Goal: Complete application form

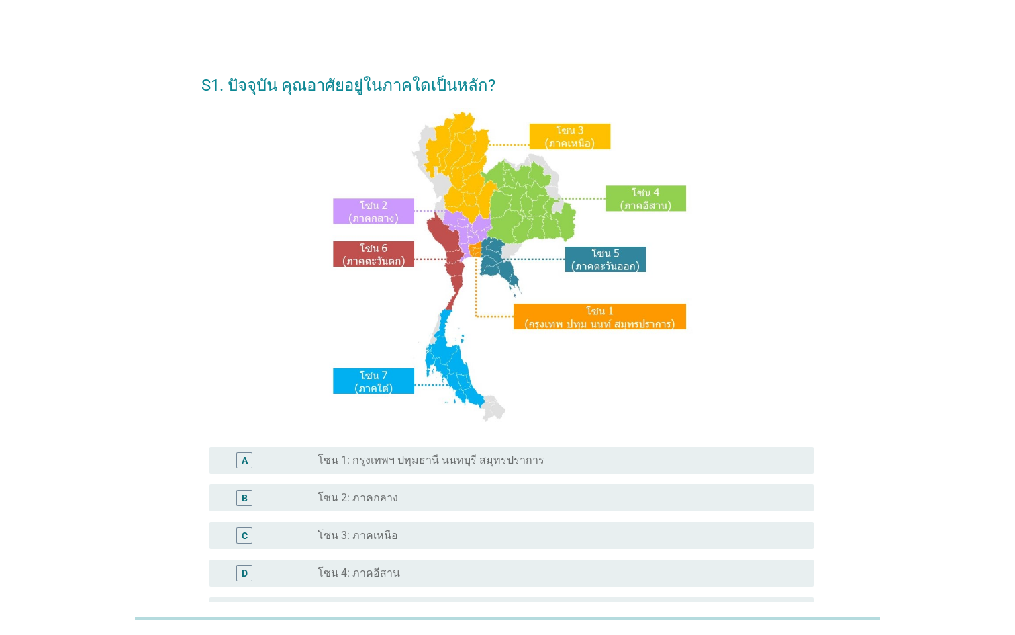
click at [431, 469] on div "A radio_button_unchecked โซน 1: กรุงเทพฯ ปทุมธานี นนทบุรี สมุทรปราการ" at bounding box center [511, 460] width 604 height 27
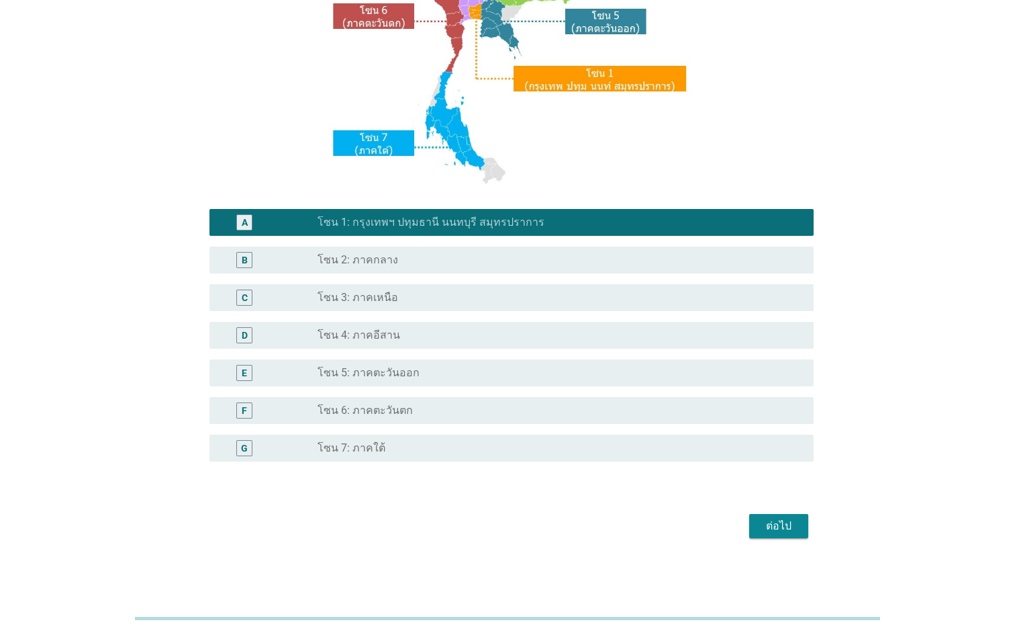
scroll to position [238, 0]
click at [771, 529] on div "ต่อไป" at bounding box center [779, 526] width 38 height 16
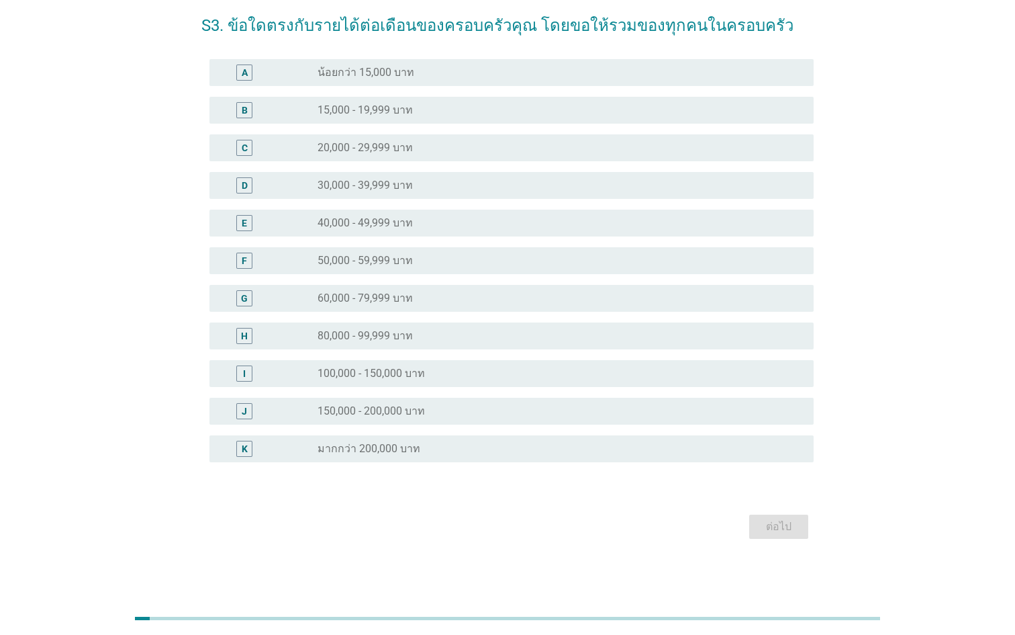
scroll to position [0, 0]
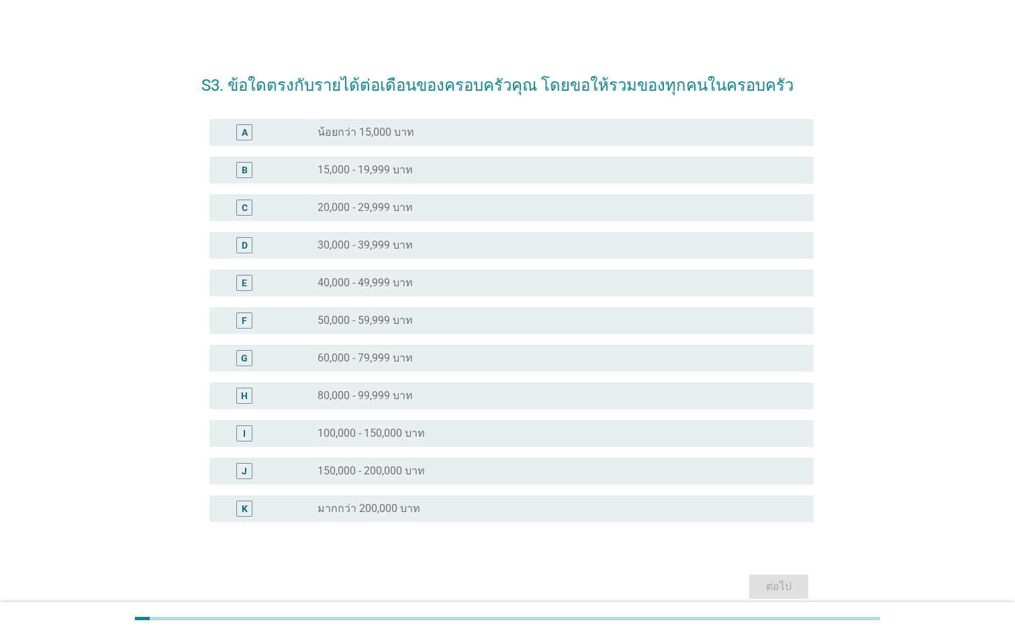
click at [440, 468] on div "radio_button_unchecked 150,000 - 200,000 บาท" at bounding box center [555, 470] width 475 height 13
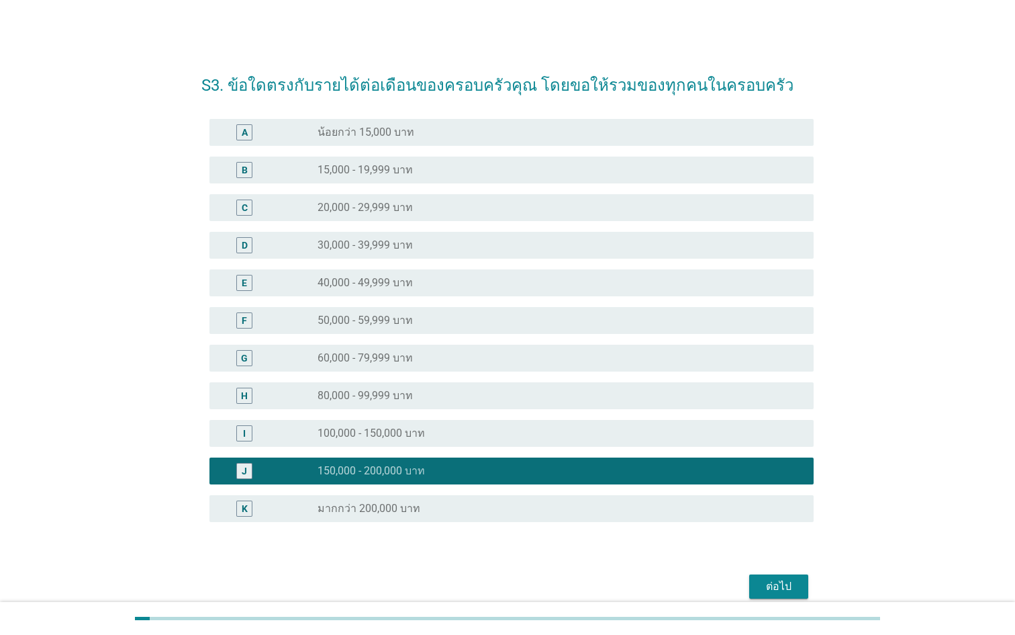
click at [755, 592] on button "ต่อไป" at bounding box center [778, 586] width 59 height 24
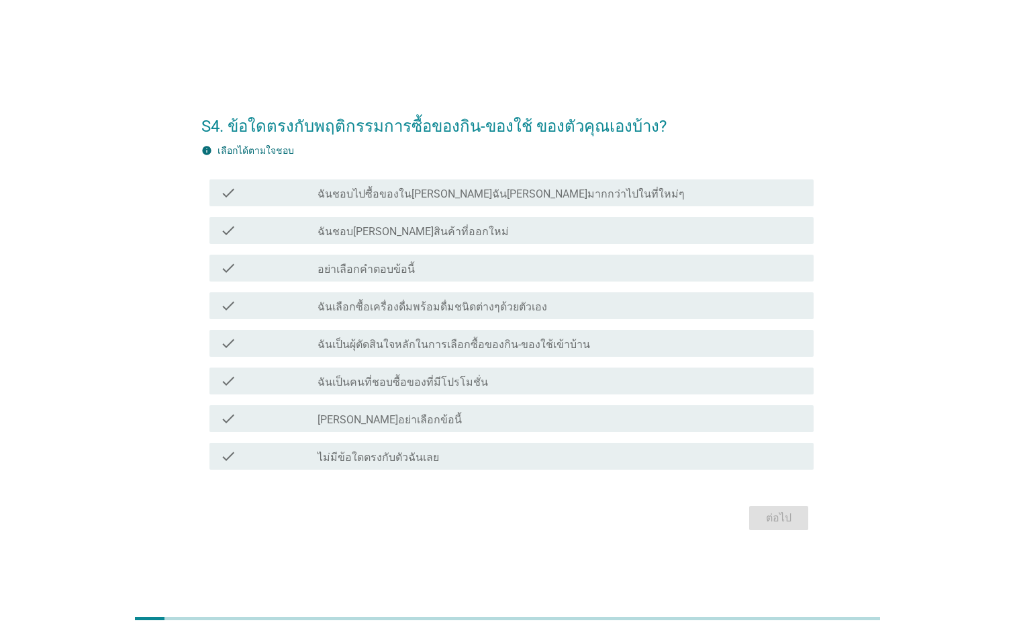
click at [445, 236] on div "check_box_outline_blank ฉันชอบ[PERSON_NAME]สินค้าที่ออกใหม่" at bounding box center [560, 230] width 485 height 16
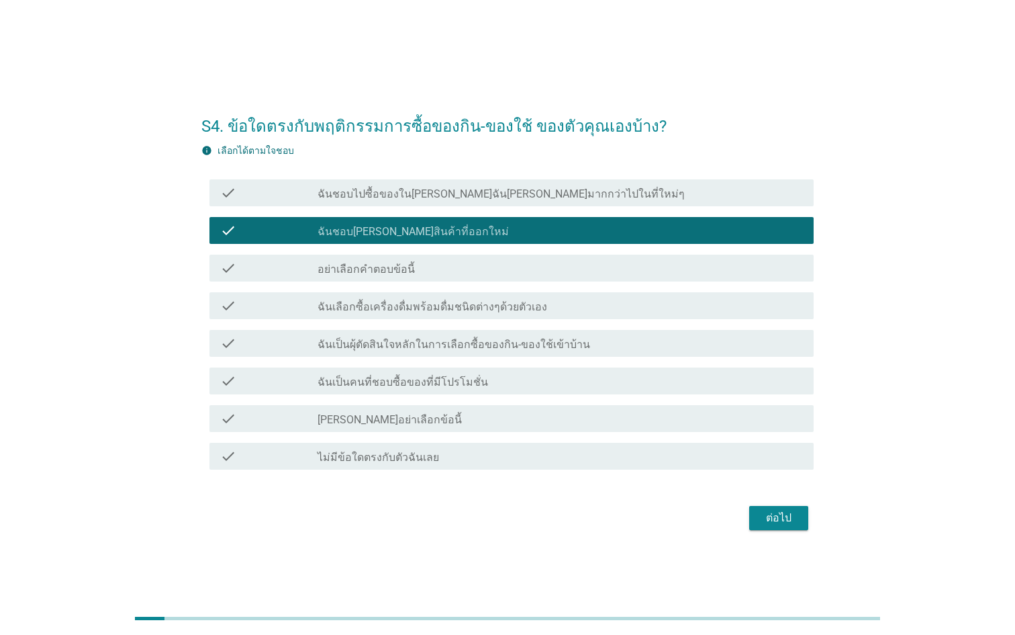
click at [435, 297] on div "check check_box_outline_blank ฉันเลือกซื้อเครื่องดื่มพร้อมดื่มชนิดต่างๆด้วยตัวเ…" at bounding box center [511, 305] width 604 height 27
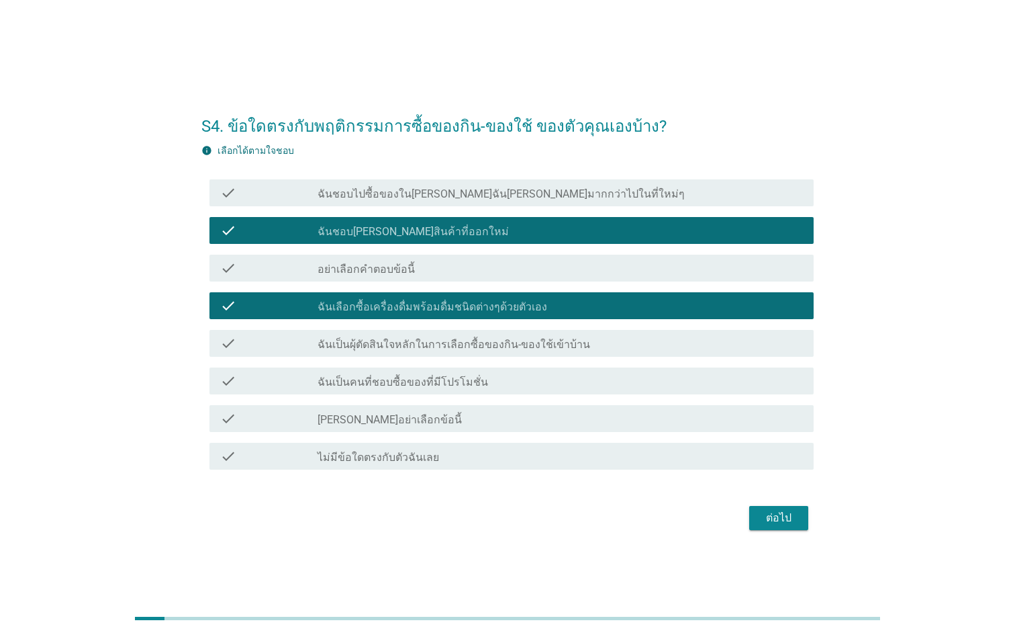
click at [439, 348] on label "ฉันเป็นผุ้ตัดสินใจหลักในการเลือกซื้อของกิน-ของใช้เข้าบ้าน" at bounding box center [454, 344] width 273 height 13
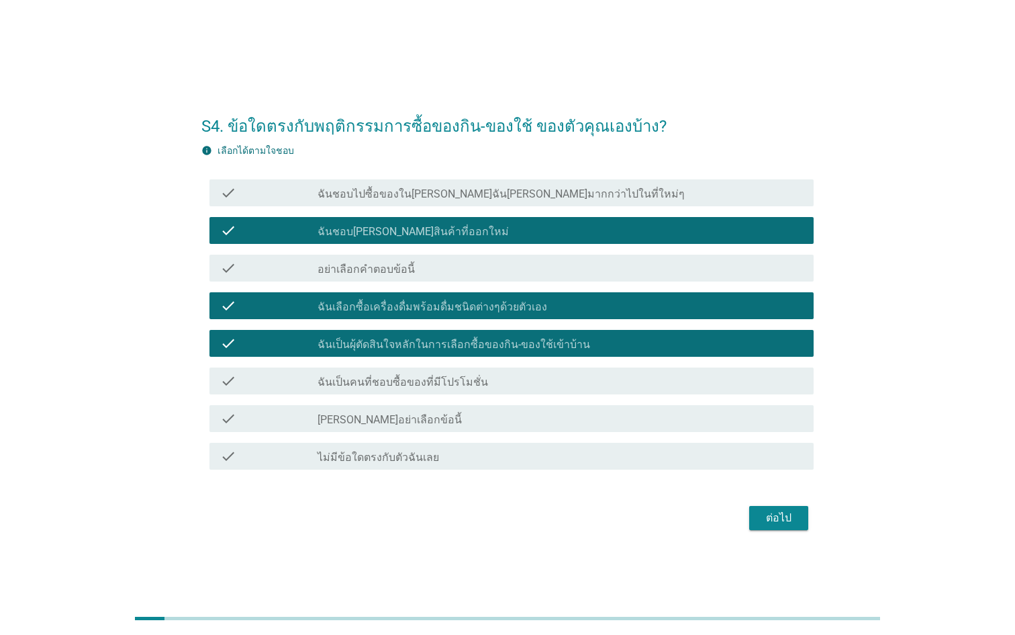
click at [438, 379] on label "ฉันเป็นคนที่ชอบซื้อของที่มีโปรโมชั่น" at bounding box center [403, 381] width 171 height 13
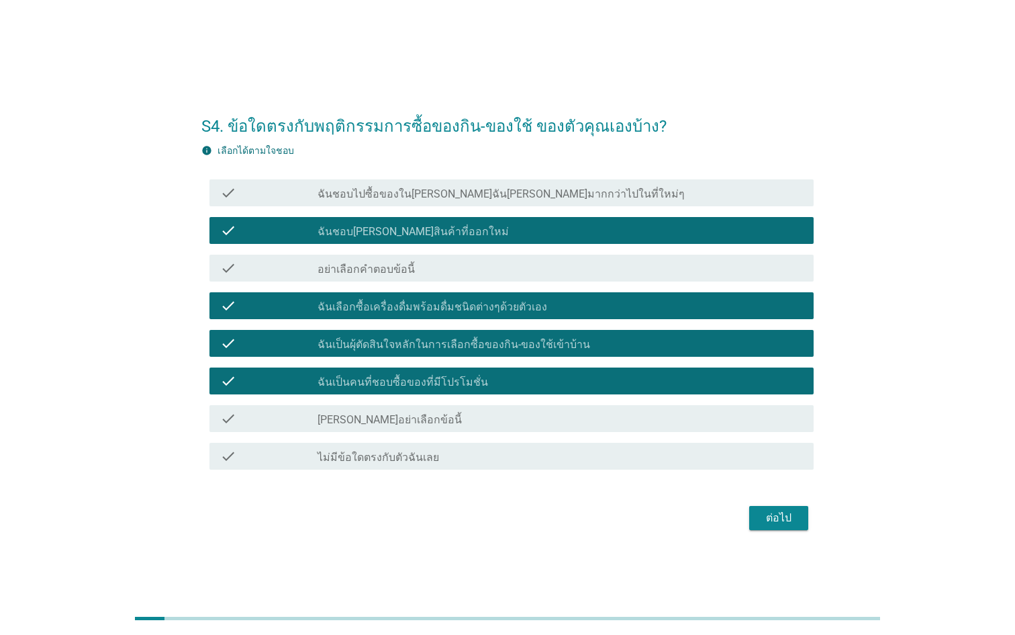
click at [790, 527] on button "ต่อไป" at bounding box center [778, 518] width 59 height 24
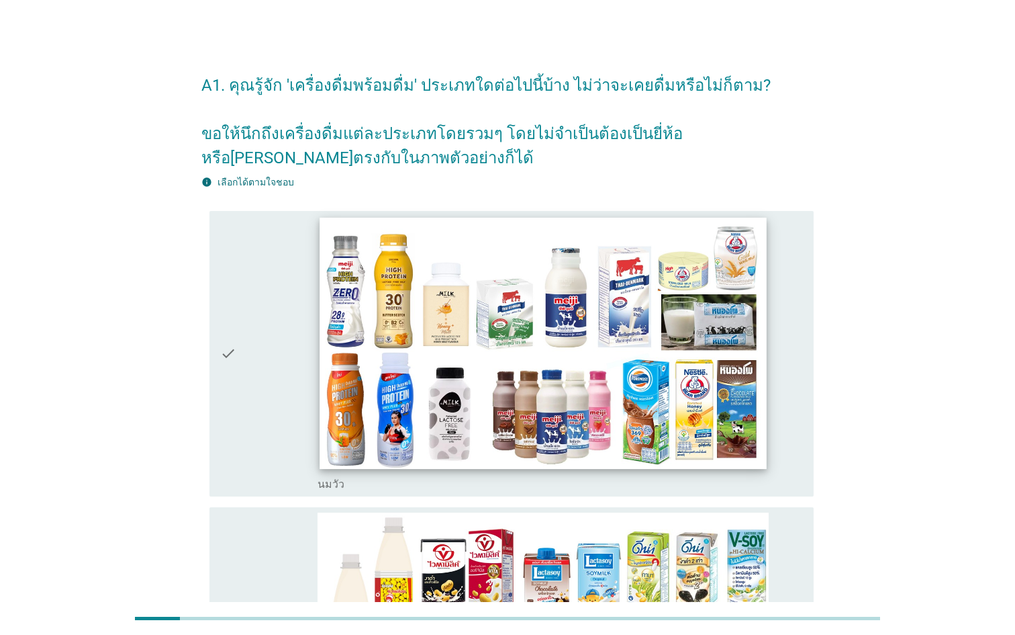
scroll to position [103, 0]
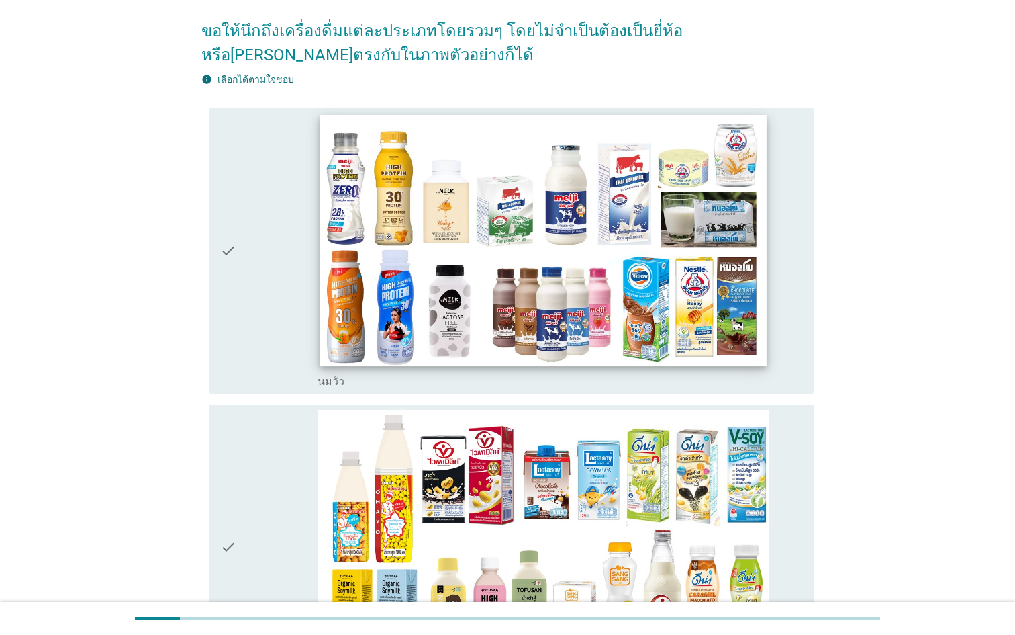
click at [555, 344] on img at bounding box center [543, 239] width 447 height 251
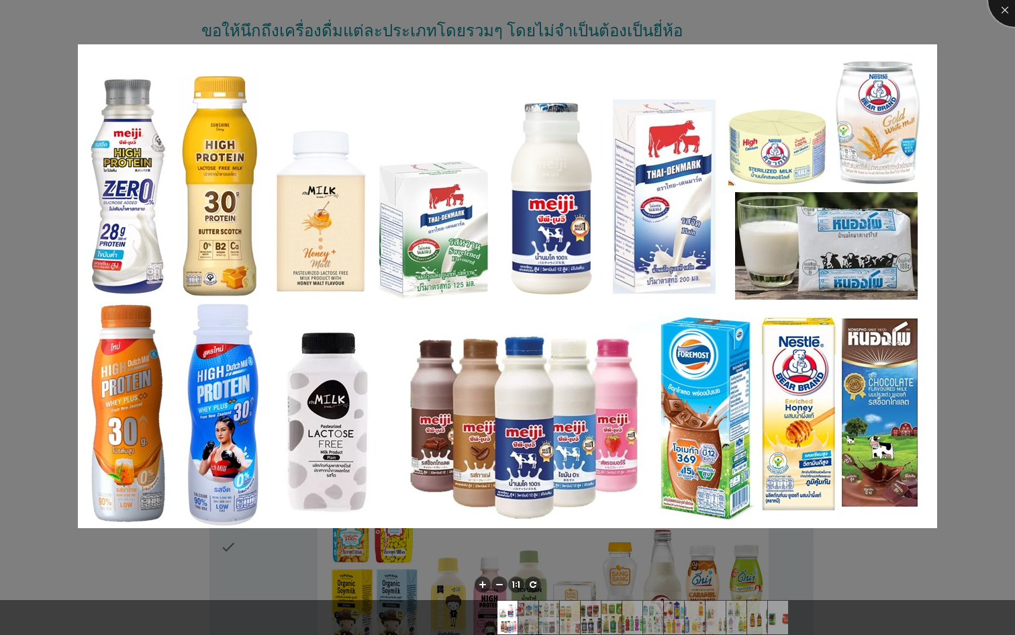
click at [1002, 17] on div at bounding box center [1015, 0] width 54 height 54
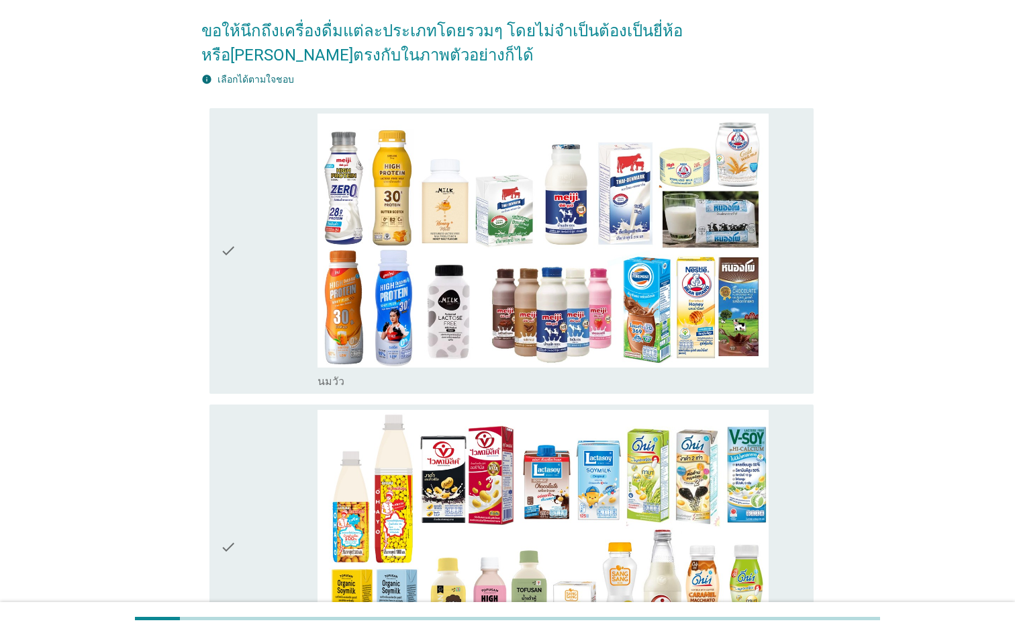
click at [226, 254] on icon "check" at bounding box center [228, 250] width 16 height 275
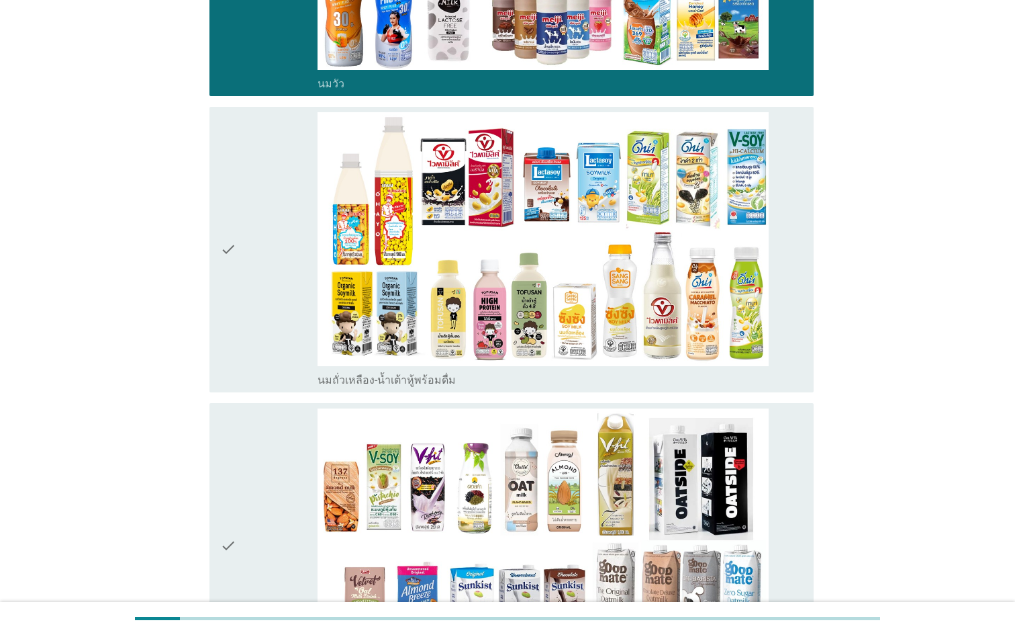
scroll to position [445, 0]
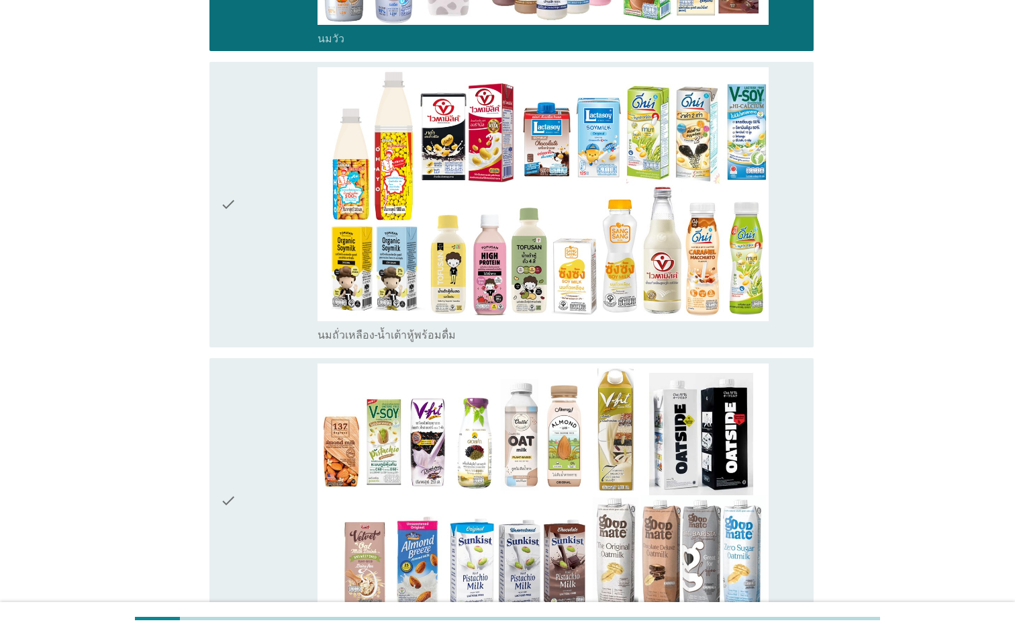
click at [232, 269] on icon "check" at bounding box center [228, 204] width 16 height 275
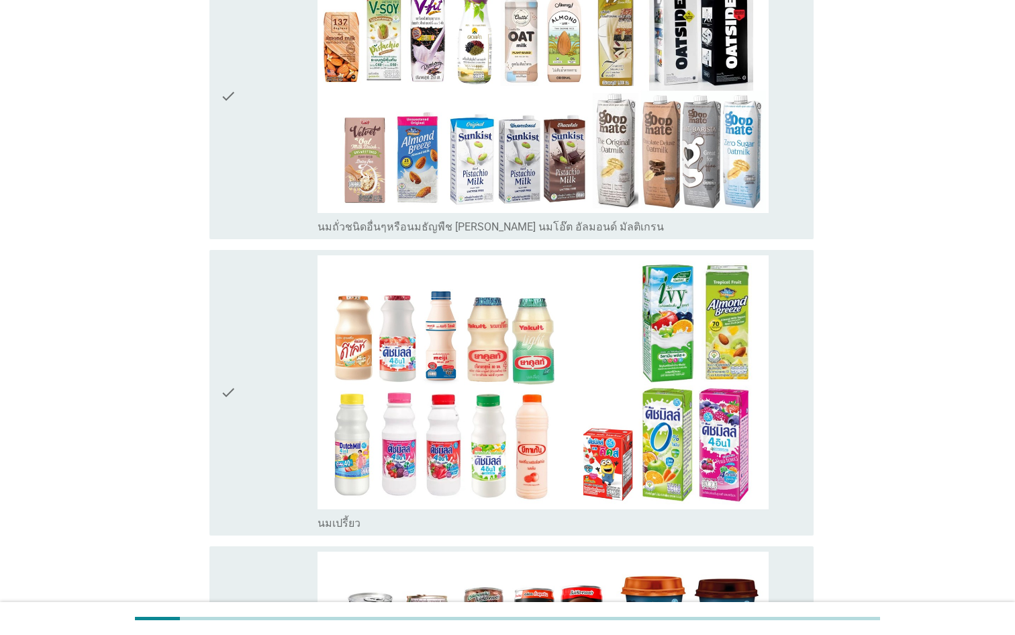
click at [250, 152] on div "check" at bounding box center [268, 96] width 97 height 275
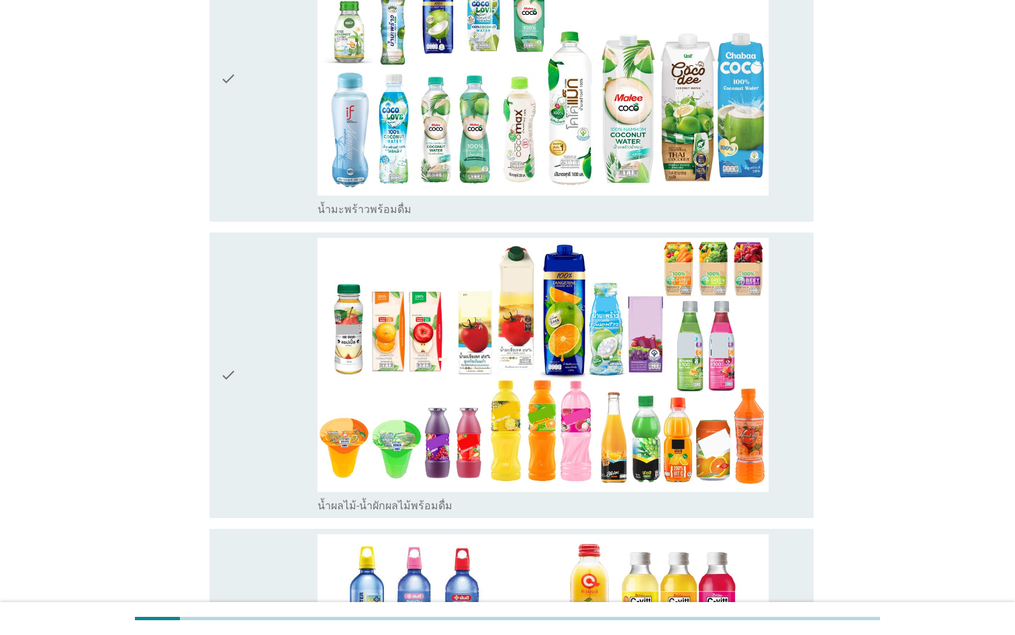
scroll to position [2377, 0]
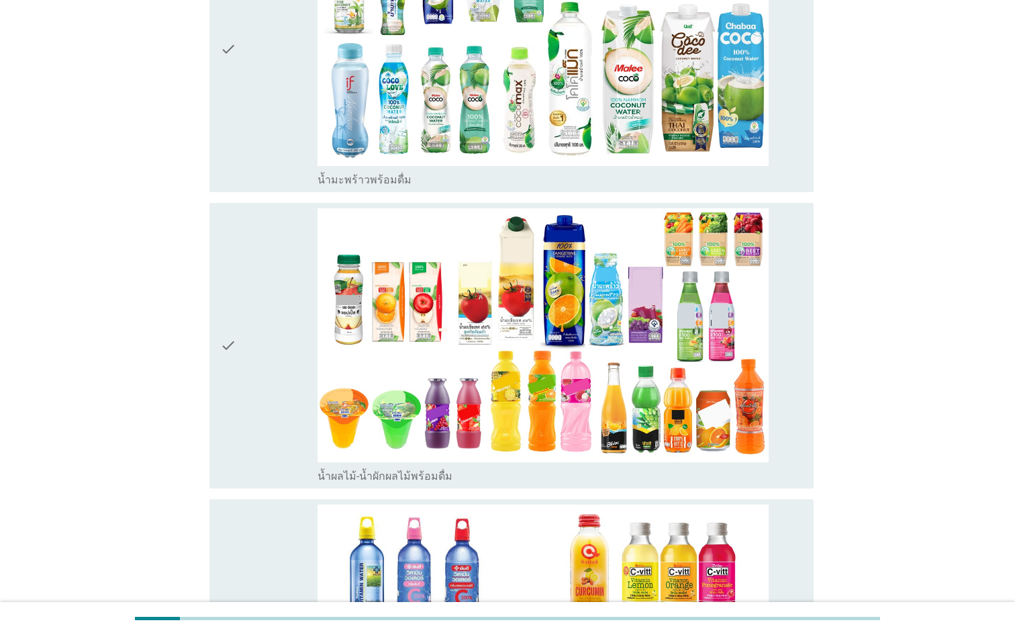
click at [246, 126] on div "check" at bounding box center [268, 49] width 97 height 275
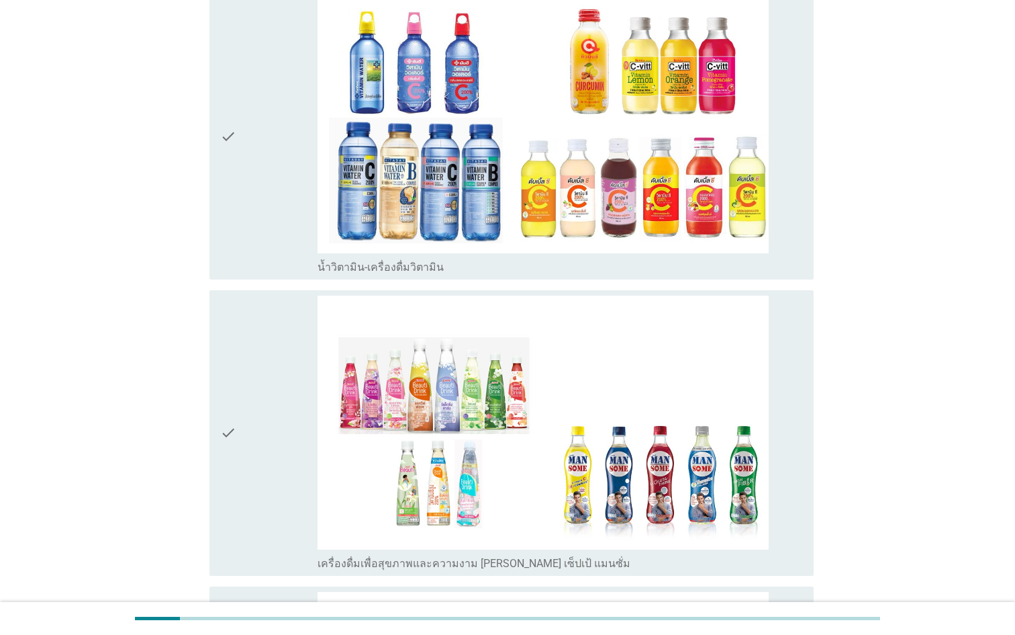
click at [253, 178] on div "check" at bounding box center [268, 136] width 97 height 275
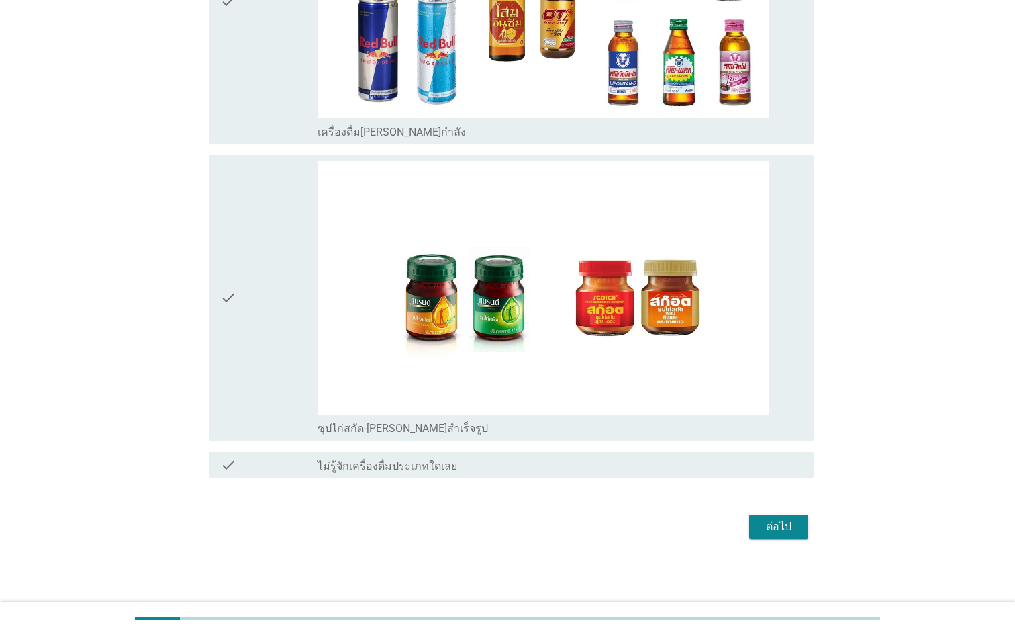
scroll to position [3905, 0]
click at [265, 275] on div "check" at bounding box center [268, 297] width 97 height 275
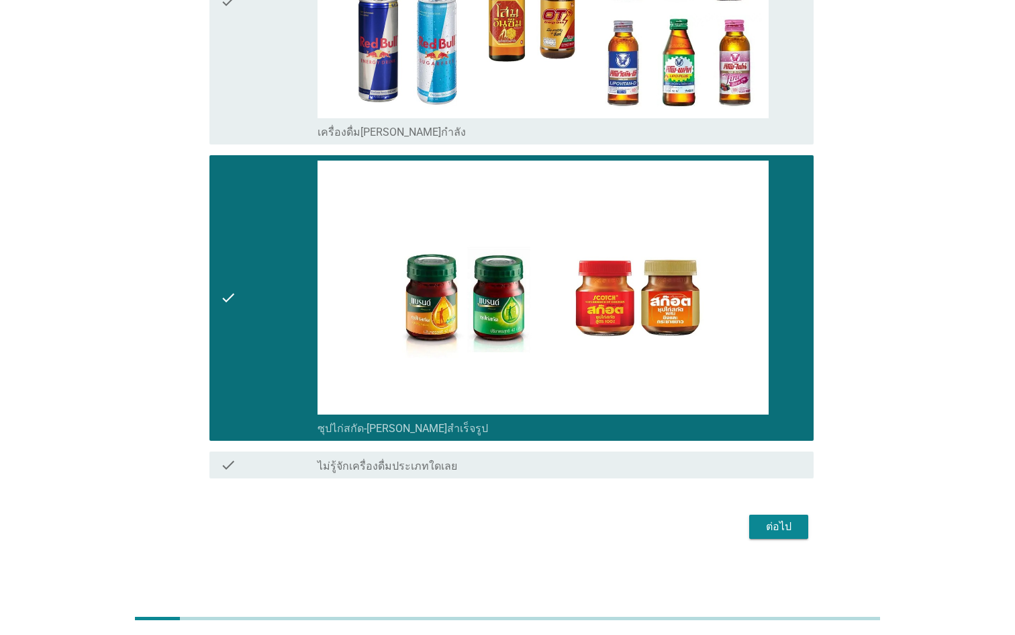
click at [763, 528] on div "ต่อไป" at bounding box center [779, 526] width 38 height 16
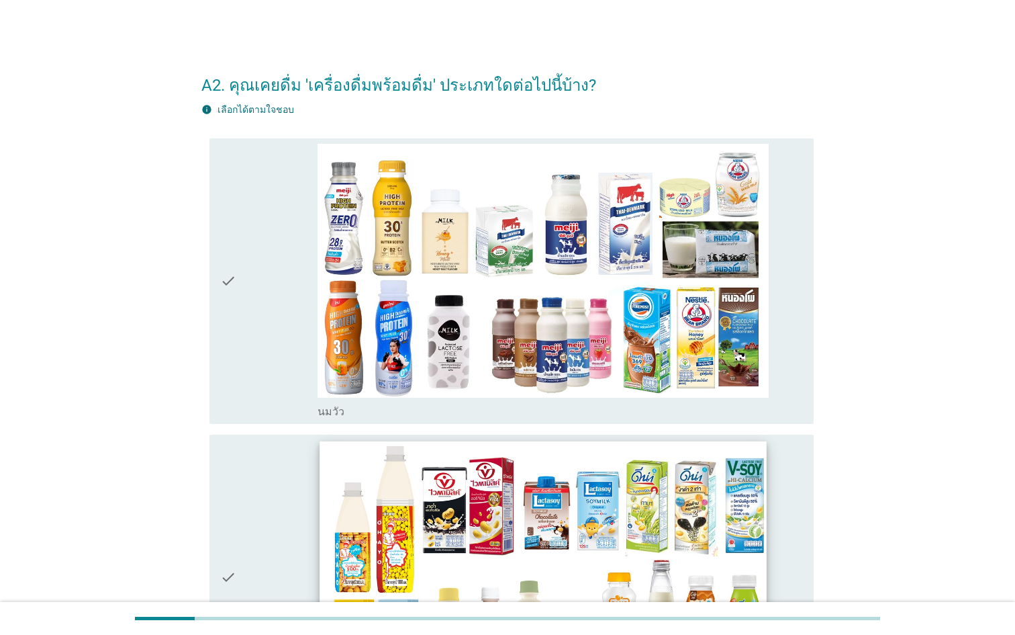
scroll to position [16, 0]
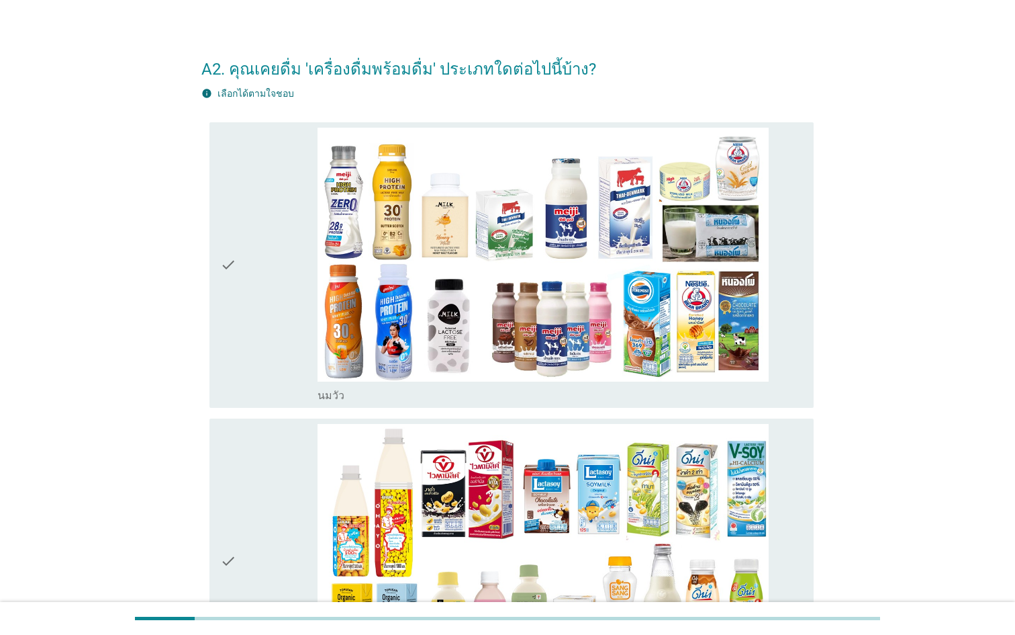
click at [271, 301] on div "check" at bounding box center [268, 265] width 97 height 275
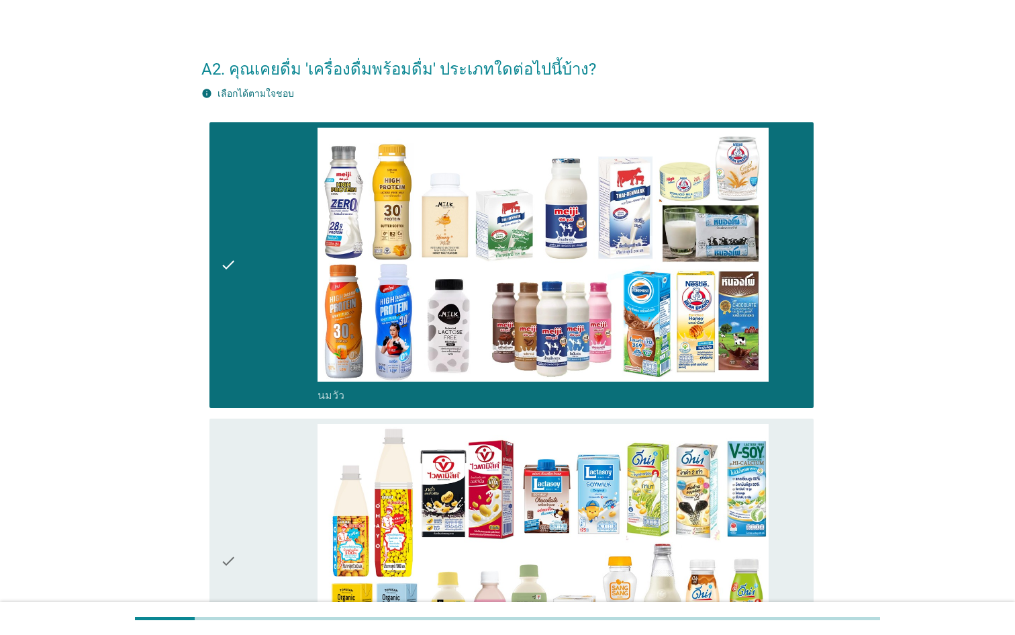
click at [265, 411] on div "check check_box_outline_blank [PERSON_NAME]" at bounding box center [507, 265] width 612 height 296
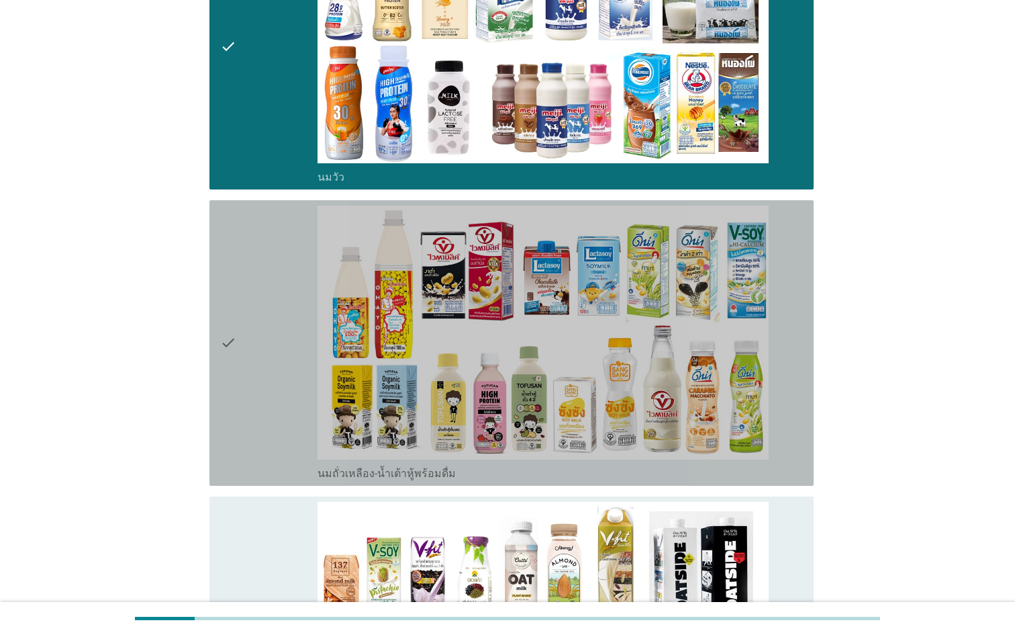
click at [258, 315] on div "check" at bounding box center [268, 342] width 97 height 275
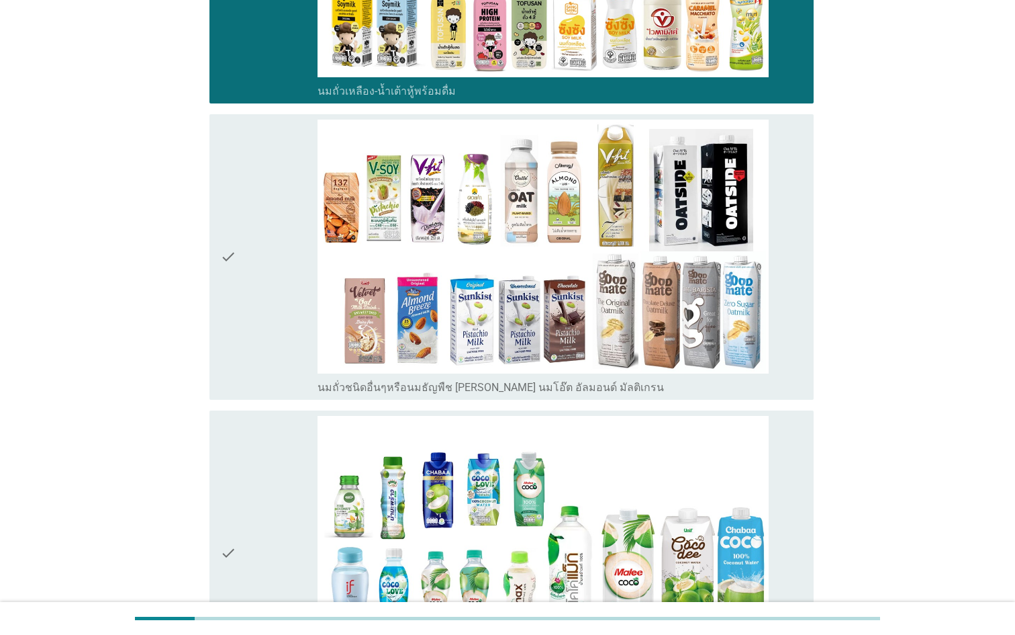
click at [258, 296] on div "check" at bounding box center [268, 257] width 97 height 275
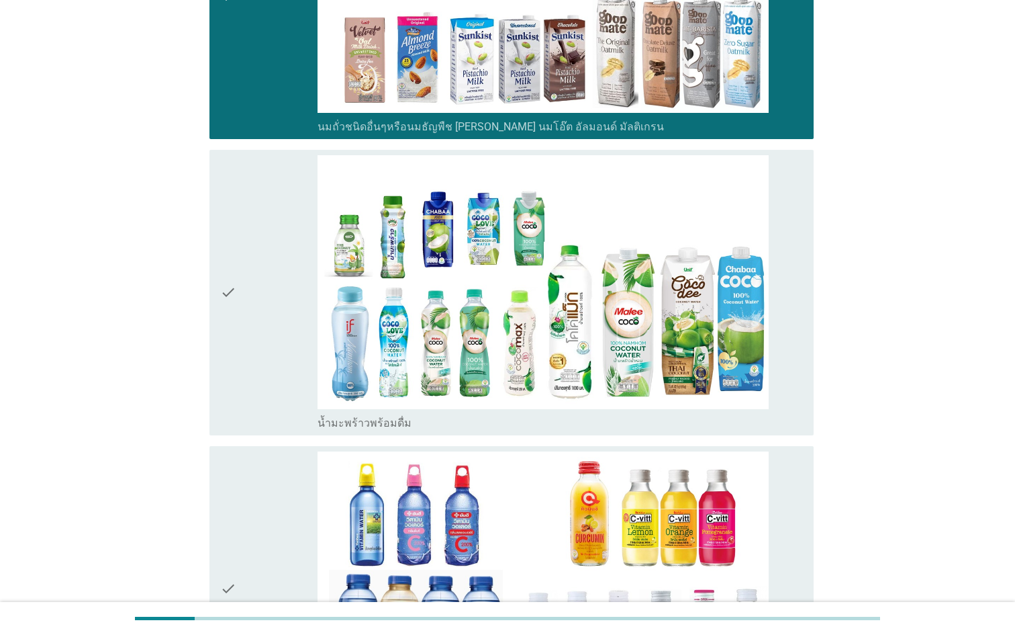
click at [258, 296] on div "check" at bounding box center [268, 292] width 97 height 275
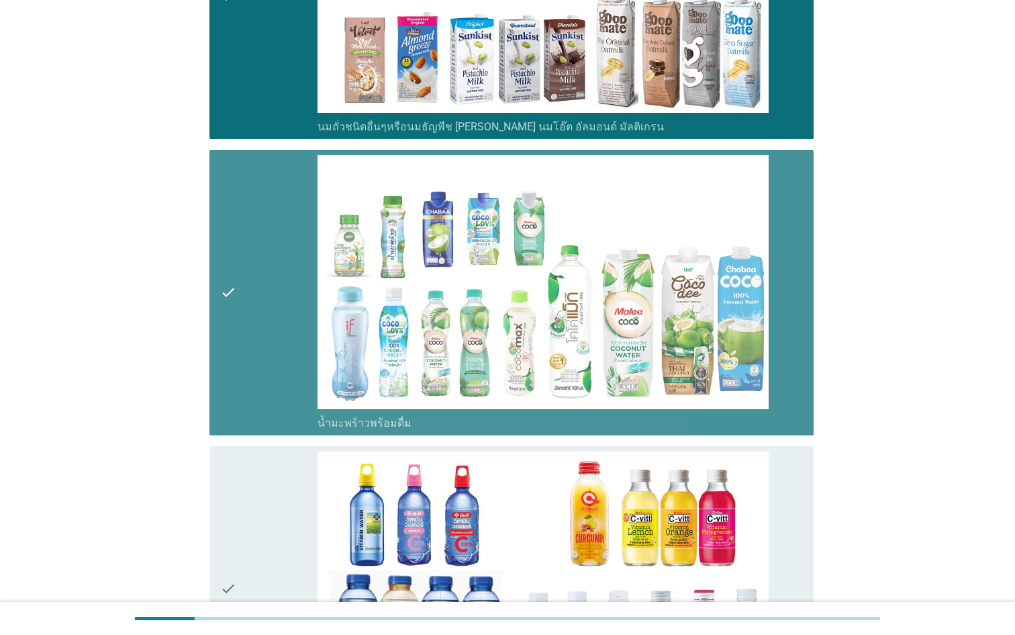
scroll to position [1235, 0]
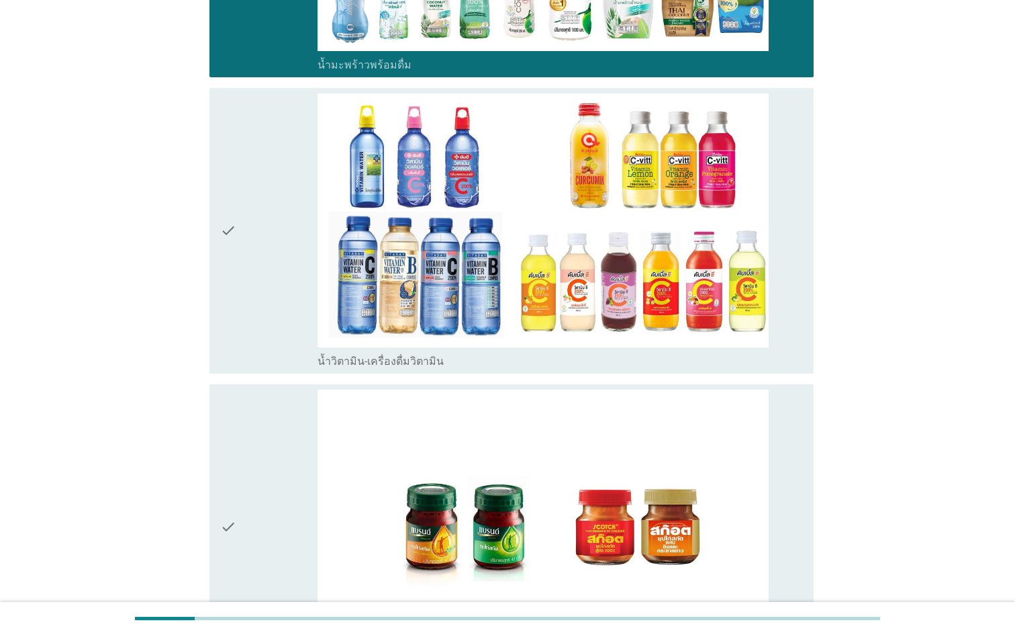
click at [258, 296] on div "check" at bounding box center [268, 230] width 97 height 275
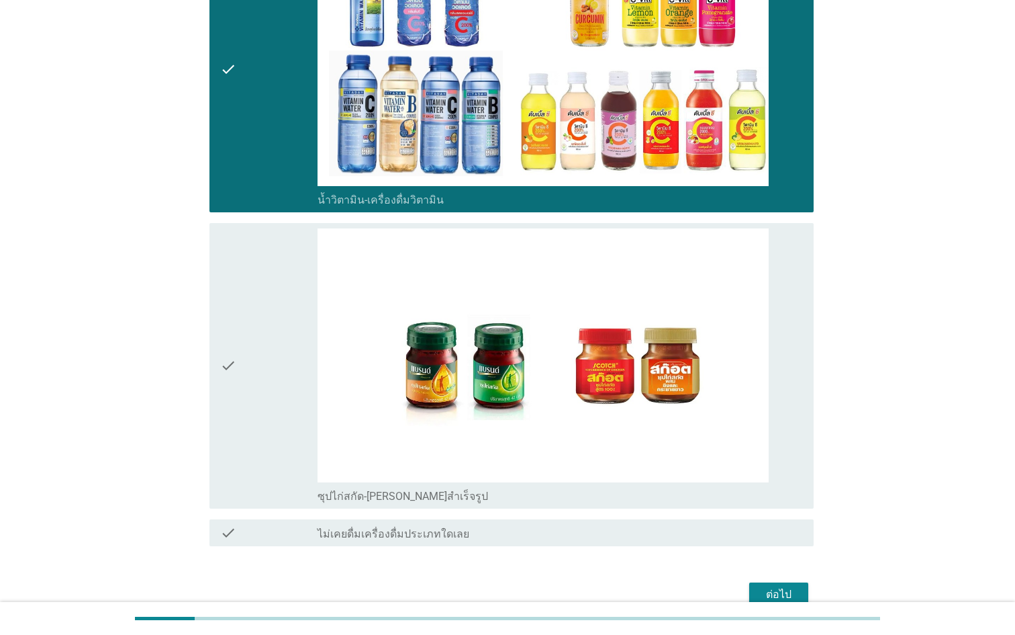
scroll to position [1462, 0]
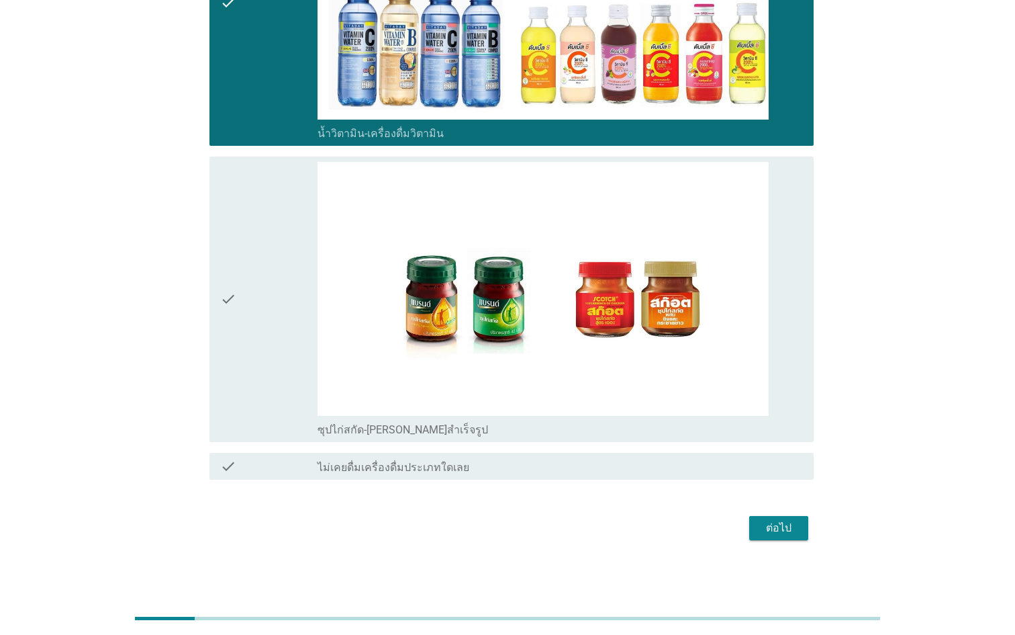
click at [255, 357] on div "check" at bounding box center [268, 299] width 97 height 275
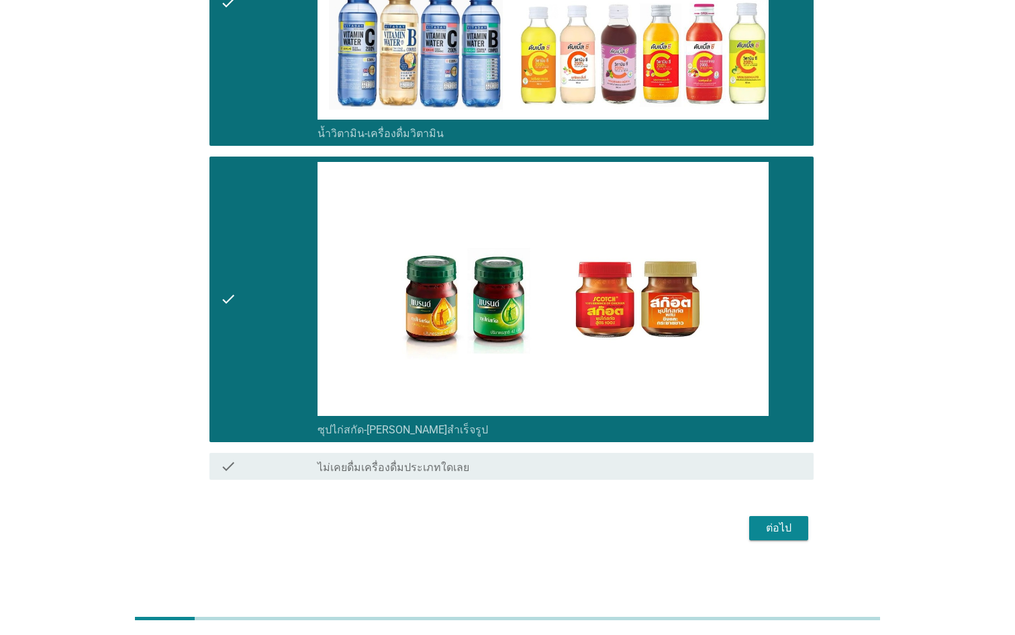
click at [774, 530] on div "ต่อไป" at bounding box center [779, 528] width 38 height 16
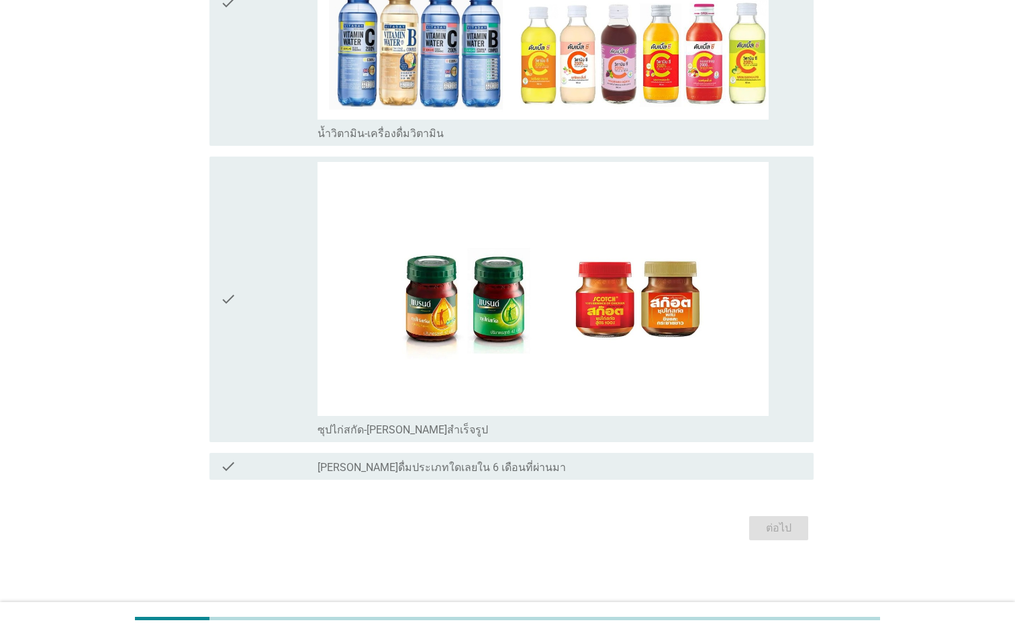
scroll to position [0, 0]
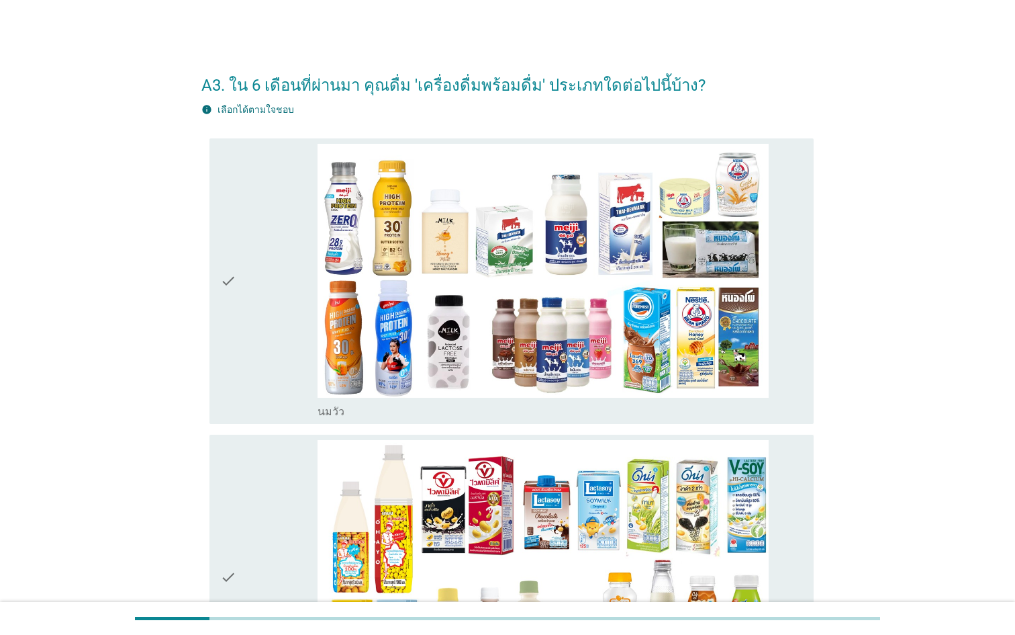
click at [292, 365] on div "check" at bounding box center [268, 281] width 97 height 275
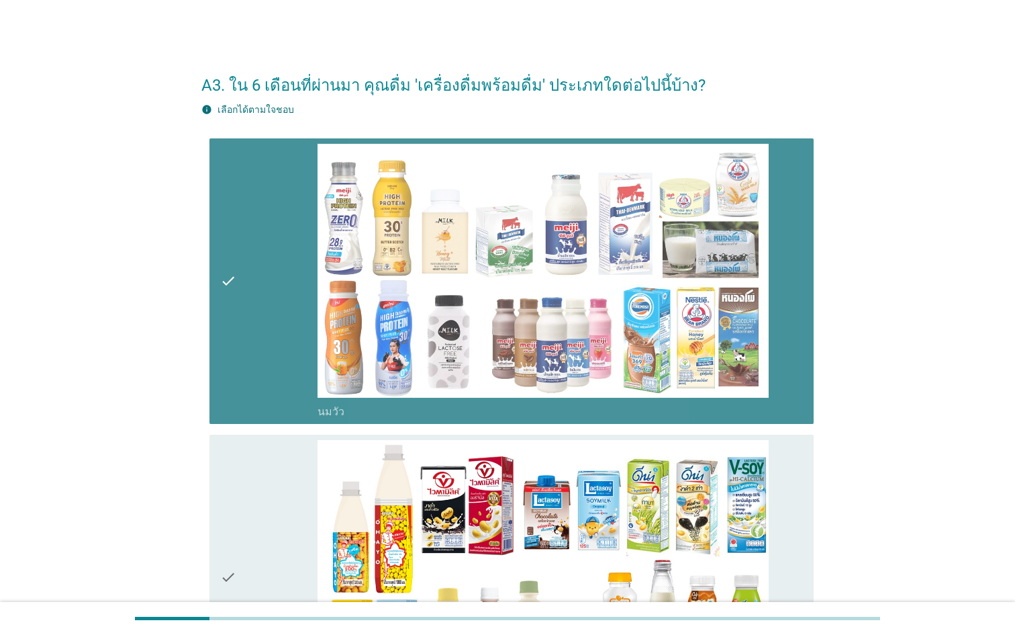
click at [269, 549] on div "check" at bounding box center [268, 577] width 97 height 275
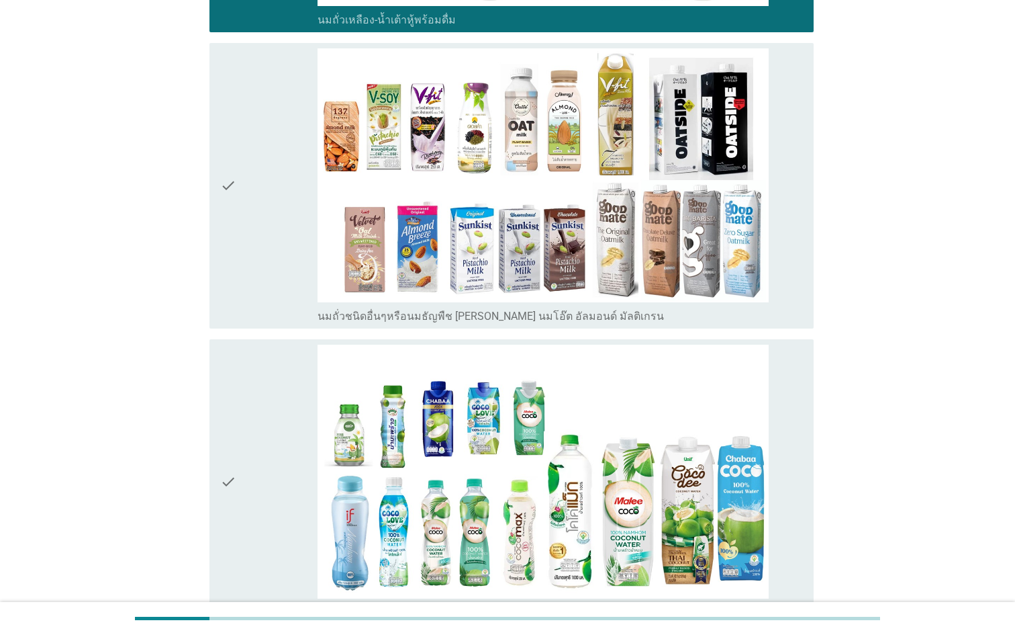
scroll to position [804, 0]
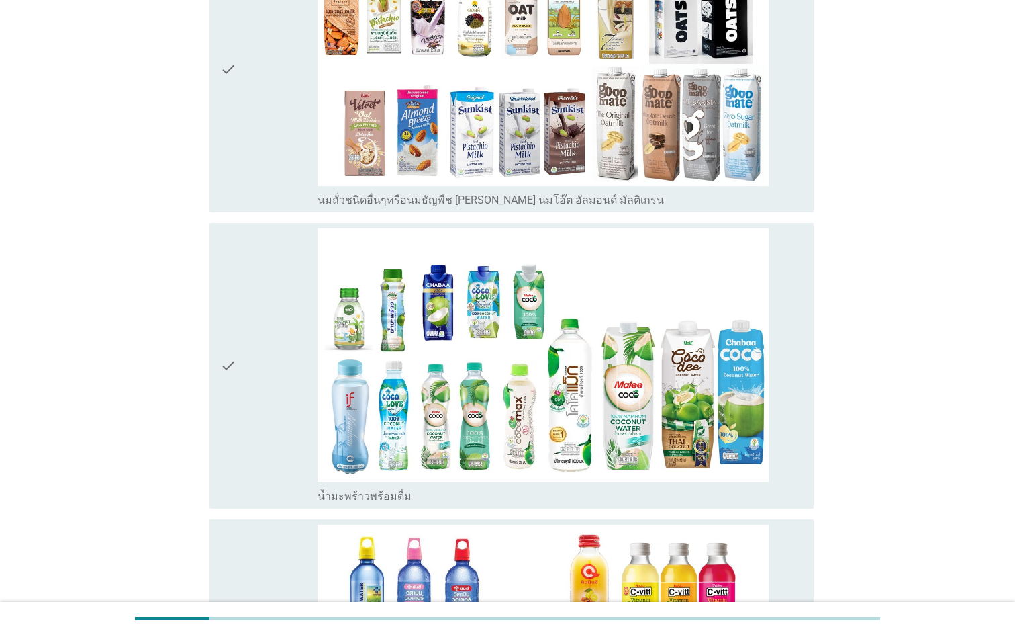
click at [247, 130] on div "check" at bounding box center [268, 69] width 97 height 275
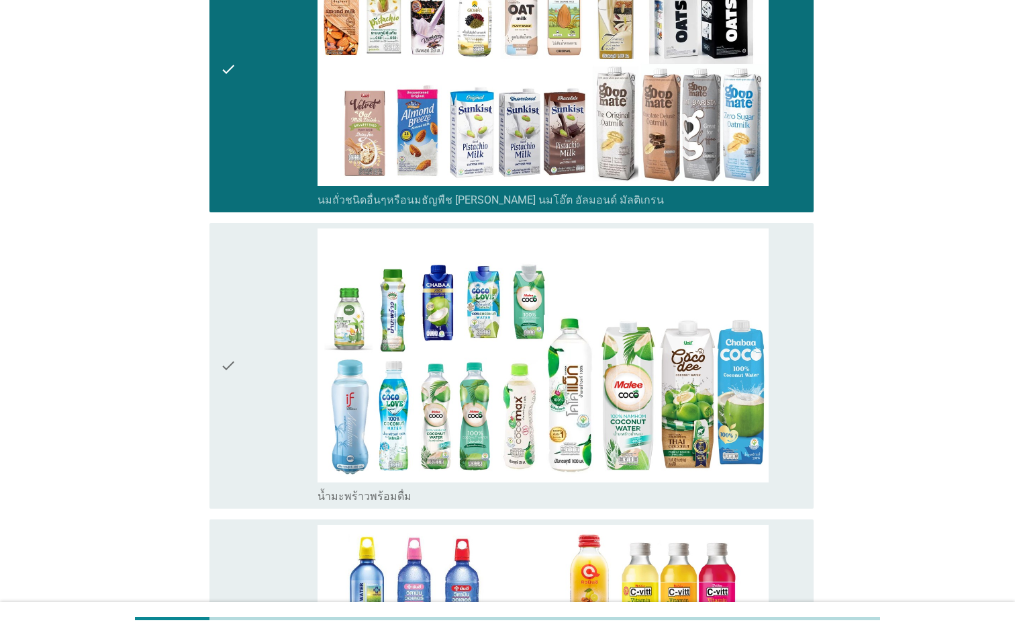
click at [250, 363] on div "check" at bounding box center [268, 365] width 97 height 275
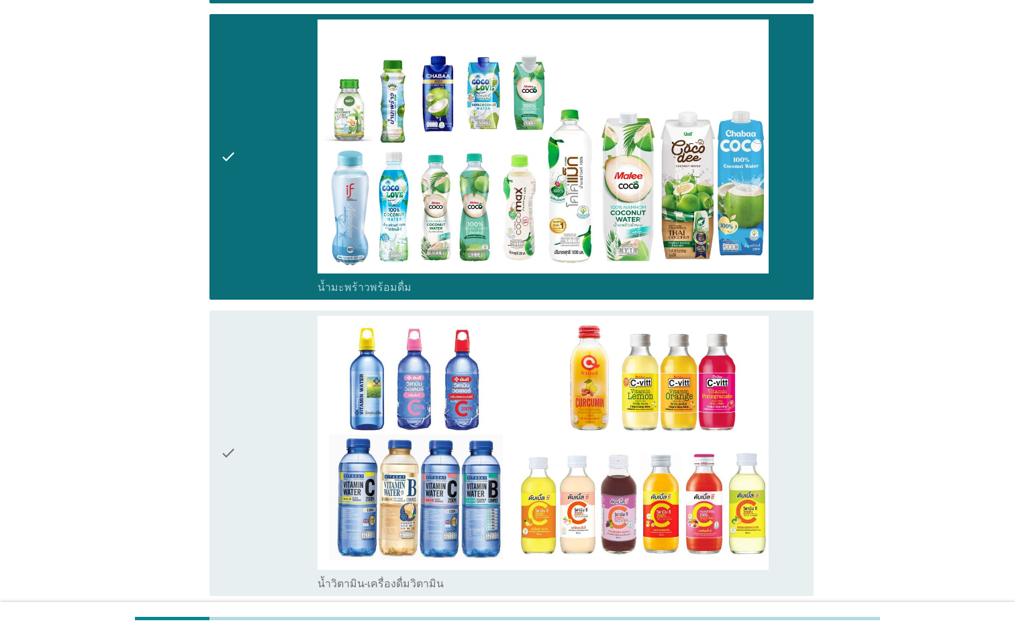
click at [256, 391] on div "check" at bounding box center [268, 453] width 97 height 275
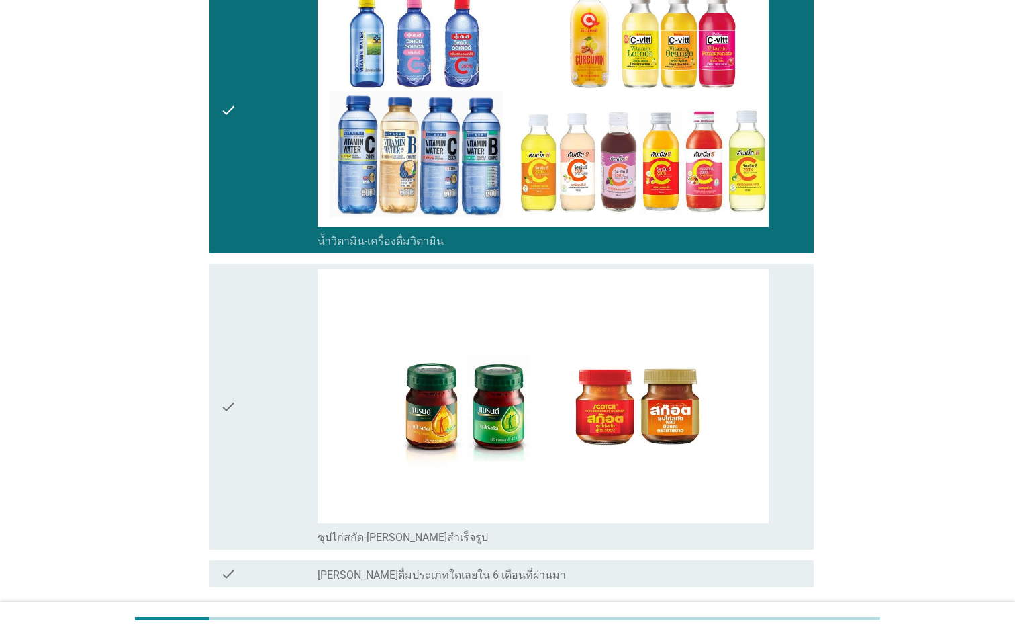
scroll to position [1405, 0]
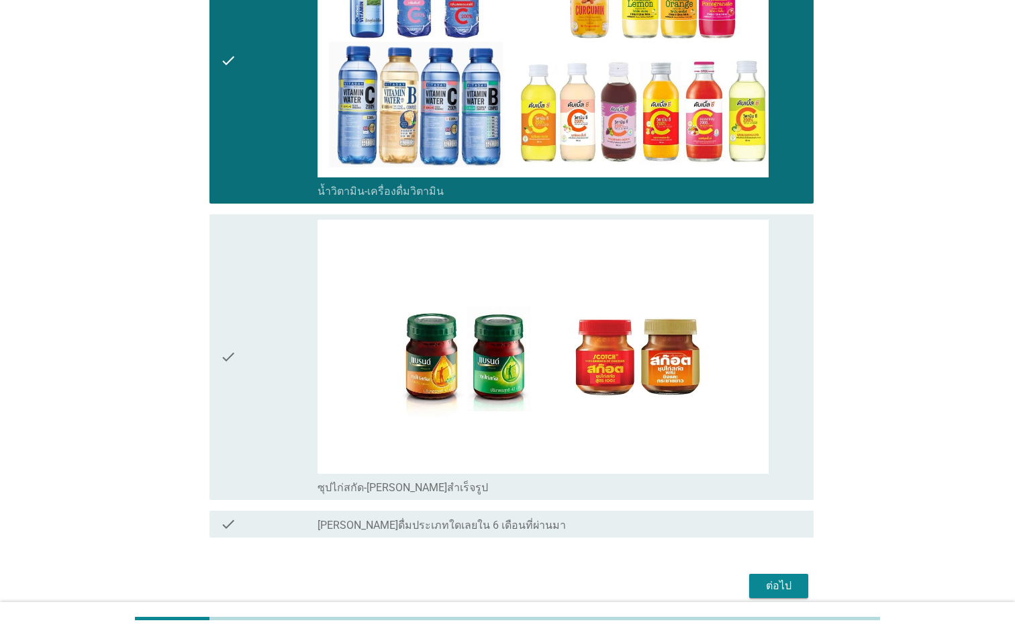
click at [261, 393] on div "check" at bounding box center [268, 357] width 97 height 275
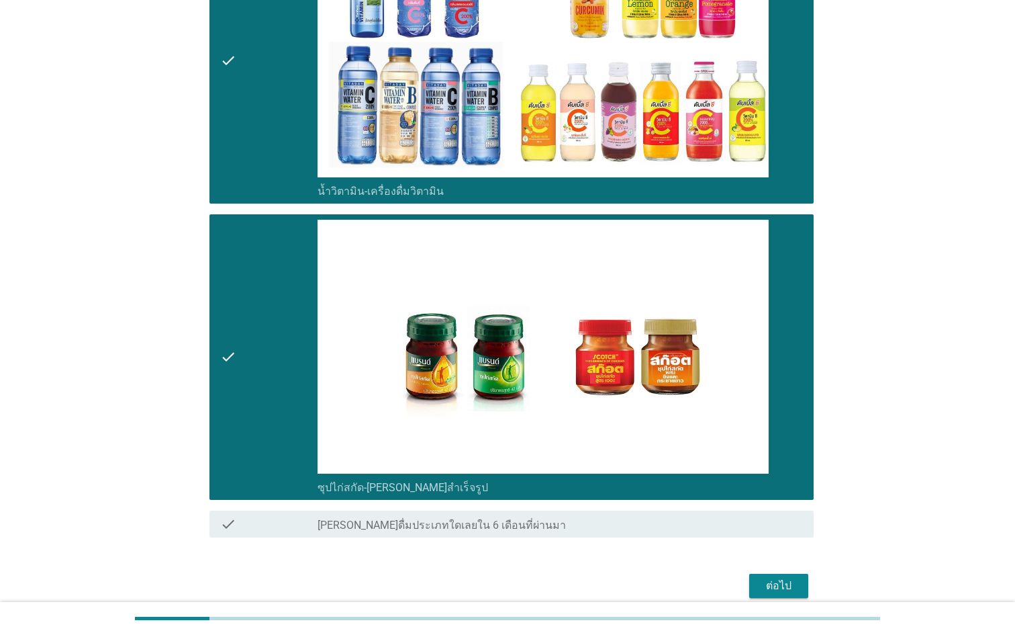
click at [757, 579] on button "ต่อไป" at bounding box center [778, 585] width 59 height 24
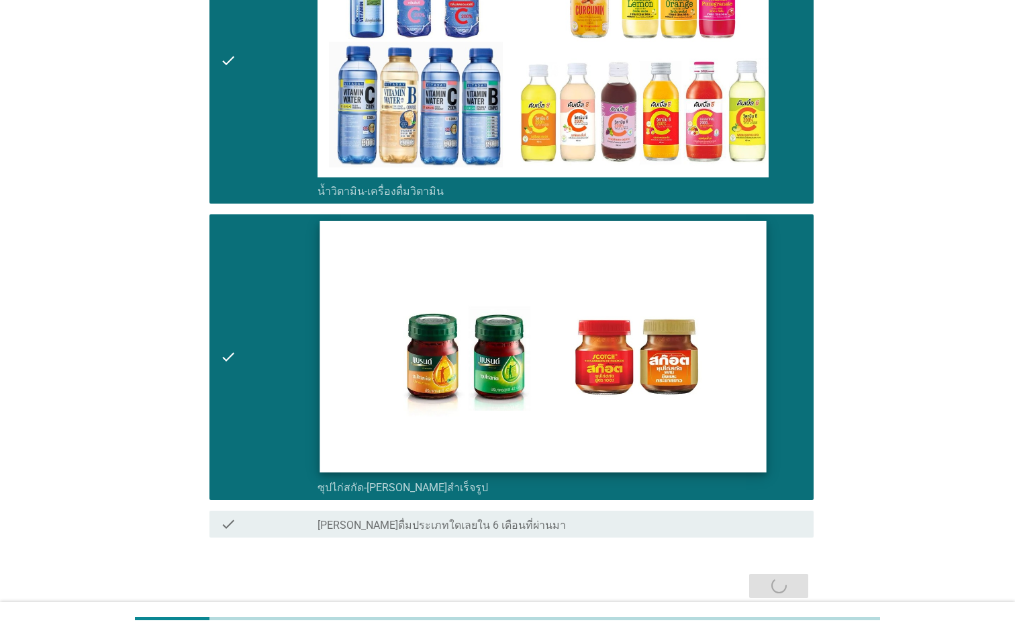
scroll to position [0, 0]
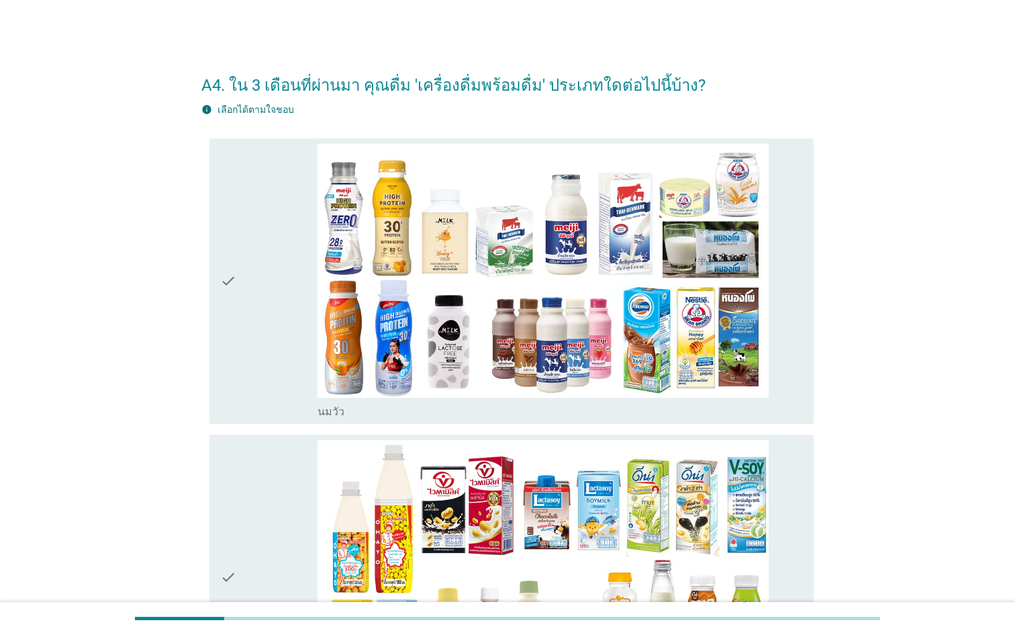
click at [256, 294] on div "check" at bounding box center [268, 281] width 97 height 275
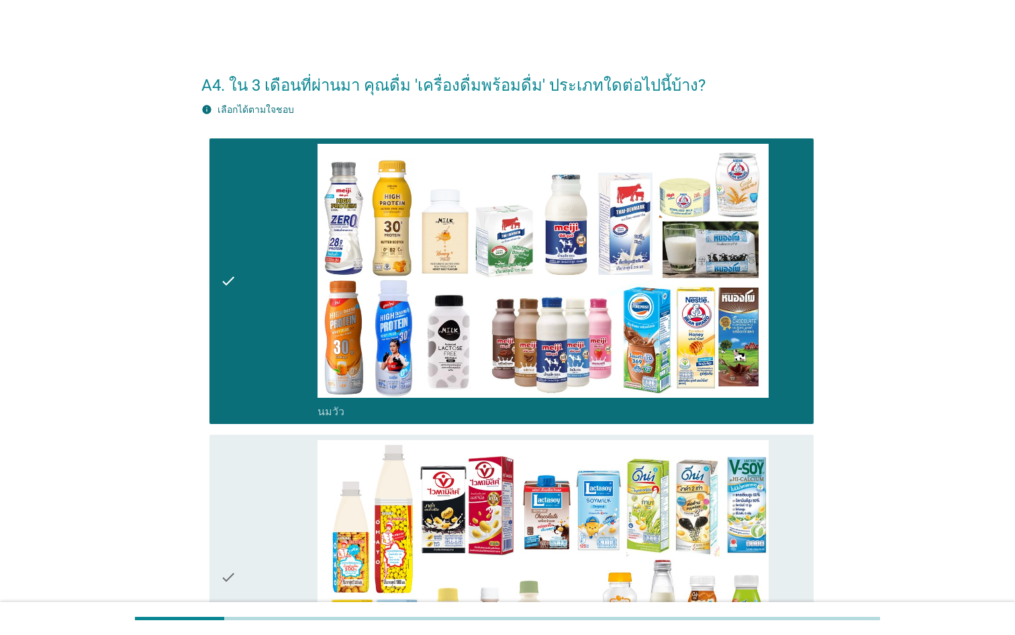
click at [238, 506] on div "check" at bounding box center [268, 577] width 97 height 275
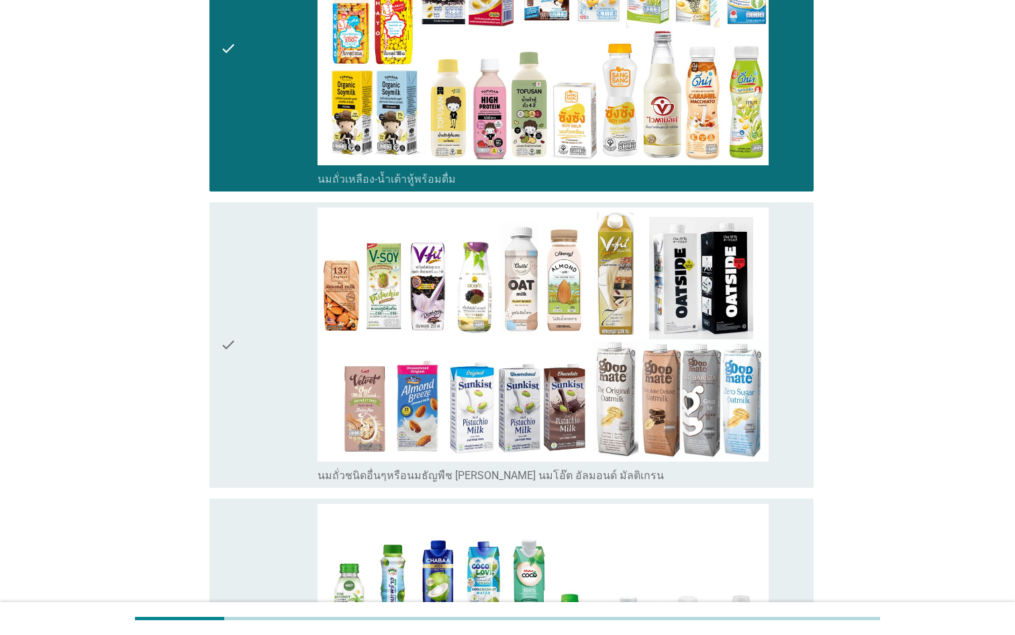
click at [248, 418] on div "check" at bounding box center [268, 344] width 97 height 275
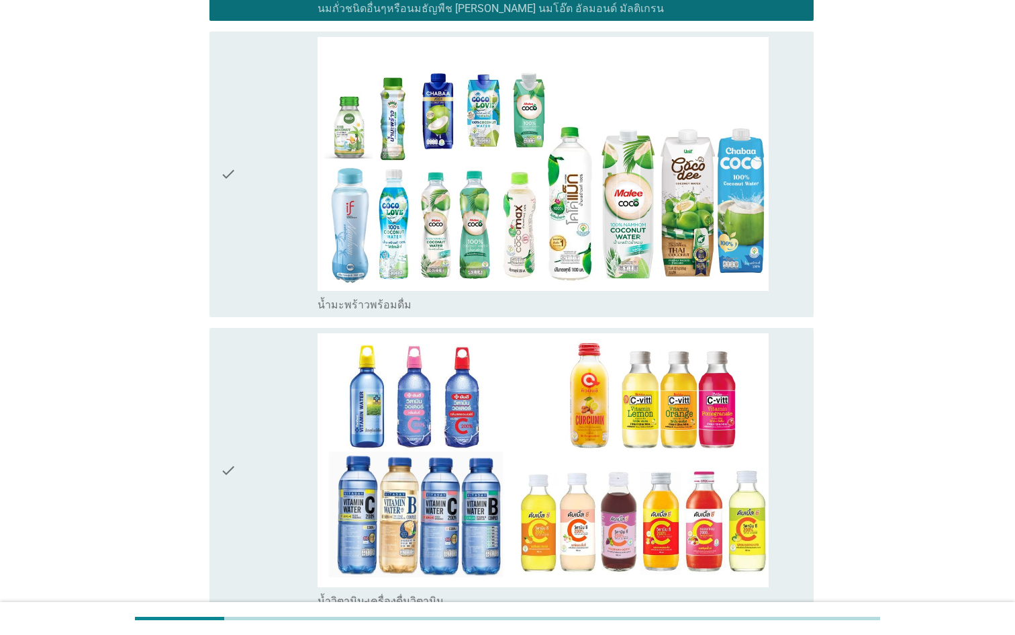
scroll to position [1150, 0]
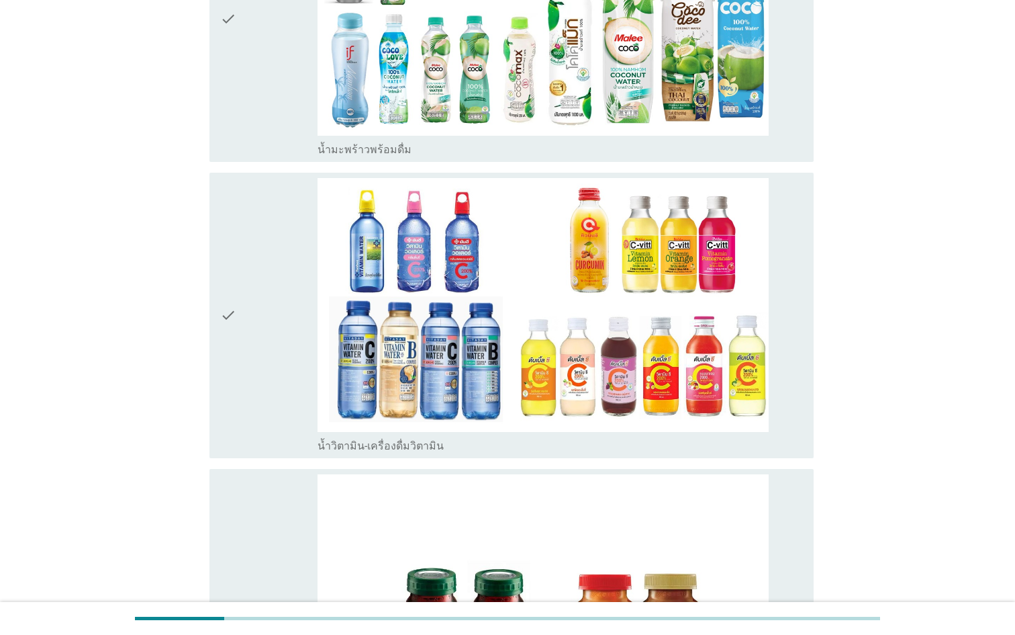
click at [252, 276] on div "check" at bounding box center [268, 315] width 97 height 275
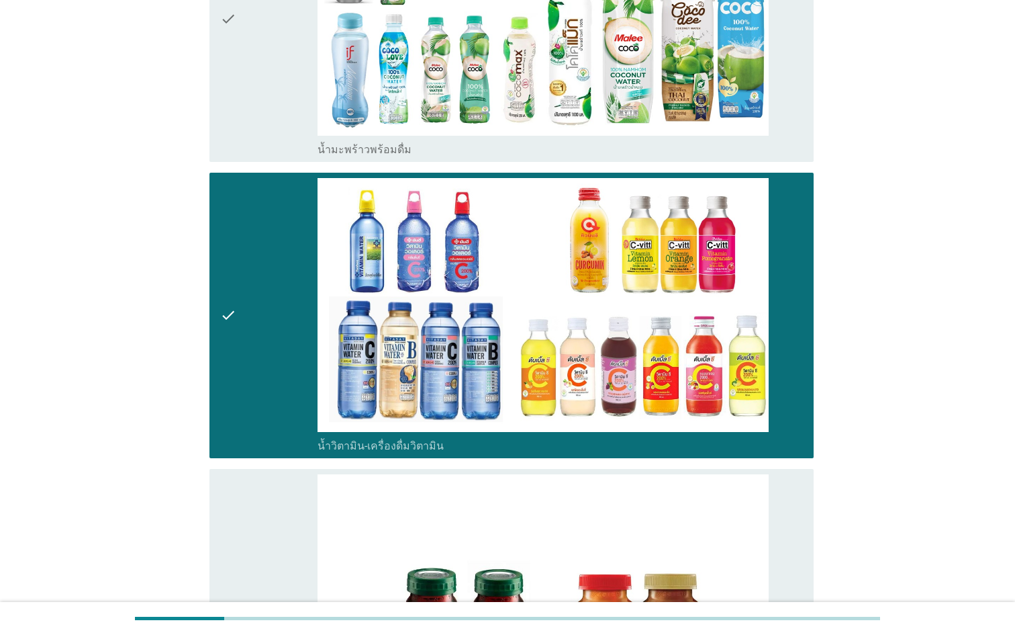
click at [261, 85] on div "check" at bounding box center [268, 19] width 97 height 275
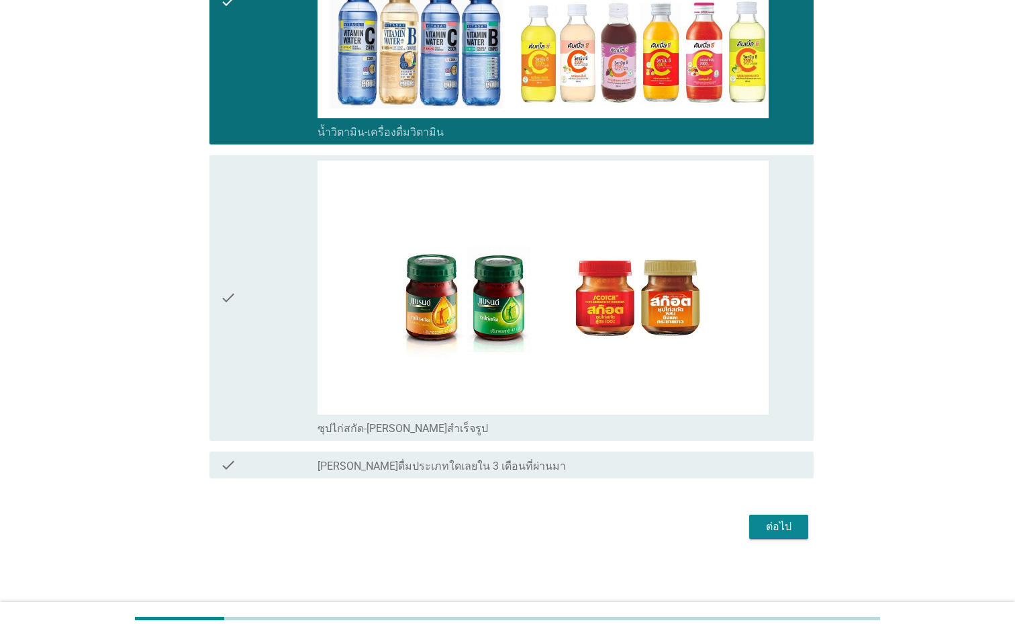
click at [281, 262] on div "check" at bounding box center [268, 297] width 97 height 275
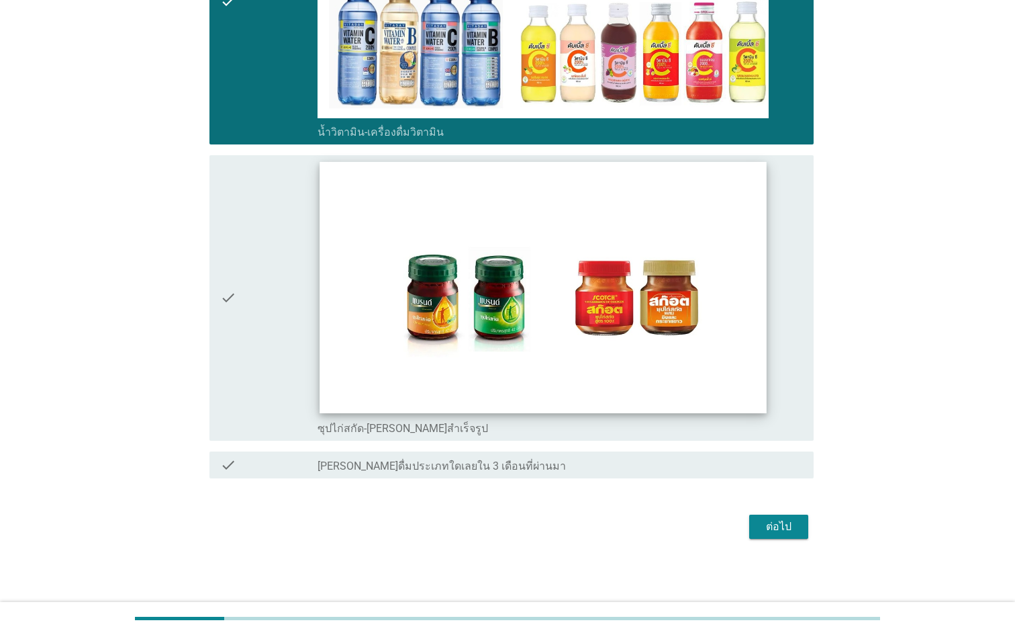
scroll to position [1464, 0]
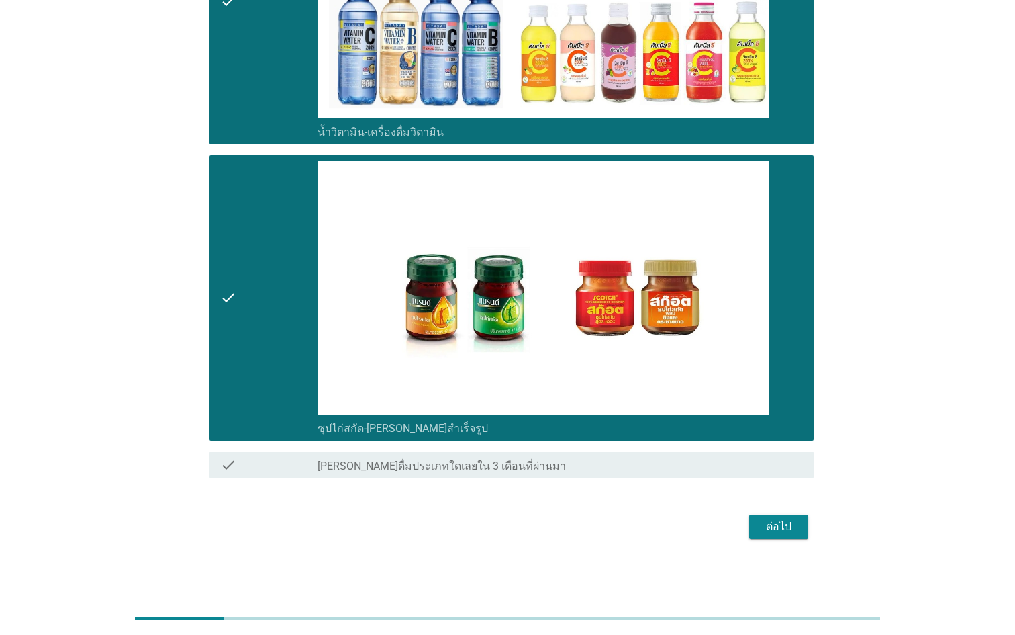
click at [787, 535] on button "ต่อไป" at bounding box center [778, 526] width 59 height 24
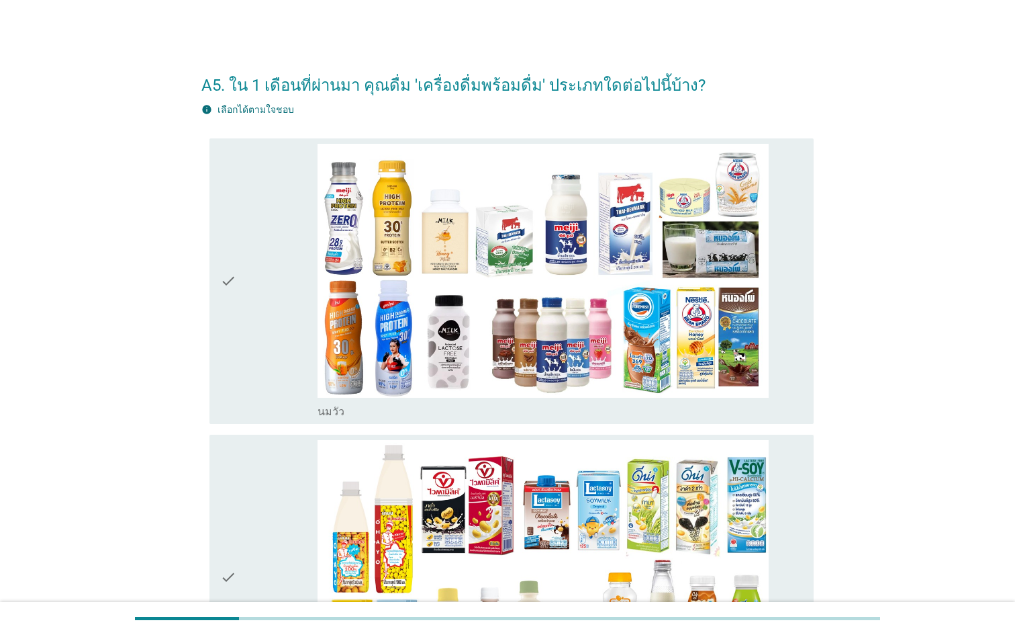
click at [289, 301] on div "check" at bounding box center [268, 281] width 97 height 275
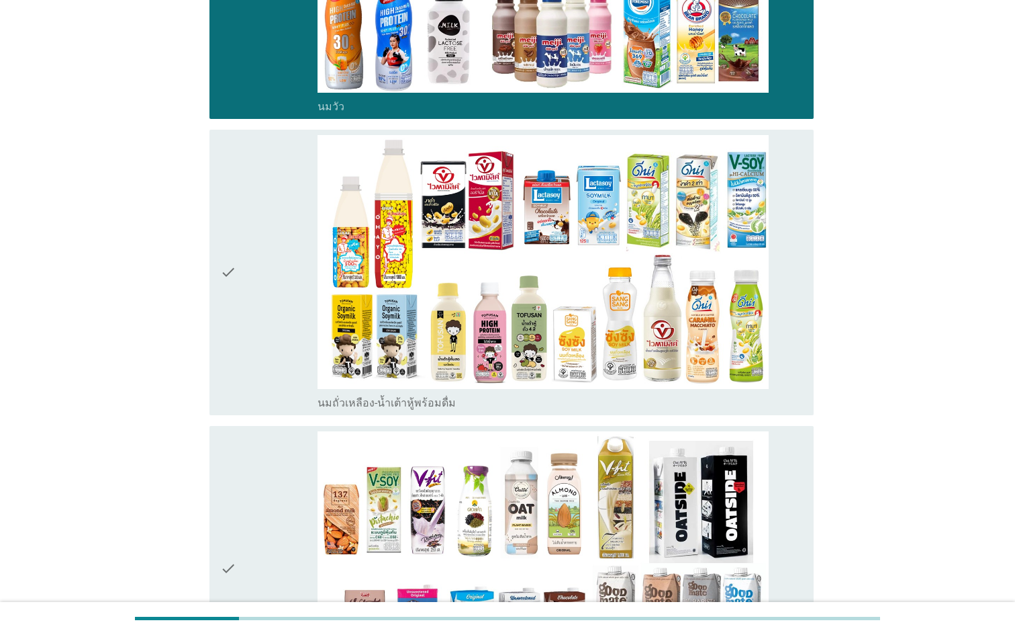
click at [263, 317] on div "check" at bounding box center [268, 272] width 97 height 275
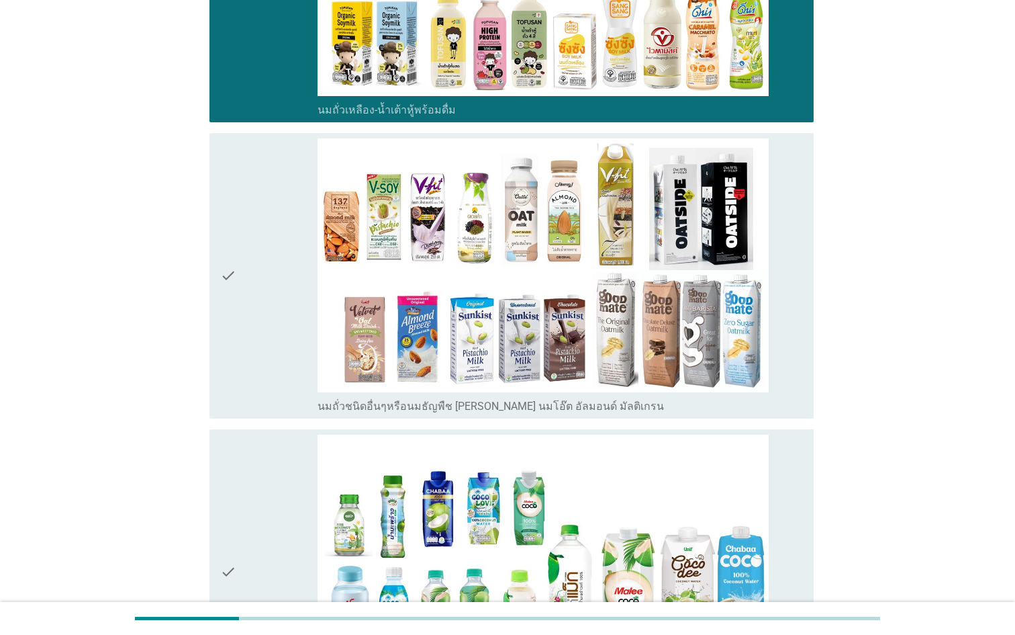
click at [265, 303] on div "check" at bounding box center [268, 275] width 97 height 275
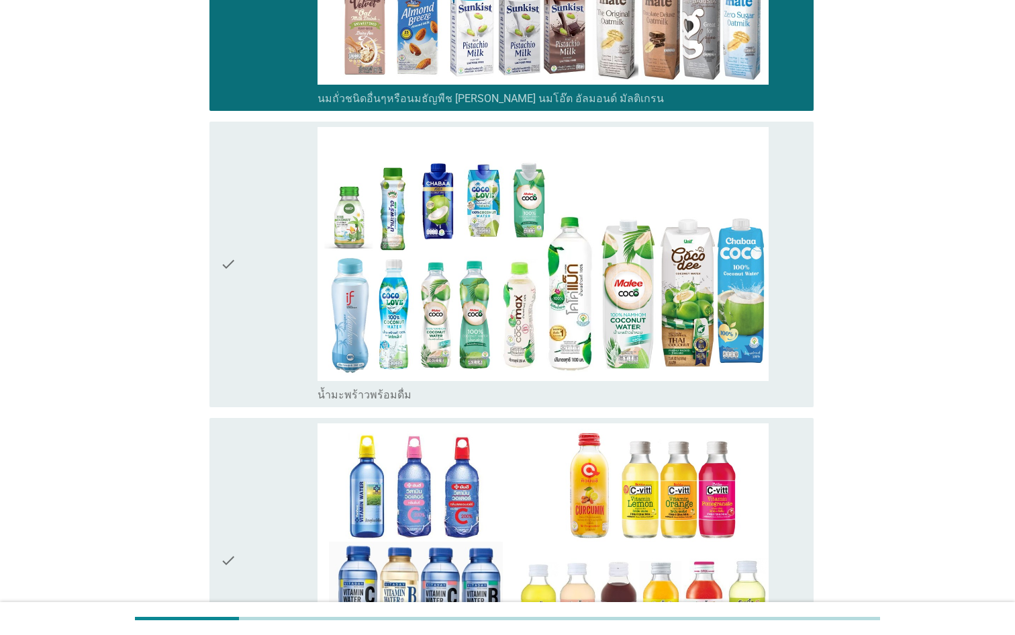
scroll to position [1035, 0]
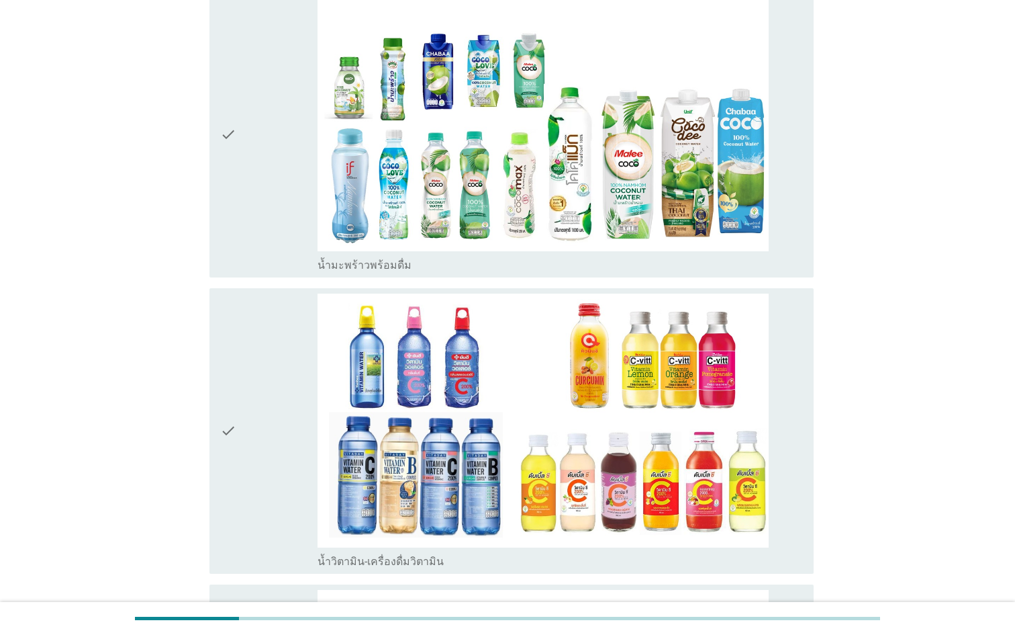
click at [265, 179] on div "check" at bounding box center [268, 134] width 97 height 275
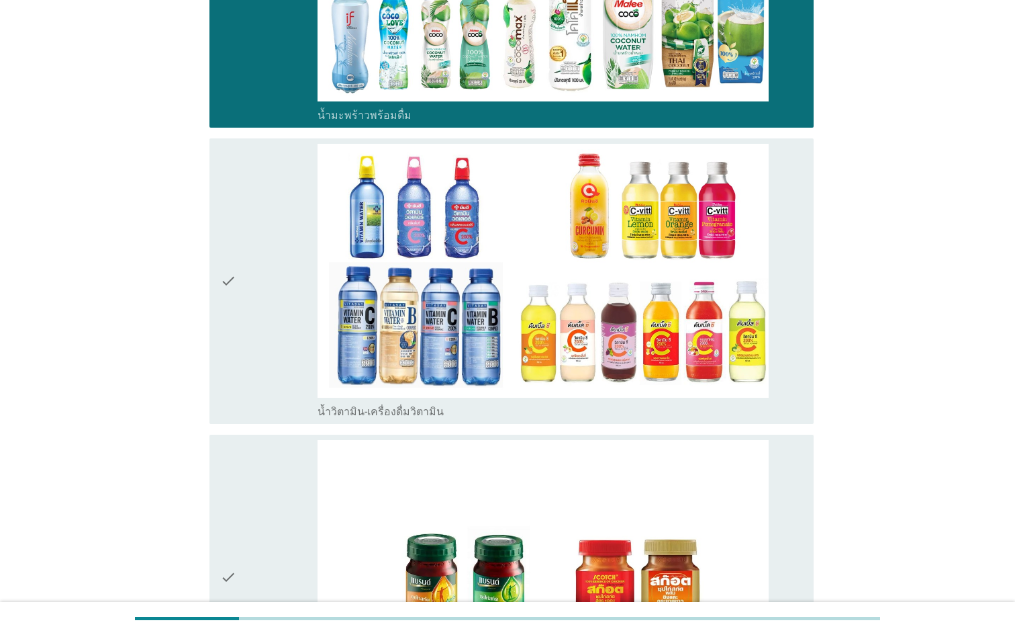
click at [259, 328] on div "check" at bounding box center [268, 281] width 97 height 275
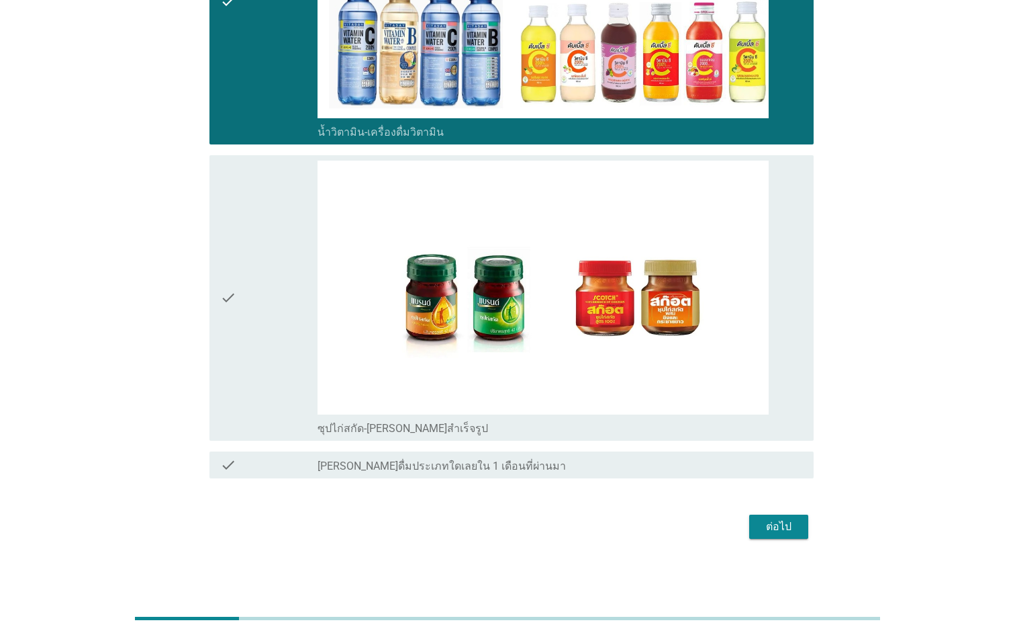
scroll to position [1464, 0]
click at [262, 300] on div "check" at bounding box center [268, 297] width 97 height 275
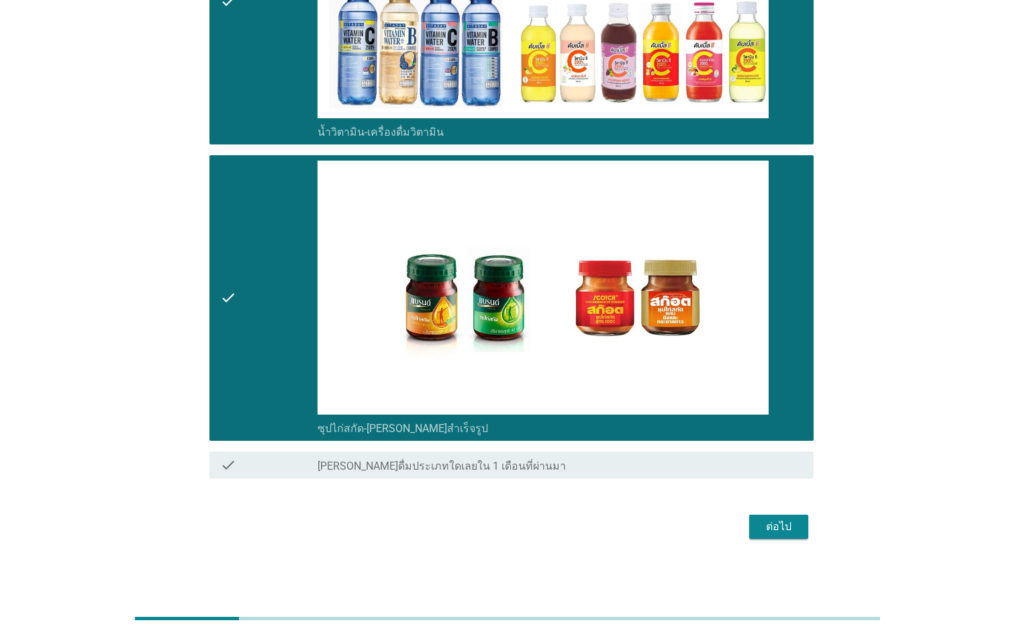
click at [768, 530] on div "ต่อไป" at bounding box center [779, 526] width 38 height 16
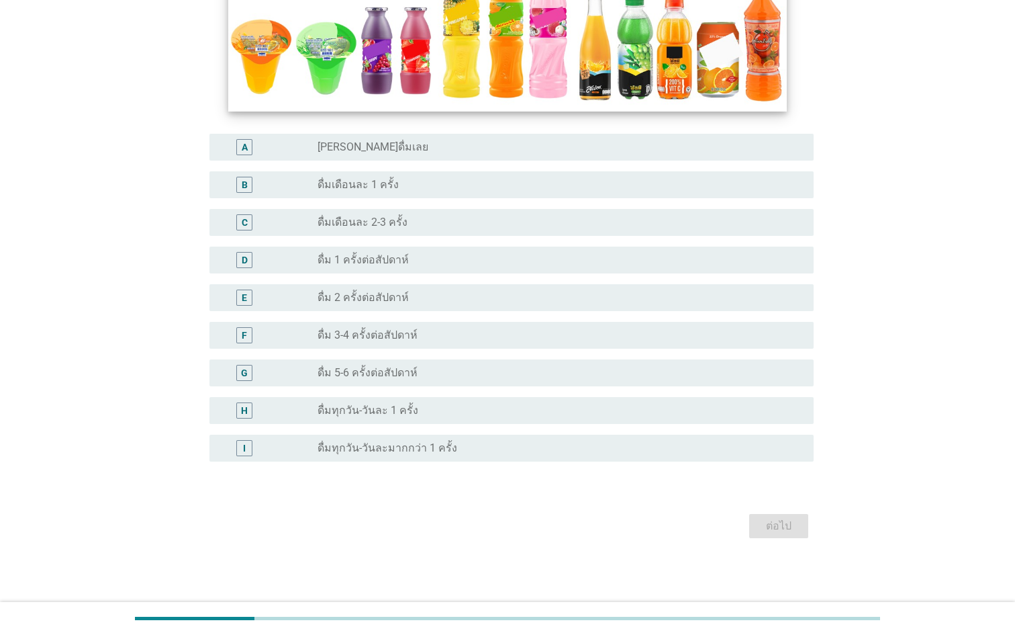
scroll to position [385, 0]
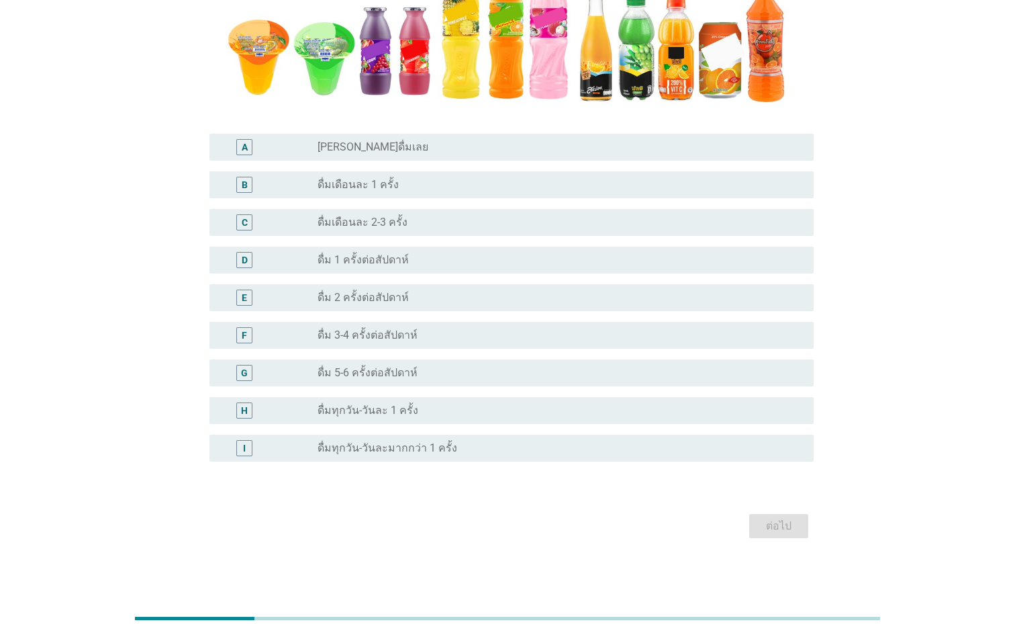
click at [536, 342] on div "radio_button_unchecked ดื่ม 3-4 ครั้งต่อสัปดาห์" at bounding box center [560, 335] width 485 height 16
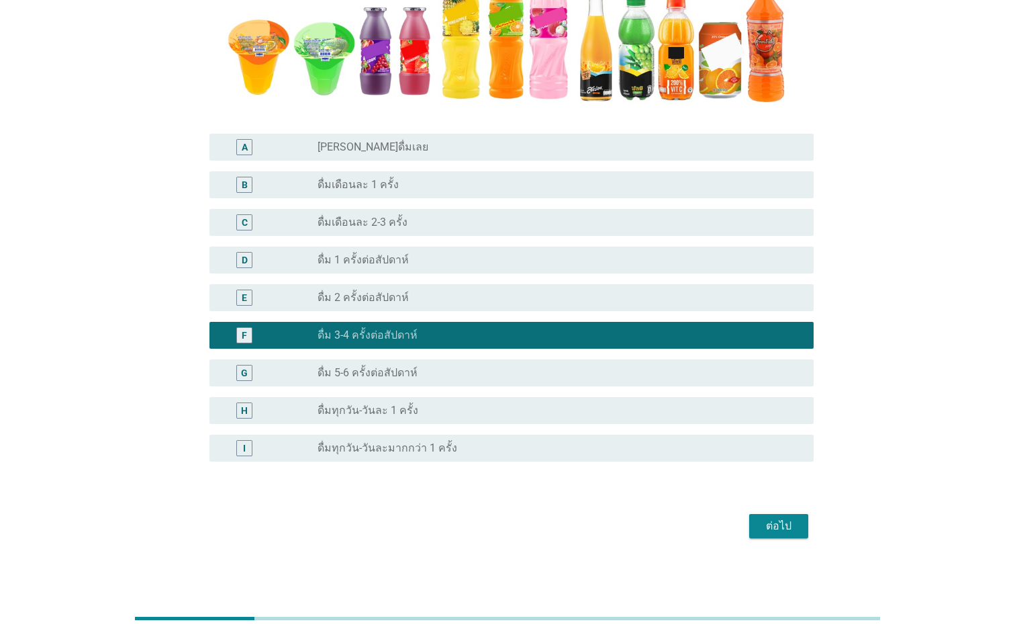
click at [773, 526] on div "ต่อไป" at bounding box center [779, 526] width 38 height 16
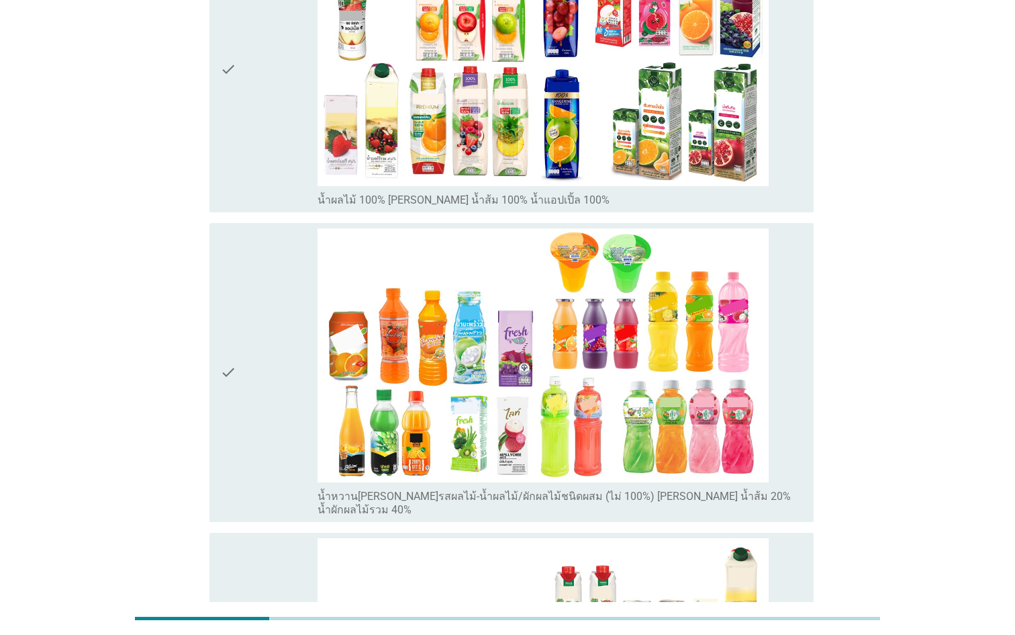
scroll to position [270, 0]
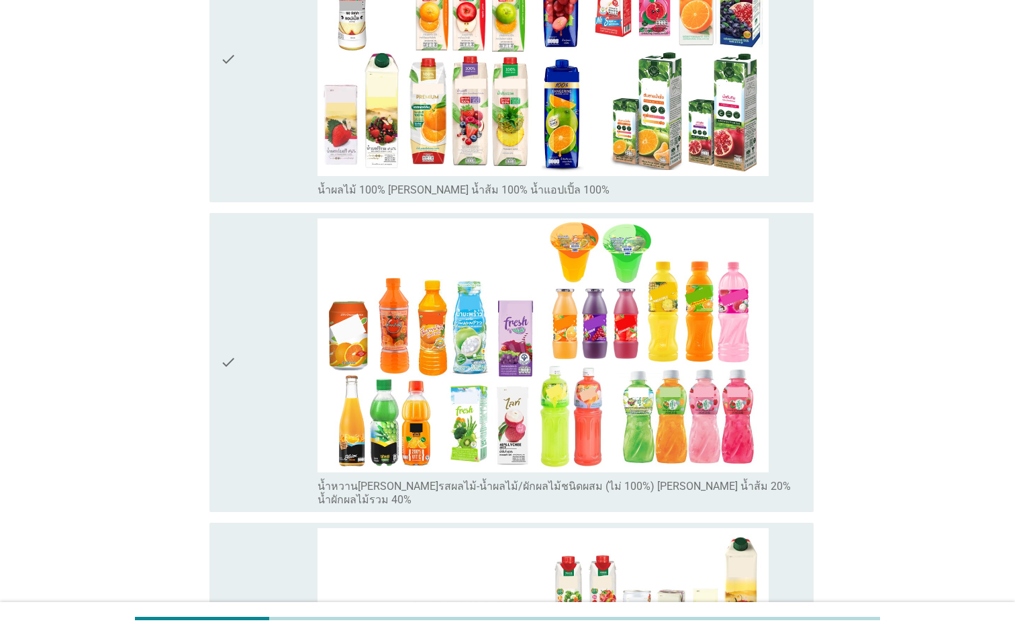
click at [250, 192] on div "check" at bounding box center [268, 59] width 97 height 275
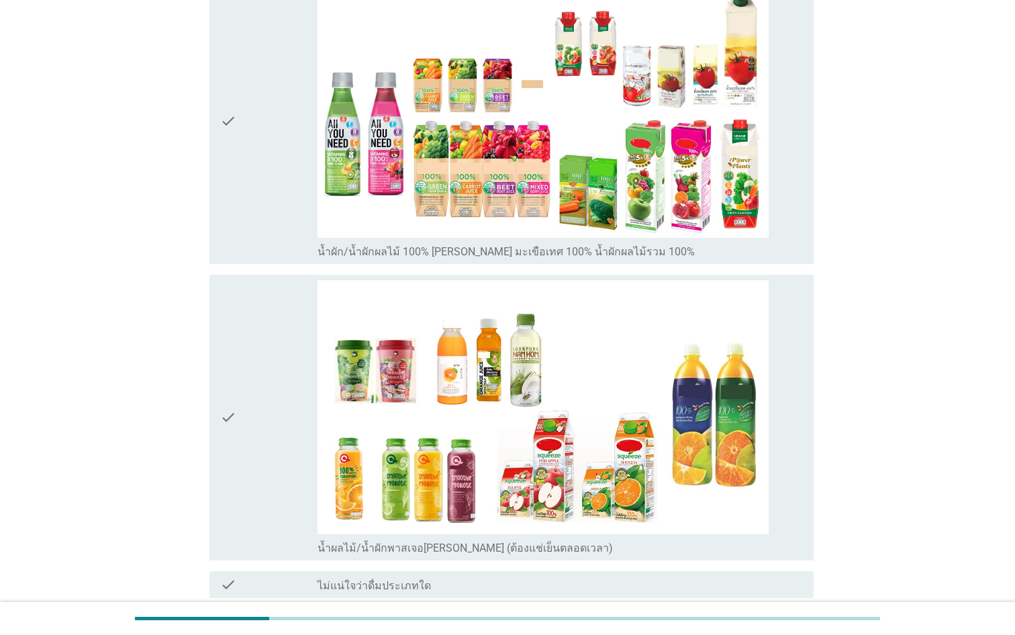
scroll to position [813, 0]
click at [246, 352] on div "check" at bounding box center [268, 418] width 97 height 275
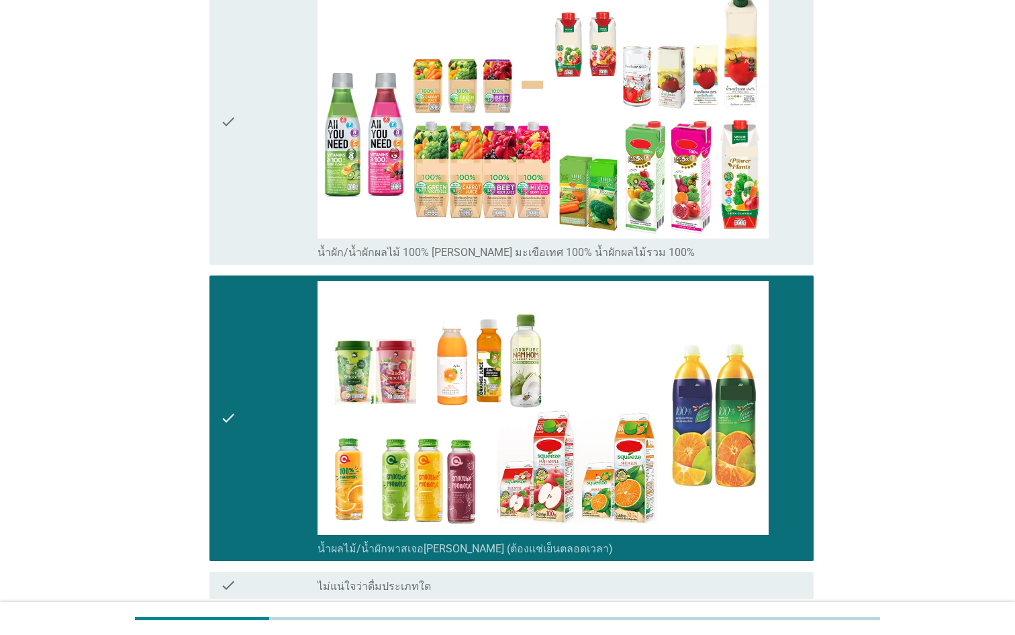
click at [236, 185] on div "check" at bounding box center [268, 122] width 97 height 275
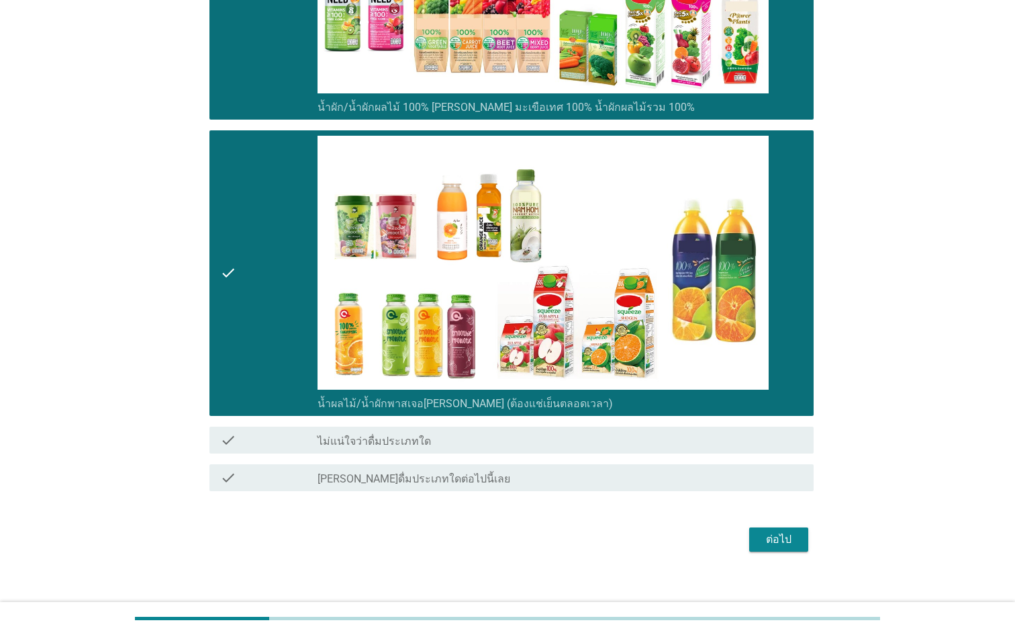
scroll to position [957, 0]
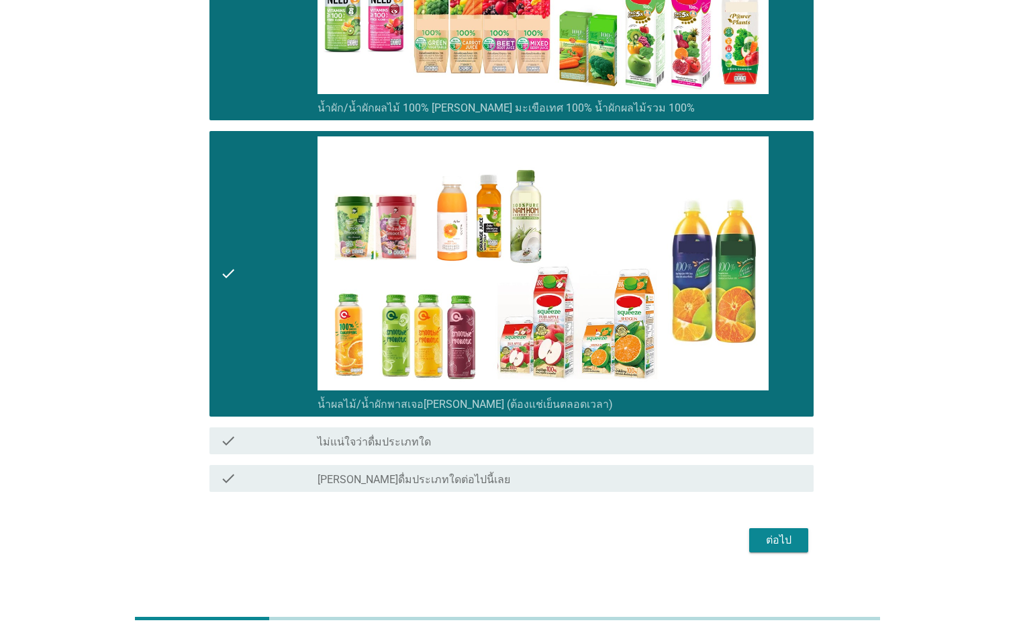
click at [786, 532] on div "ต่อไป" at bounding box center [779, 540] width 38 height 16
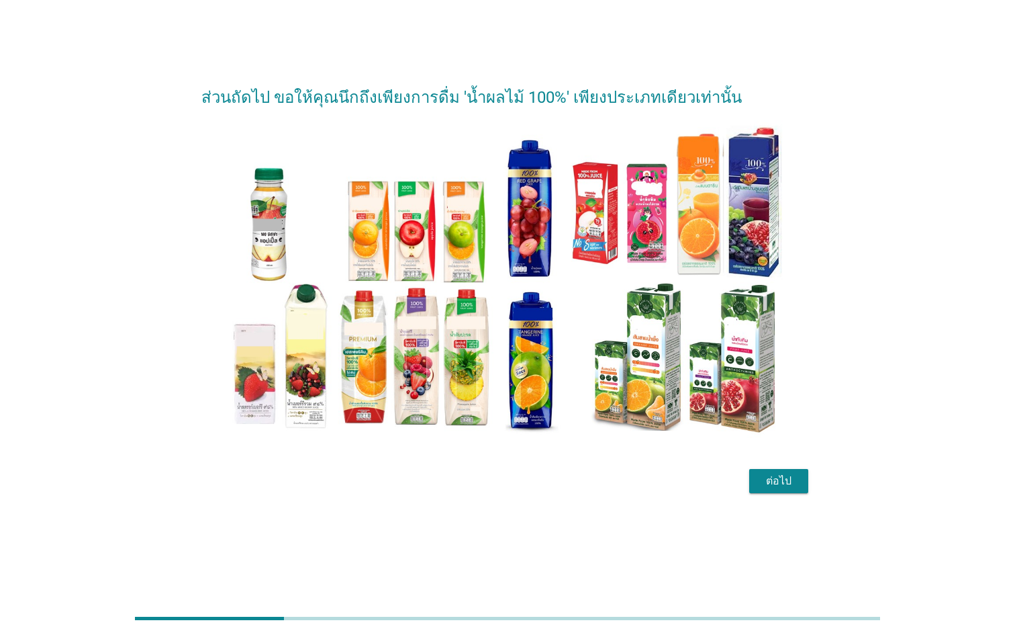
scroll to position [33, 0]
click at [769, 480] on div "ต่อไป" at bounding box center [779, 481] width 38 height 16
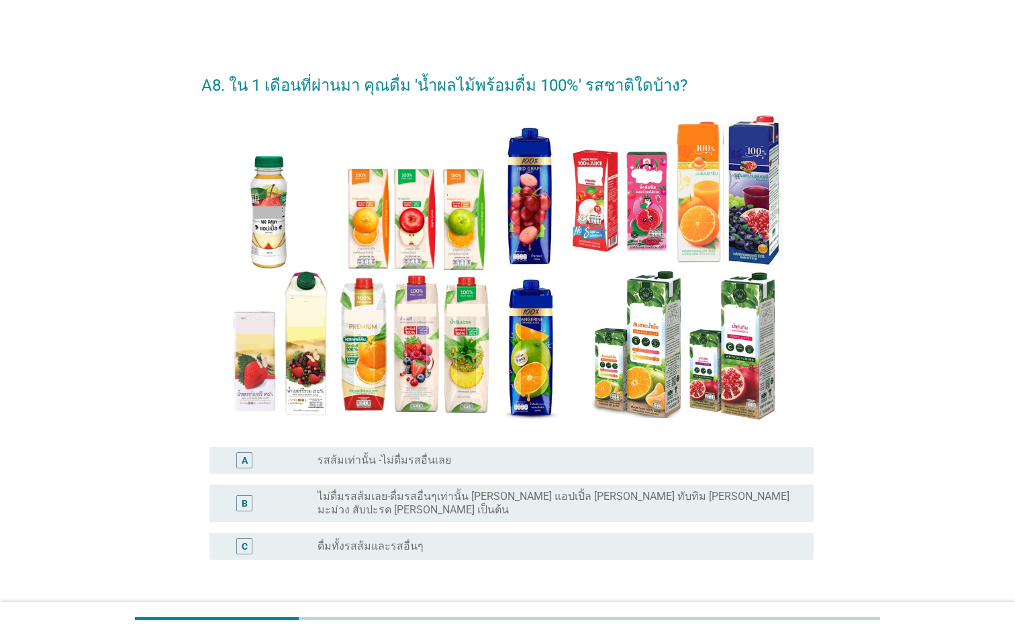
click at [369, 539] on label "ดื่มทั้งรสส้มและรสอื่นๆ" at bounding box center [371, 545] width 106 height 13
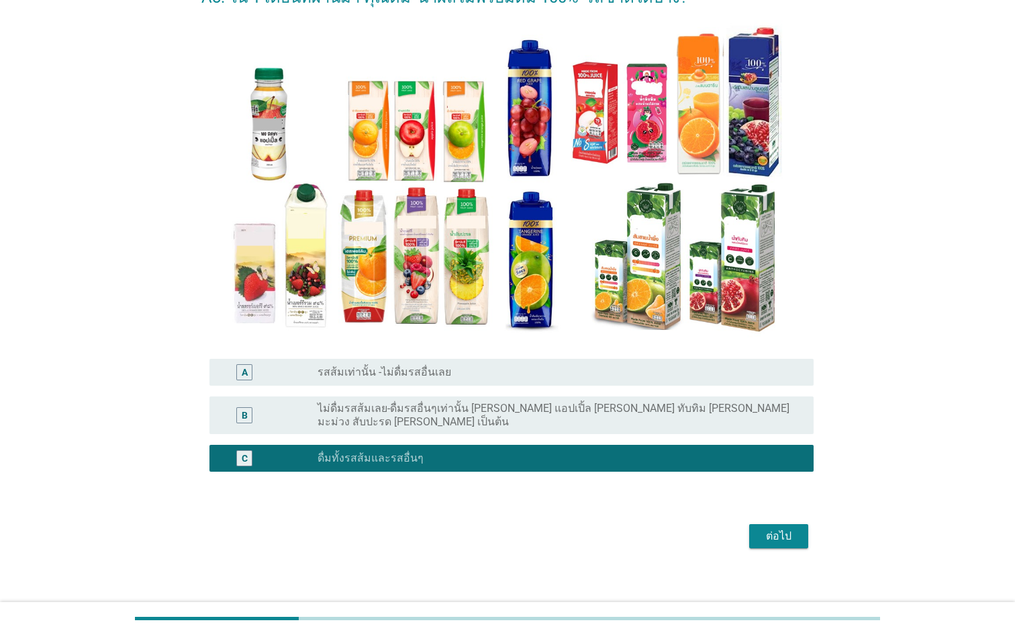
scroll to position [87, 0]
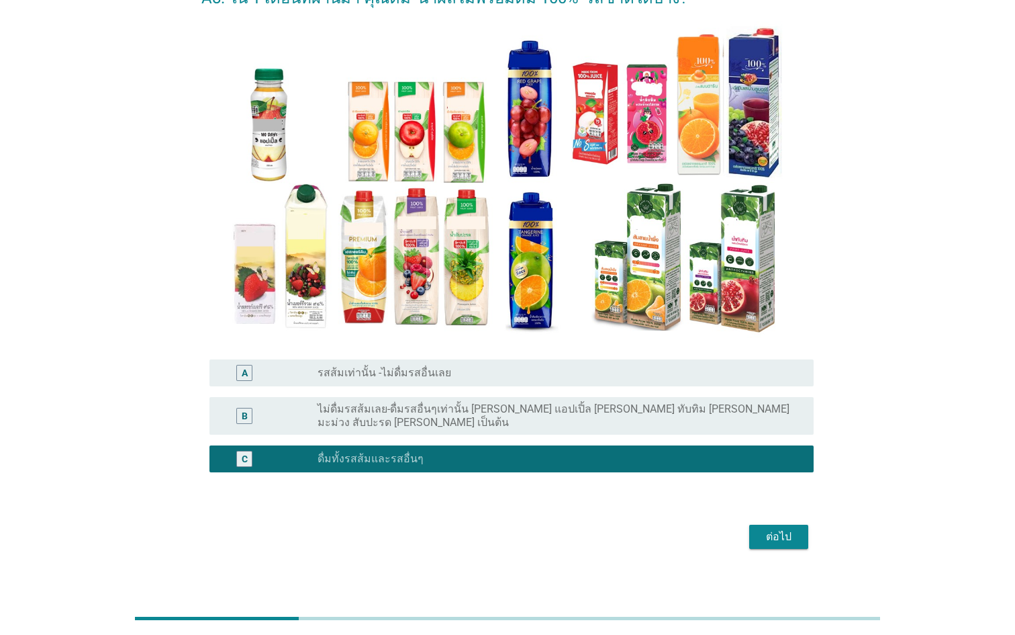
click at [777, 530] on div "ต่อไป" at bounding box center [779, 536] width 38 height 16
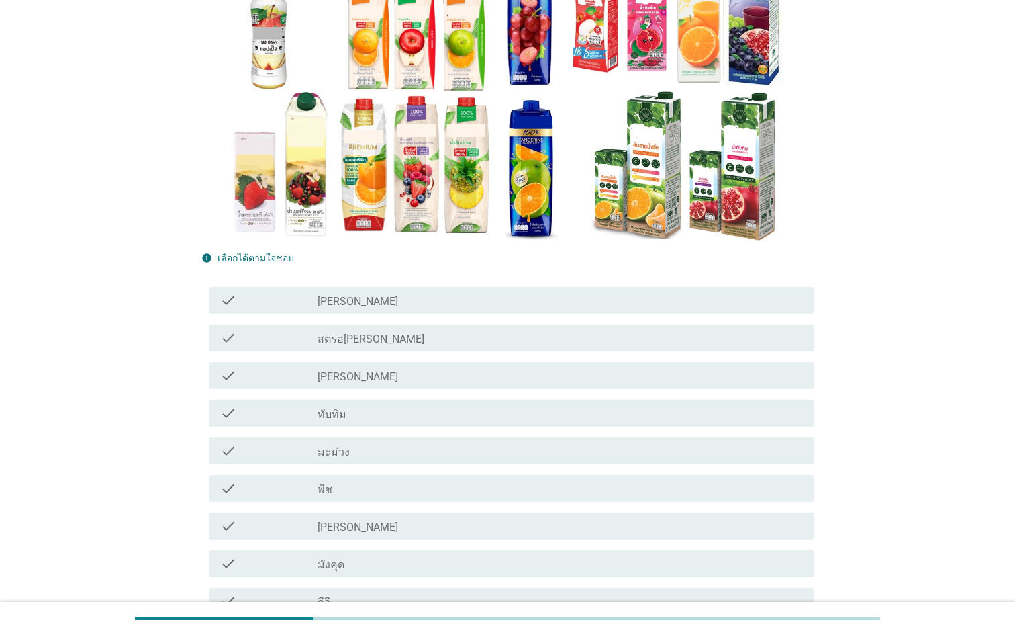
scroll to position [220, 0]
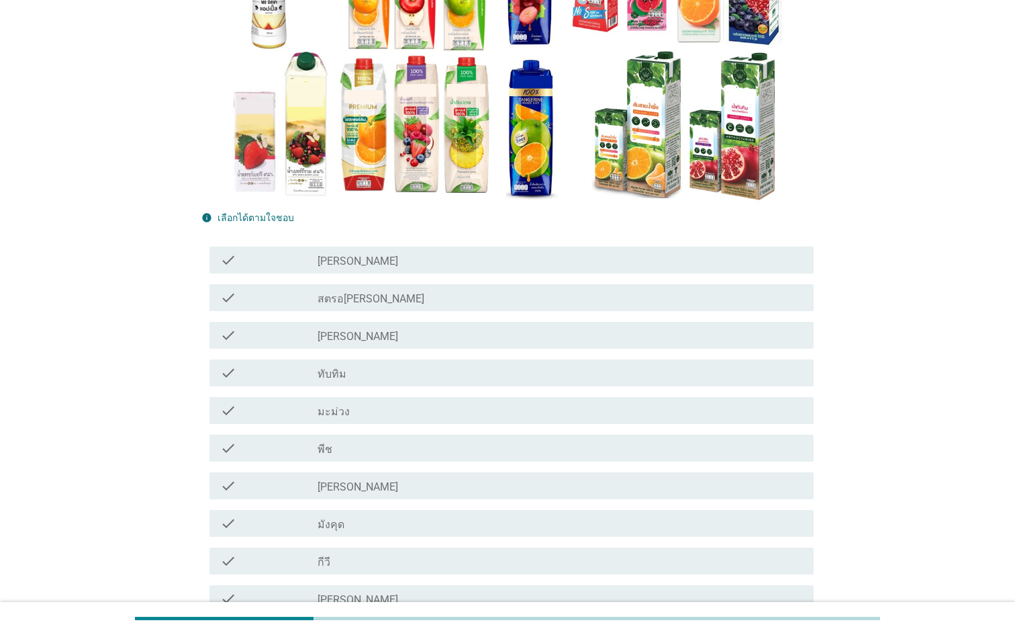
click at [445, 481] on div "check_box_outline_blank [PERSON_NAME]" at bounding box center [560, 485] width 485 height 16
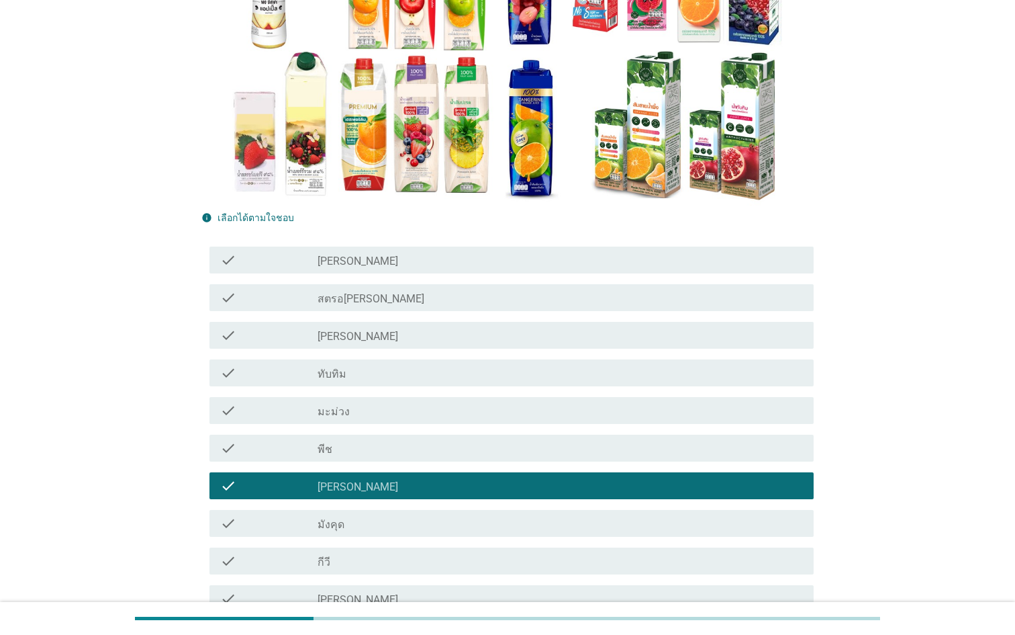
click at [445, 342] on div "check_box_outline_blank [PERSON_NAME]" at bounding box center [560, 335] width 485 height 16
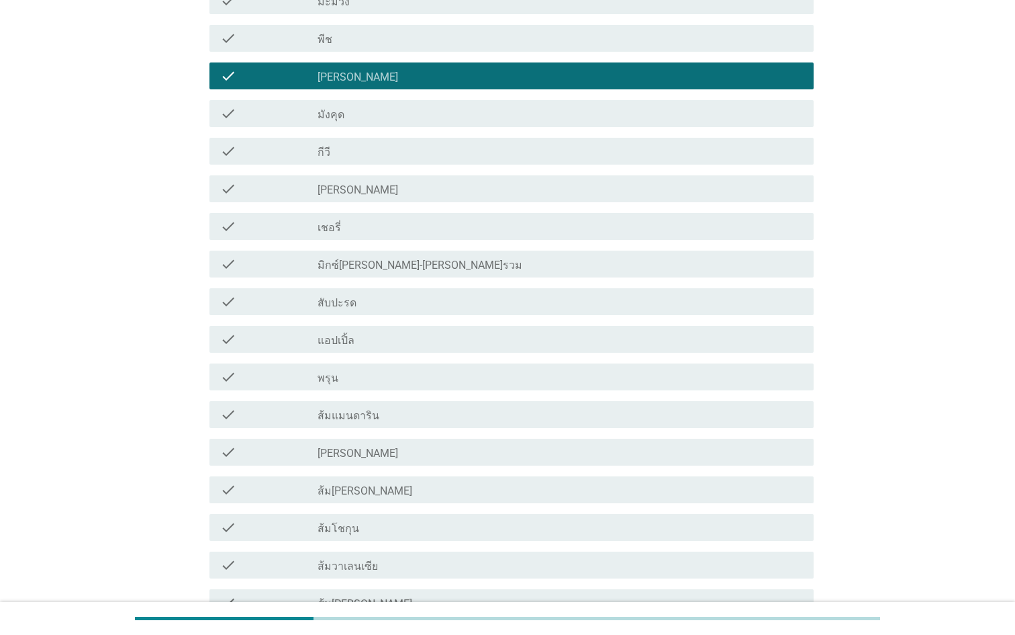
click at [444, 351] on div "check check_box_outline_blank แอปเปิ้ล" at bounding box center [511, 339] width 604 height 27
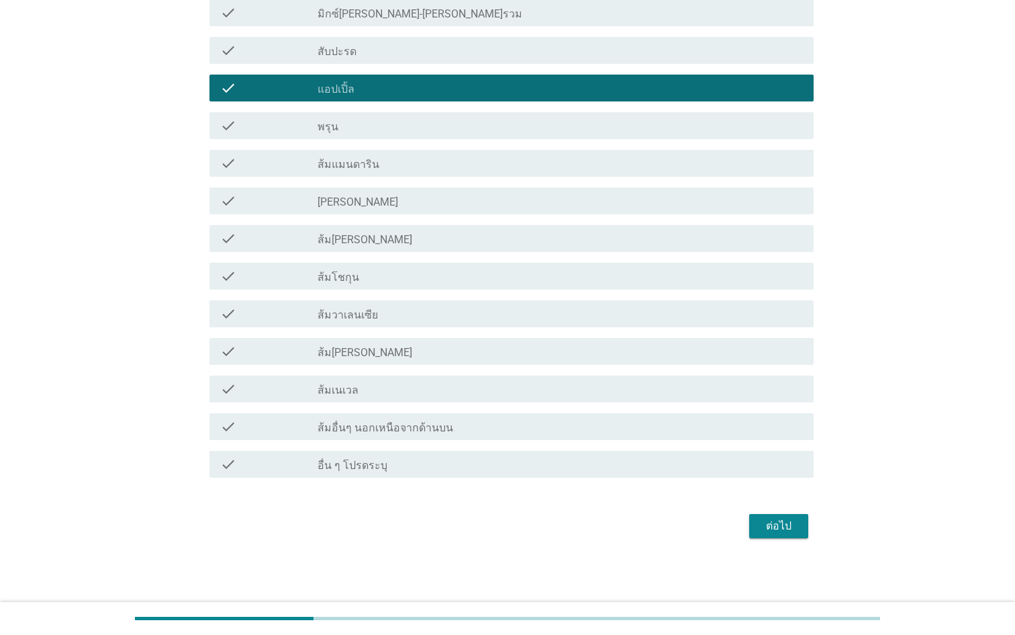
scroll to position [880, 0]
click at [771, 528] on div "ต่อไป" at bounding box center [779, 526] width 38 height 16
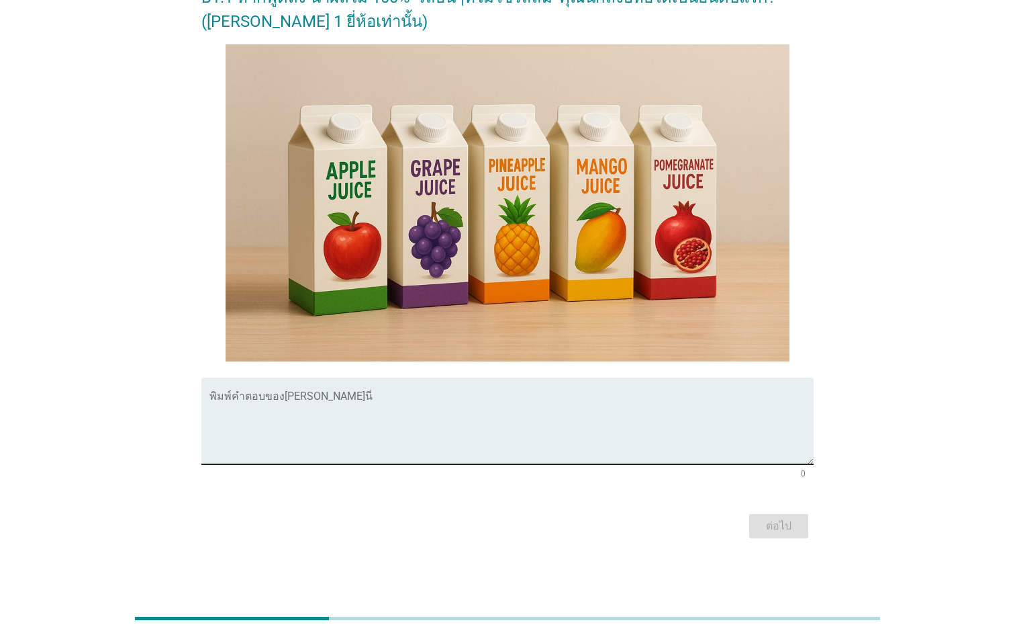
click at [379, 444] on textarea "พิมพ์คำตอบของคุณ ที่นี่" at bounding box center [511, 428] width 604 height 71
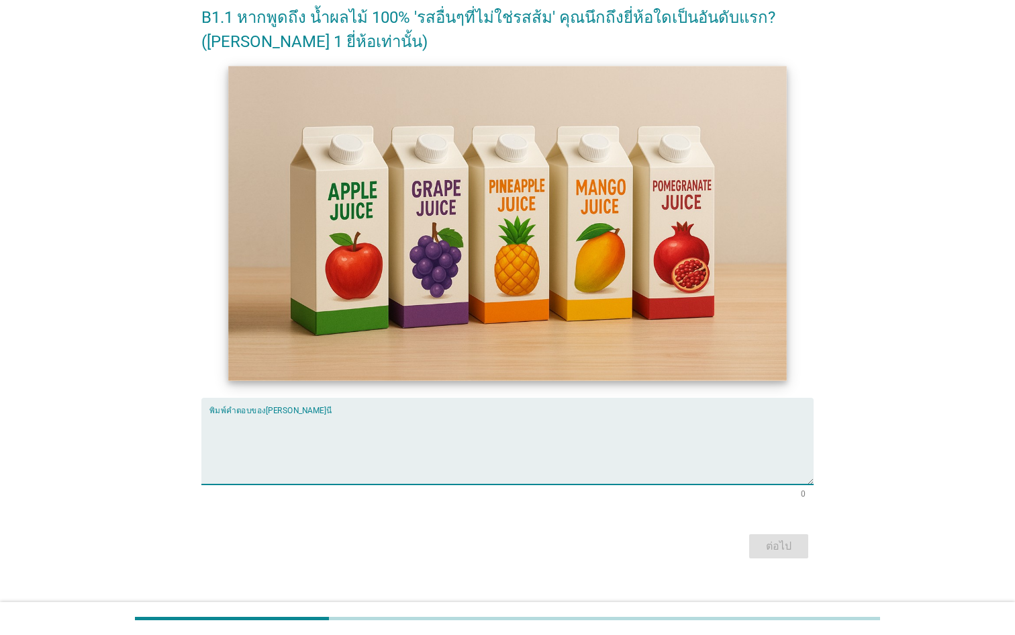
scroll to position [218, 0]
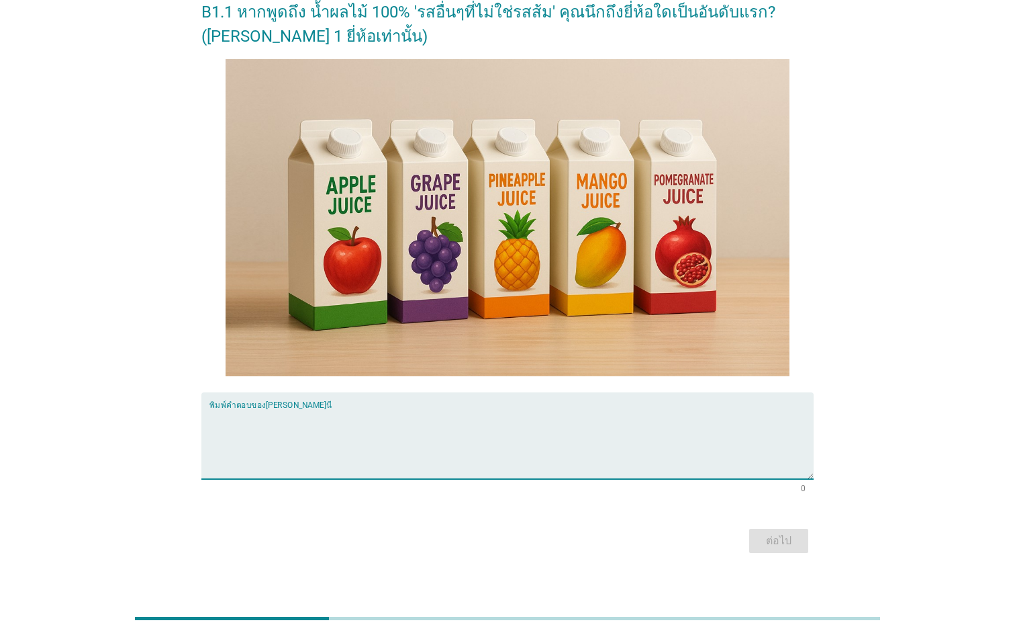
type textarea "v"
type textarea "[PERSON_NAME]"
click at [790, 547] on div "ต่อไป" at bounding box center [779, 540] width 38 height 16
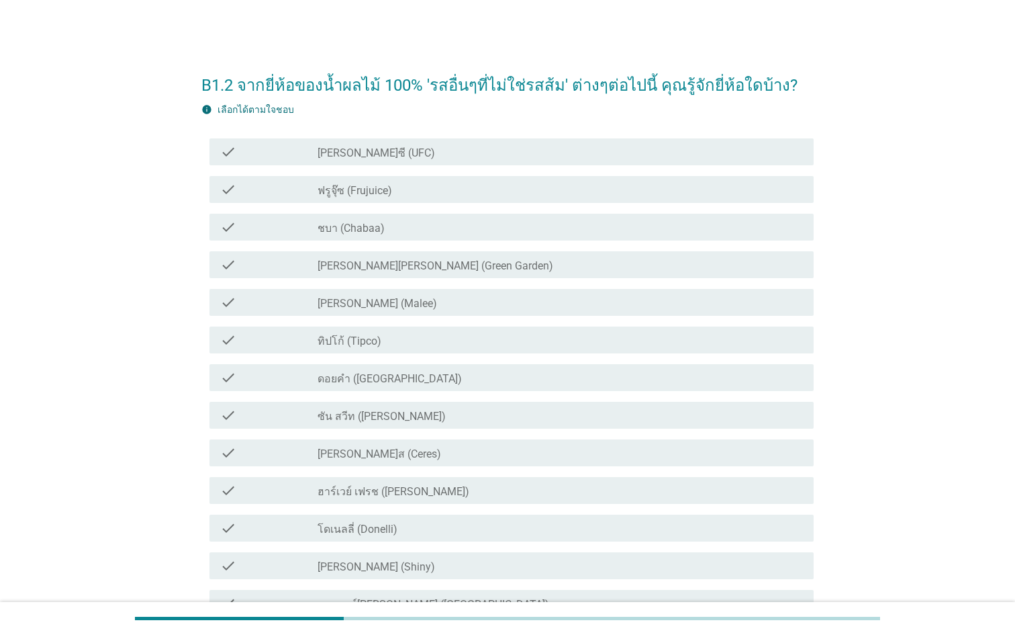
click at [423, 332] on div "check_box_outline_blank ทิปโก้ (Tipco)" at bounding box center [560, 340] width 485 height 16
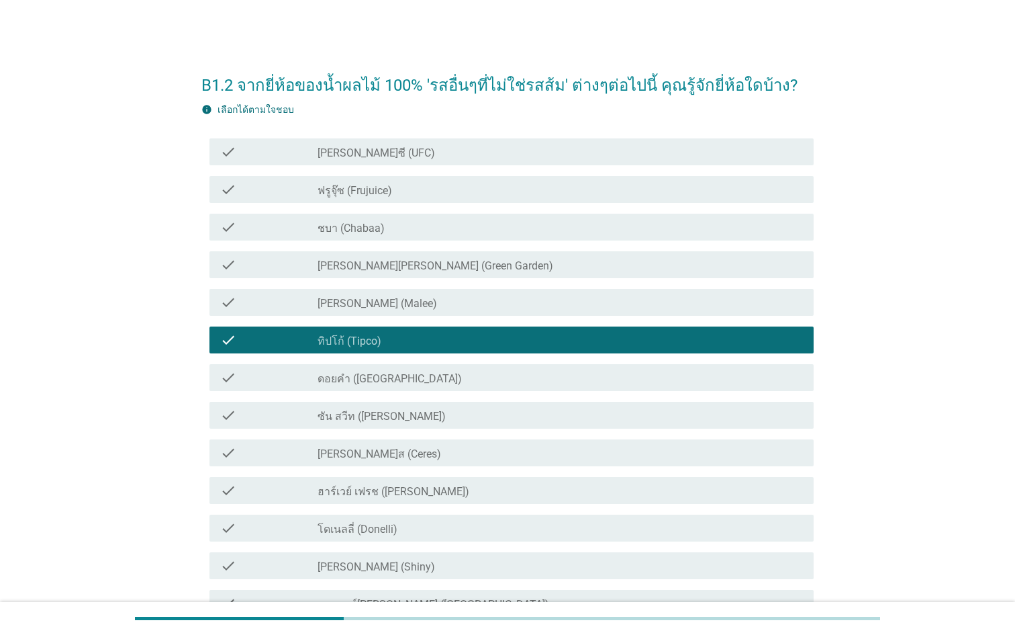
click at [427, 155] on div "check_box_outline_blank [PERSON_NAME]ซี (UFC)" at bounding box center [560, 152] width 485 height 16
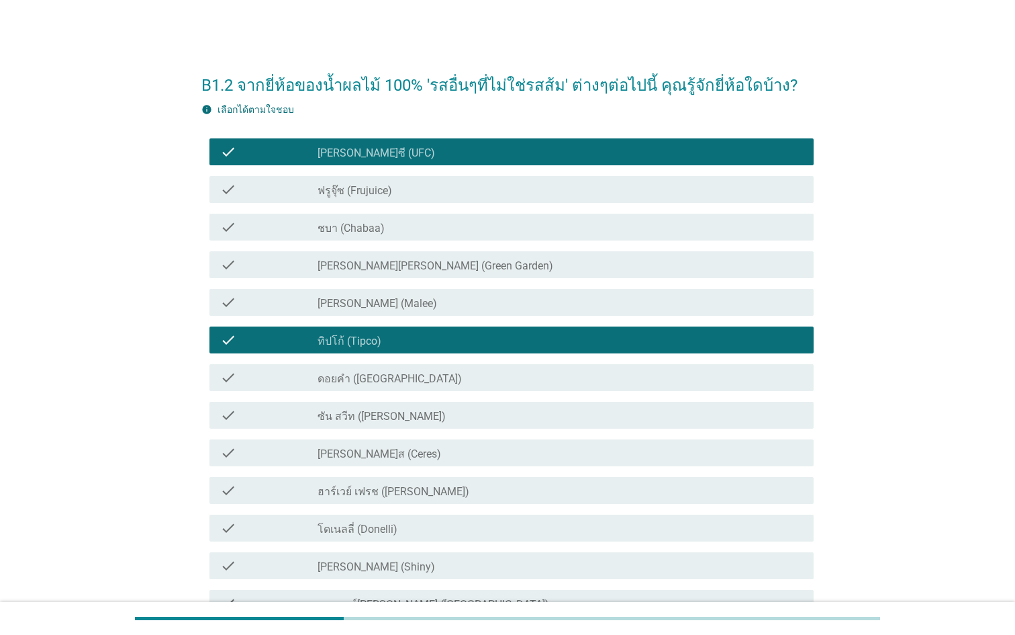
click at [423, 305] on div "check_box_outline_blank [PERSON_NAME] (Malee)" at bounding box center [560, 302] width 485 height 16
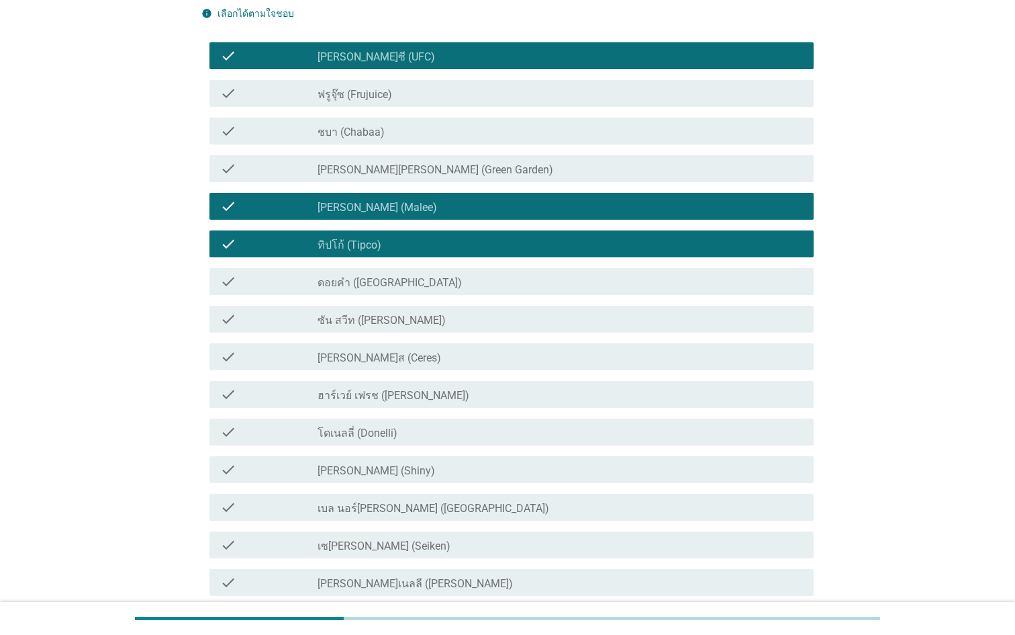
scroll to position [30, 0]
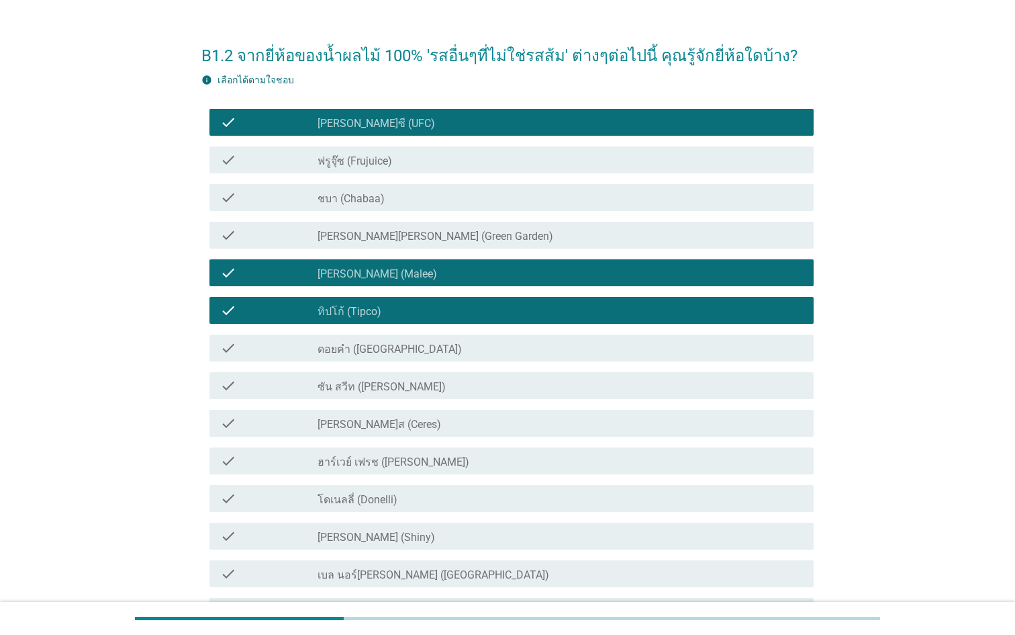
click at [414, 195] on div "check_box_outline_blank ชบา (Chabaa)" at bounding box center [560, 197] width 485 height 16
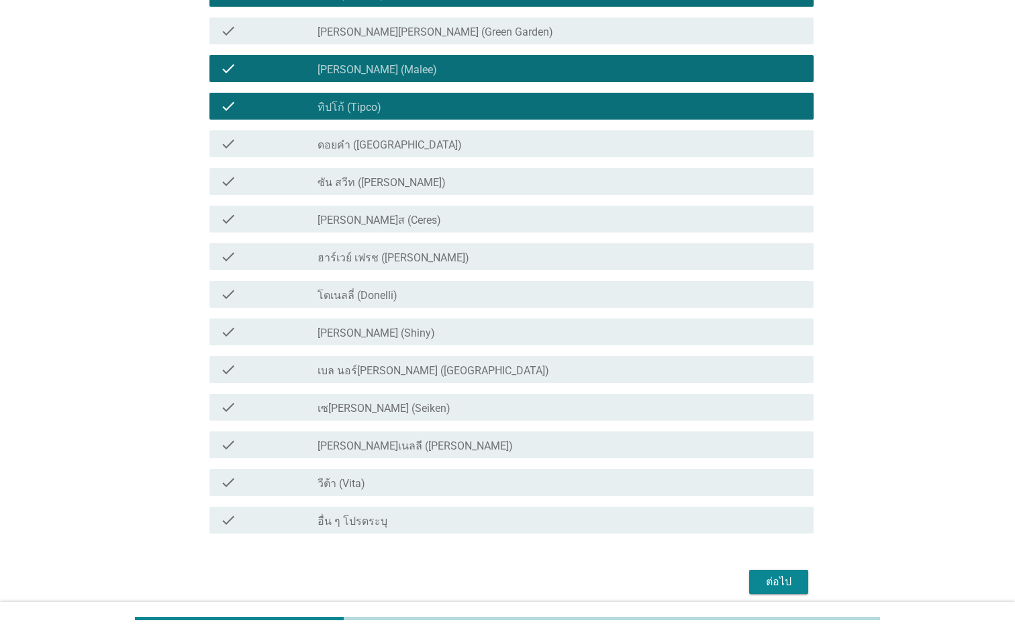
scroll to position [248, 0]
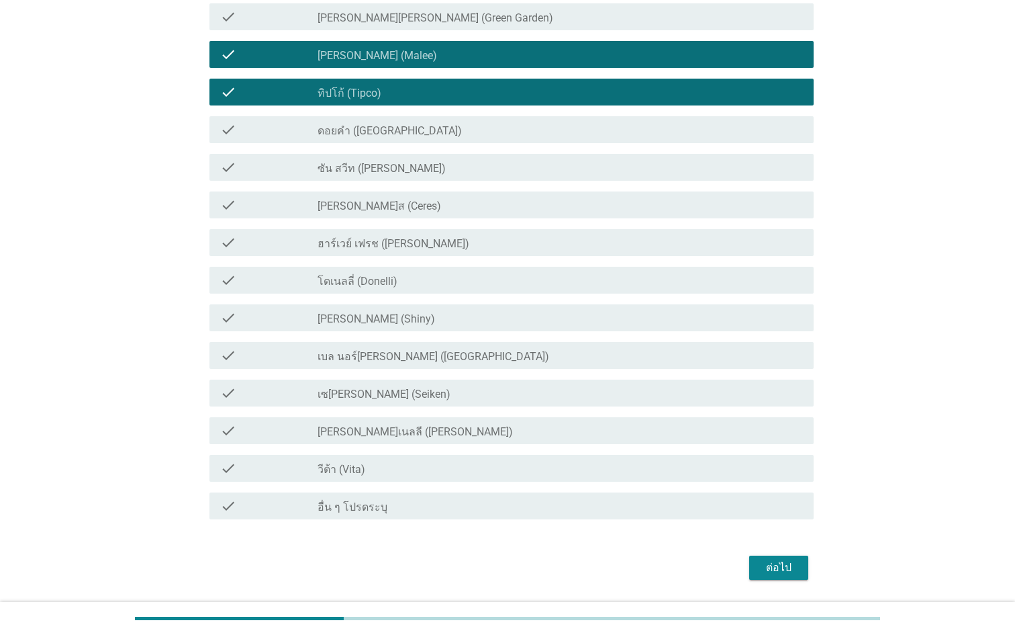
click at [454, 168] on div "check_box_outline_blank ซัน สวีท (Sun sweet)" at bounding box center [560, 167] width 485 height 16
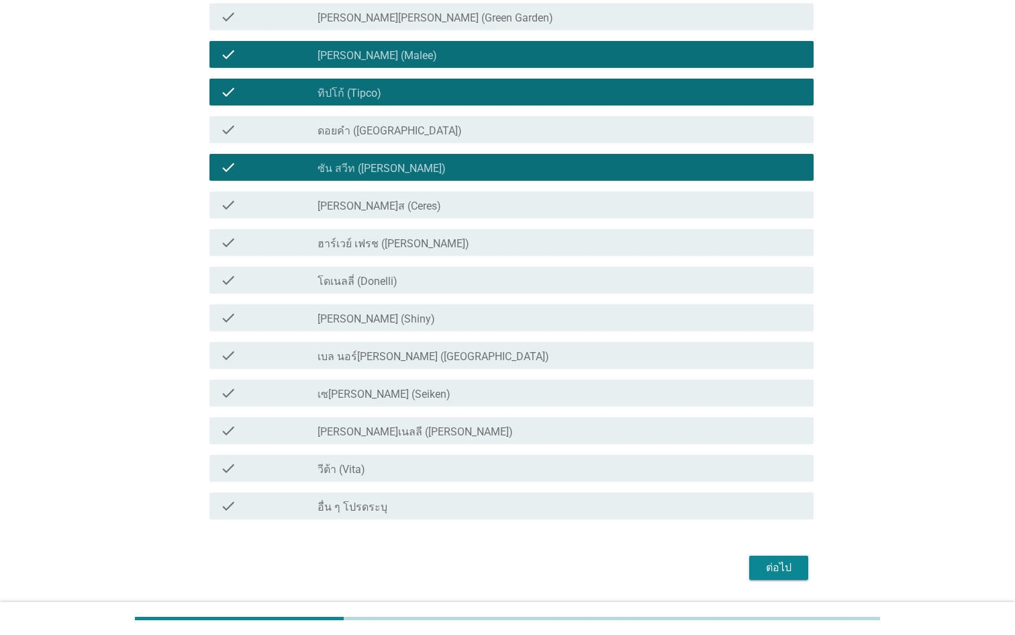
click at [797, 573] on div "ต่อไป" at bounding box center [779, 567] width 38 height 16
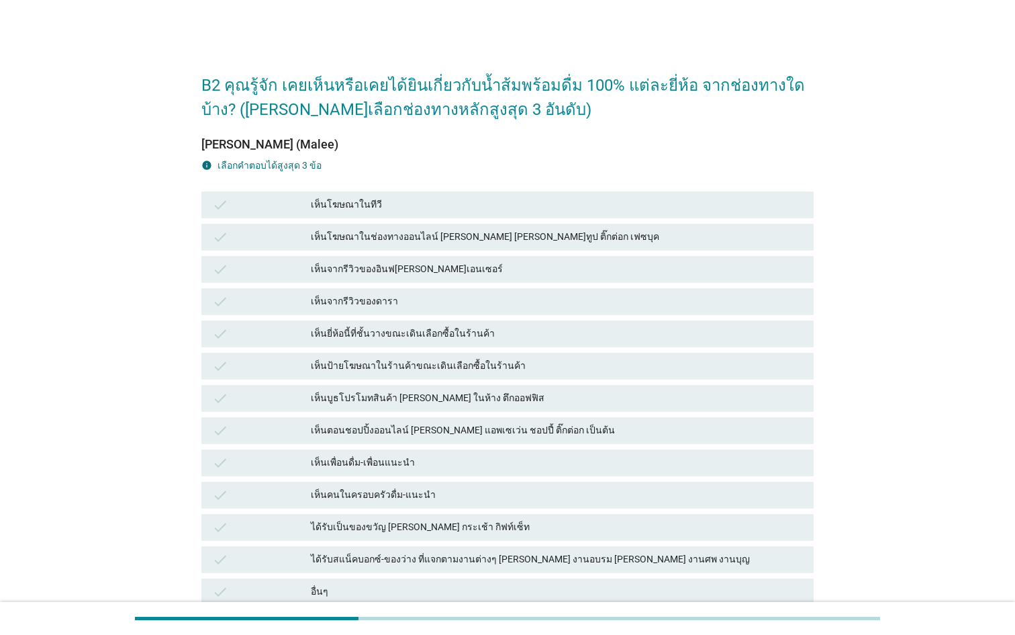
click at [422, 463] on div "เห็นเพื่อนดื่ม-เพื่อนแนะนำ" at bounding box center [557, 463] width 492 height 16
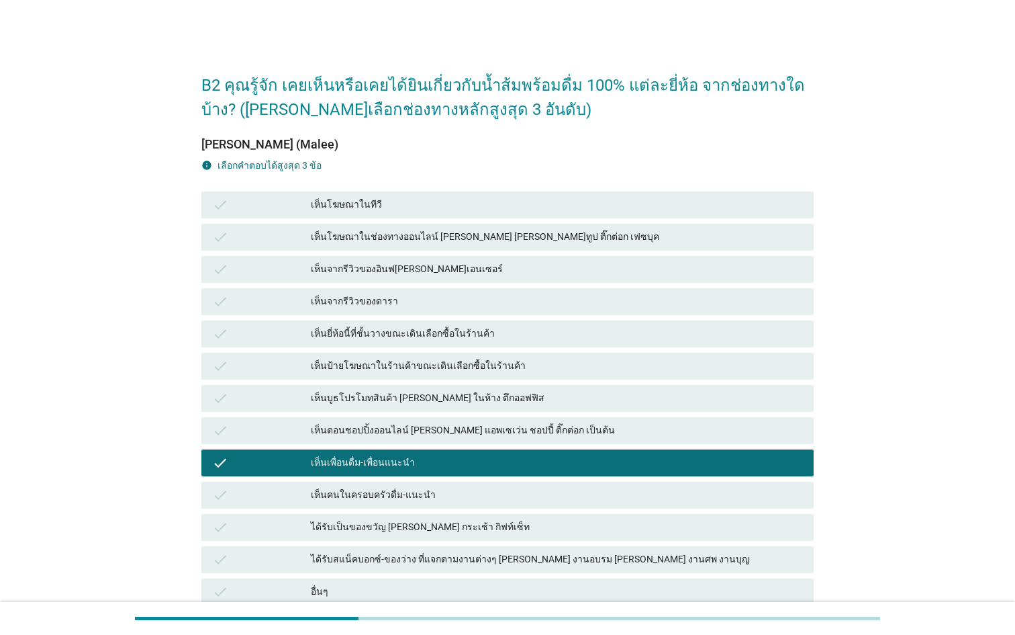
click at [418, 372] on div "เห็นป้ายโฆษณาในร้านค้าขณะเดินเลือกซื้อในร้านค้า" at bounding box center [557, 366] width 492 height 16
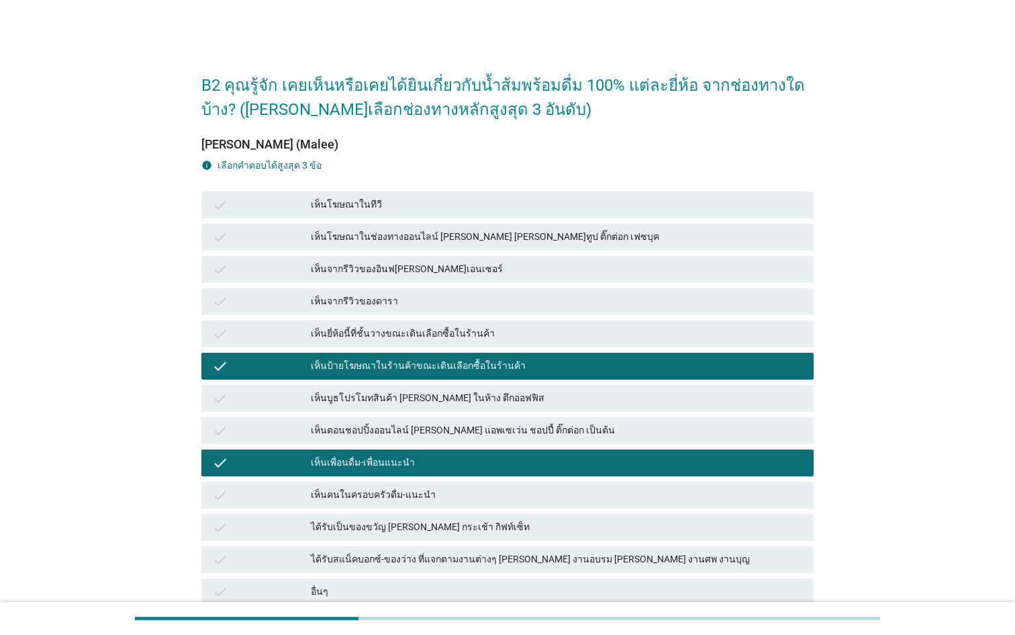
click at [430, 500] on div "เห็นคนในครอบครัวดื่ม-แนะนำ" at bounding box center [557, 495] width 492 height 16
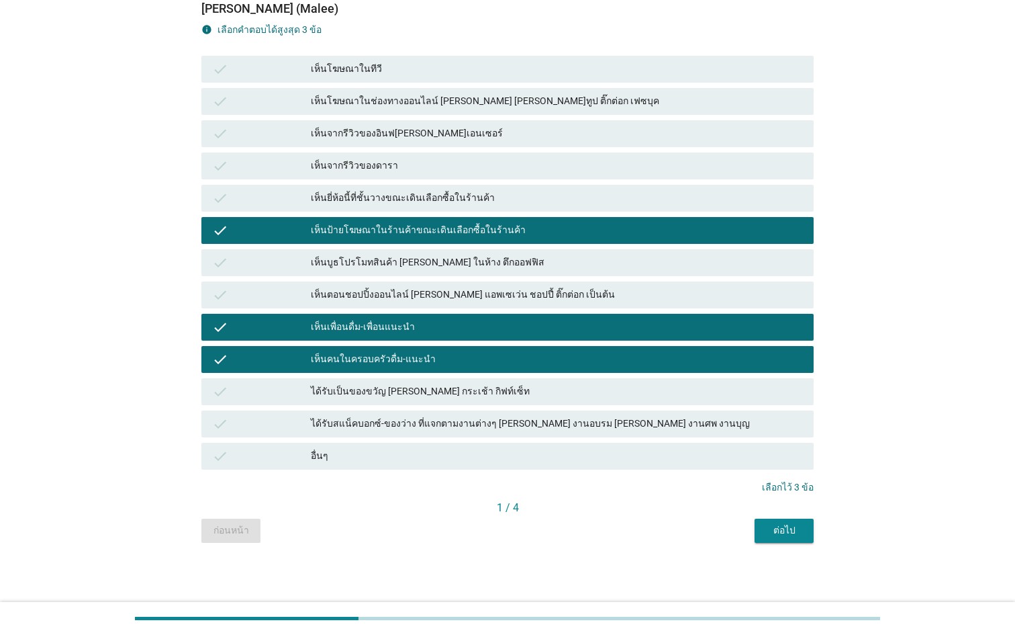
scroll to position [136, 0]
click at [792, 532] on div "ต่อไป" at bounding box center [784, 530] width 38 height 14
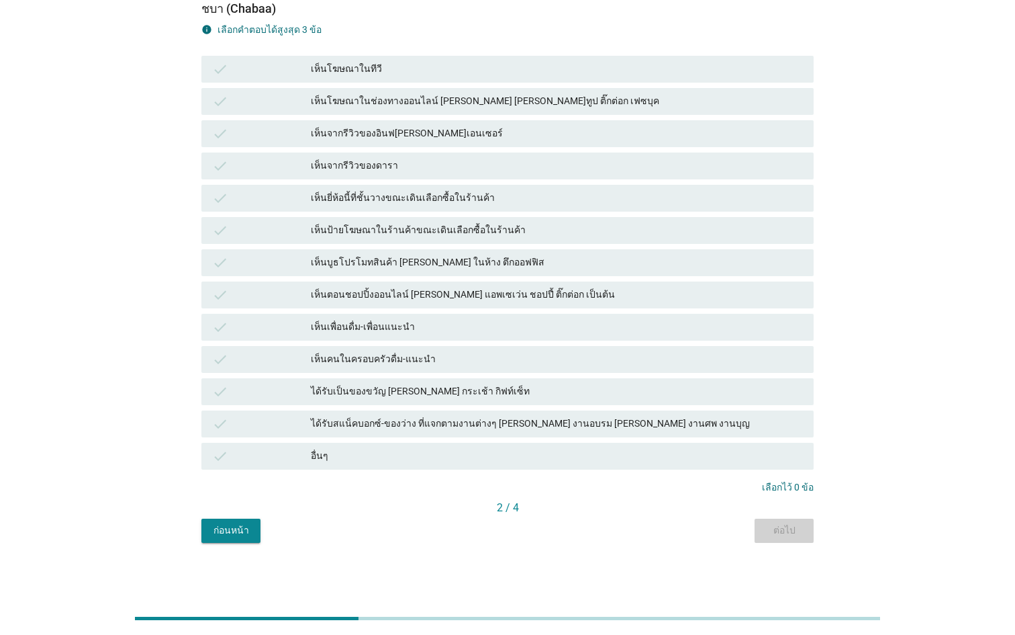
scroll to position [0, 0]
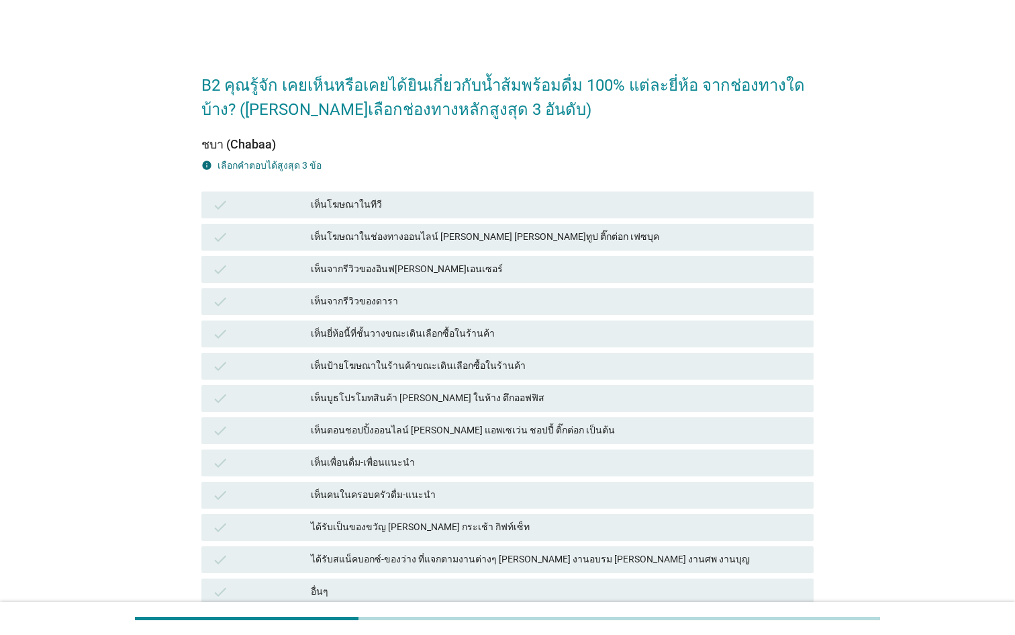
click at [442, 493] on div "เห็นคนในครอบครัวดื่ม-แนะนำ" at bounding box center [557, 495] width 492 height 16
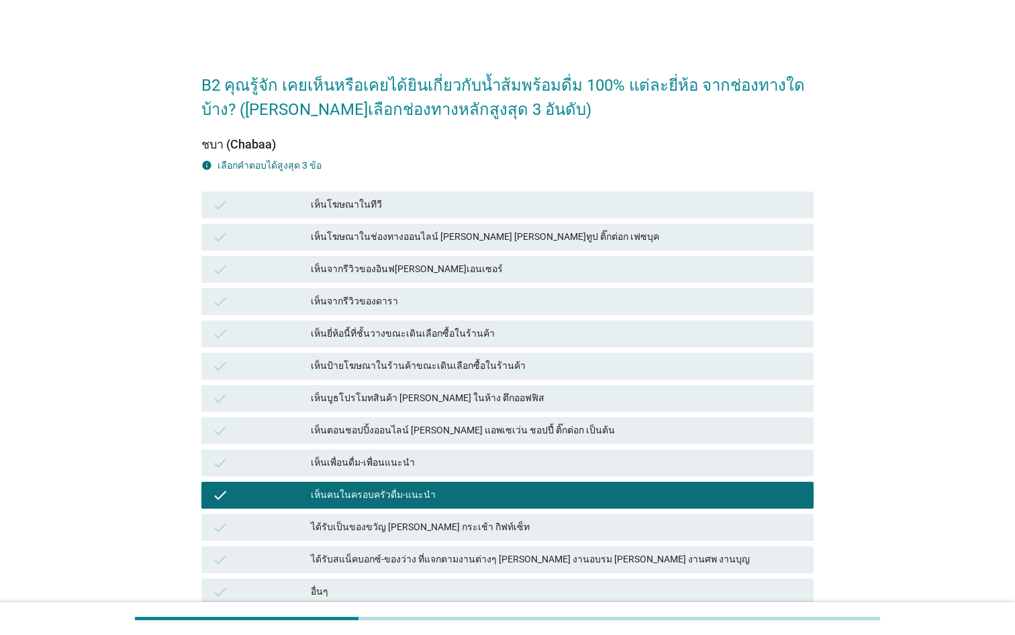
click at [442, 369] on div "เห็นป้ายโฆษณาในร้านค้าขณะเดินเลือกซื้อในร้านค้า" at bounding box center [557, 366] width 492 height 16
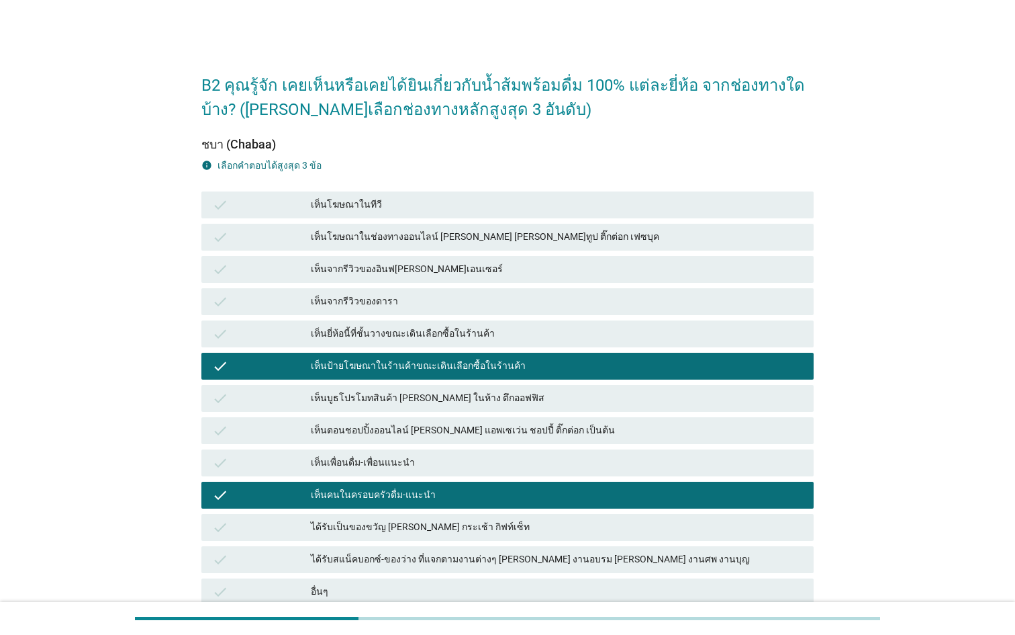
click at [442, 252] on div "check เห็นโฆษณาในช่องทางออนไลน์ [PERSON_NAME] [PERSON_NAME]ทูป ติ๊กต่อก เฟซบุค" at bounding box center [508, 237] width 618 height 32
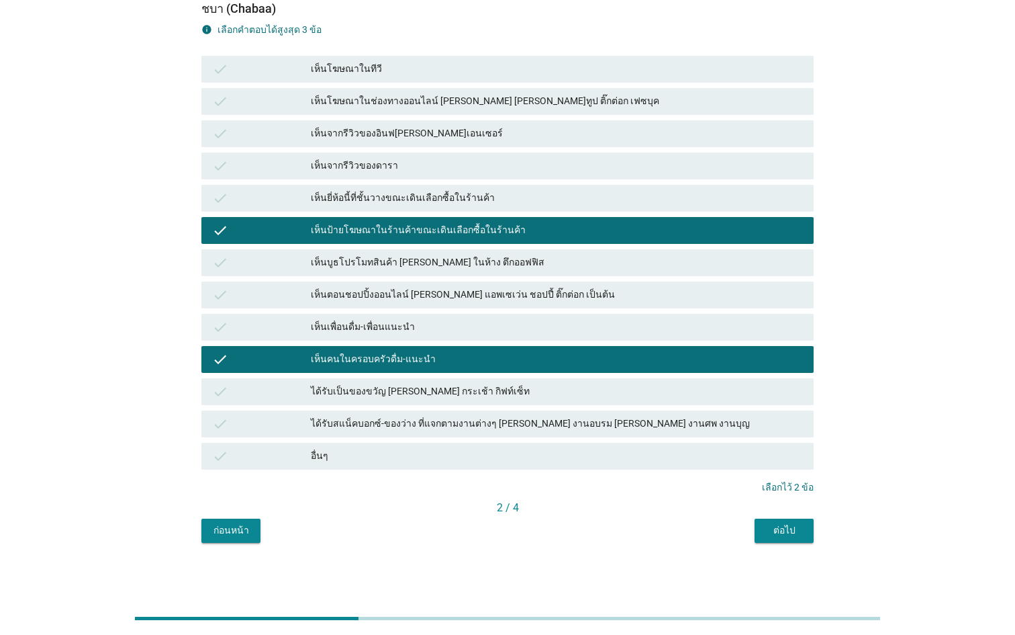
scroll to position [136, 0]
click at [466, 416] on div "ได้รับสแน็คบอกซ์-ของว่าง ที่แจกตามงานต่างๆ [PERSON_NAME] งานอบรม [PERSON_NAME] …" at bounding box center [557, 424] width 492 height 16
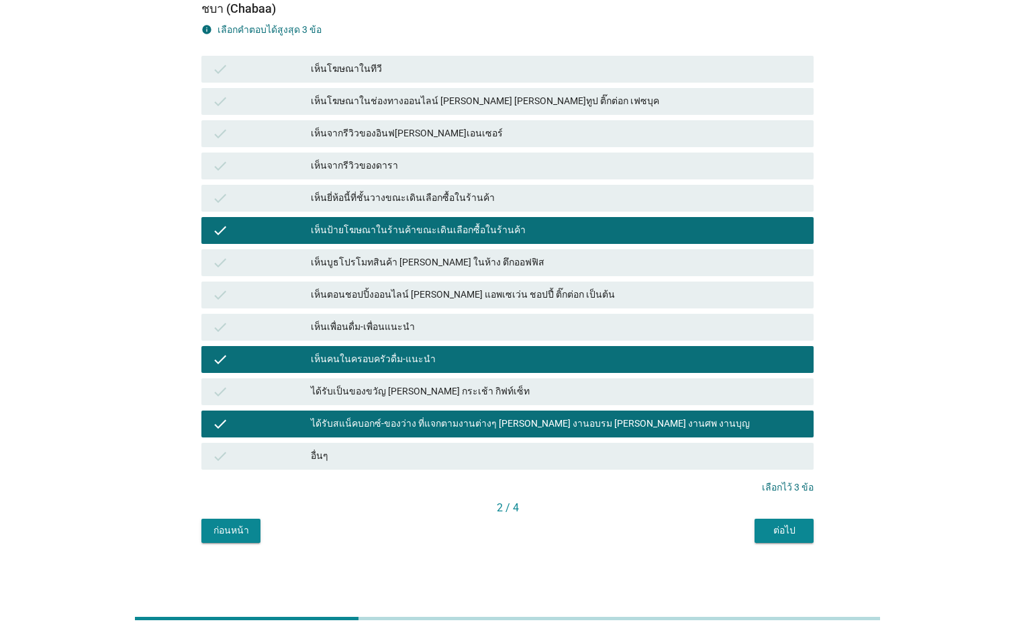
click at [780, 530] on div "ต่อไป" at bounding box center [784, 530] width 38 height 14
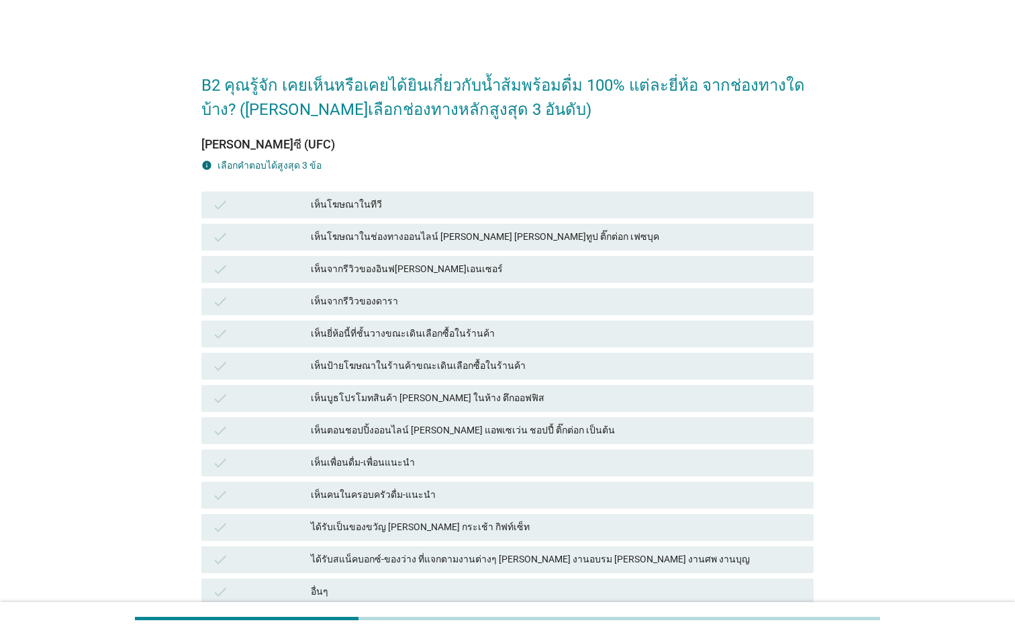
click at [536, 410] on div "check เห็นบูธโปรโมทสินค้า [PERSON_NAME] ในห้าง ตึกออฟฟิส" at bounding box center [507, 398] width 612 height 27
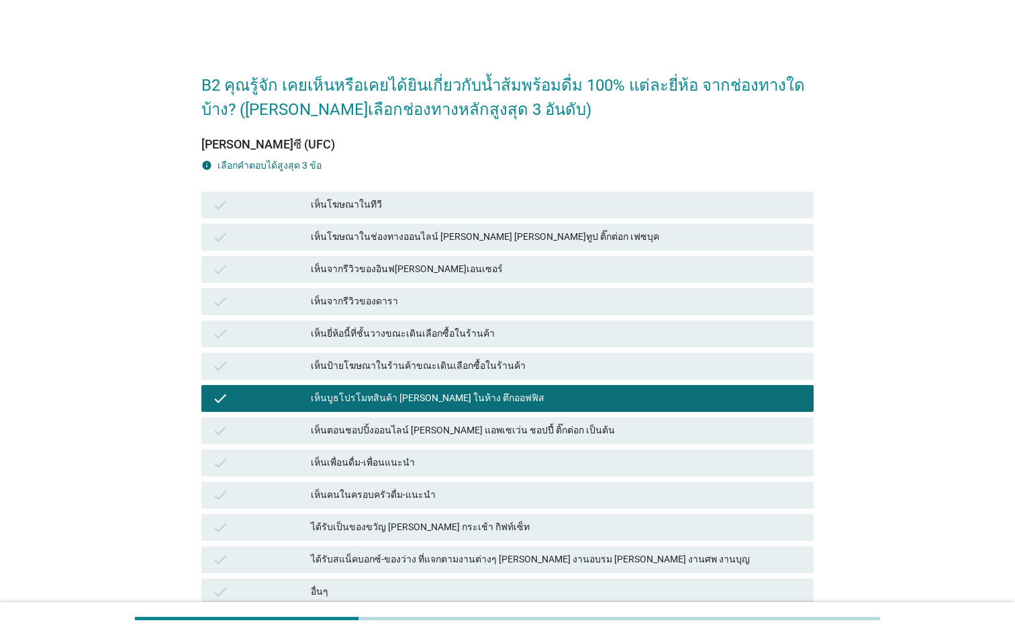
click at [520, 290] on div "check เห็นจากรีวิวของดารา" at bounding box center [507, 301] width 612 height 27
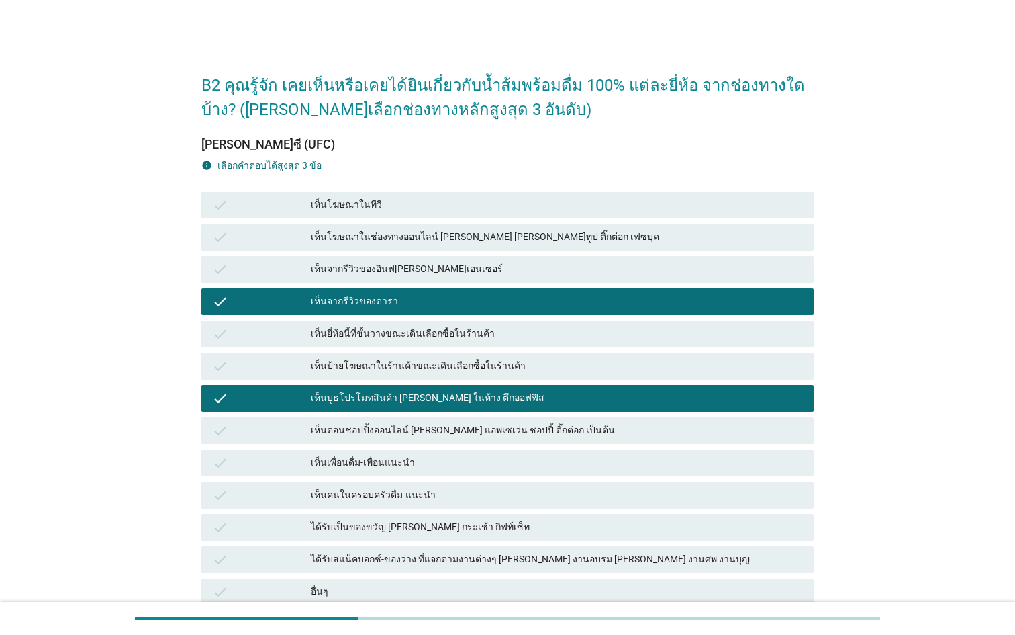
click at [532, 535] on div "check ได้รับเป็นของขวัญ [PERSON_NAME] กระเช้า กิฟท์เซ็ท" at bounding box center [507, 527] width 612 height 27
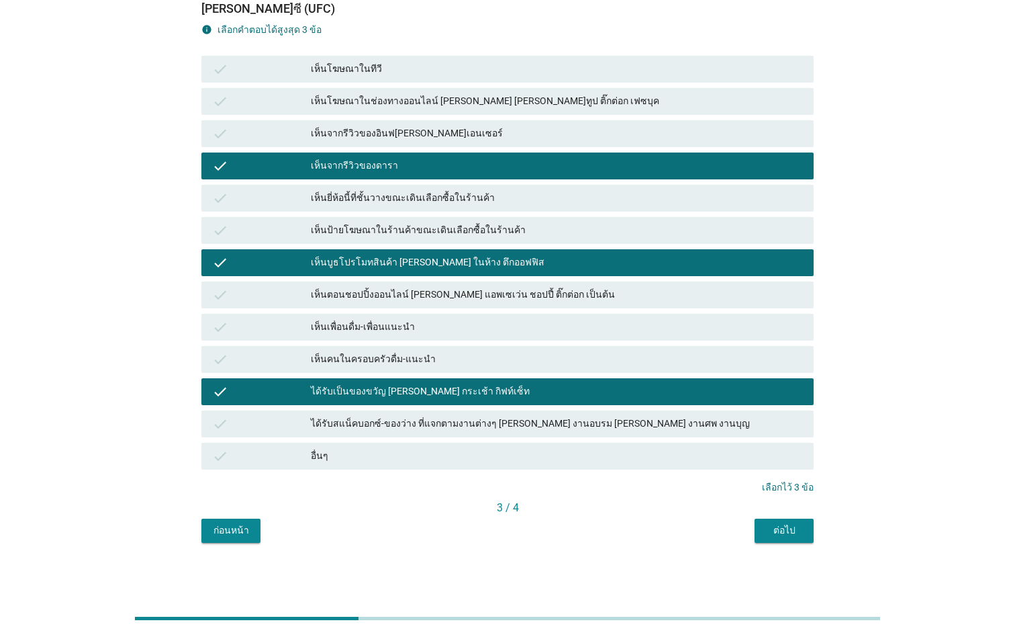
scroll to position [136, 0]
click at [777, 524] on div "ต่อไป" at bounding box center [784, 530] width 38 height 14
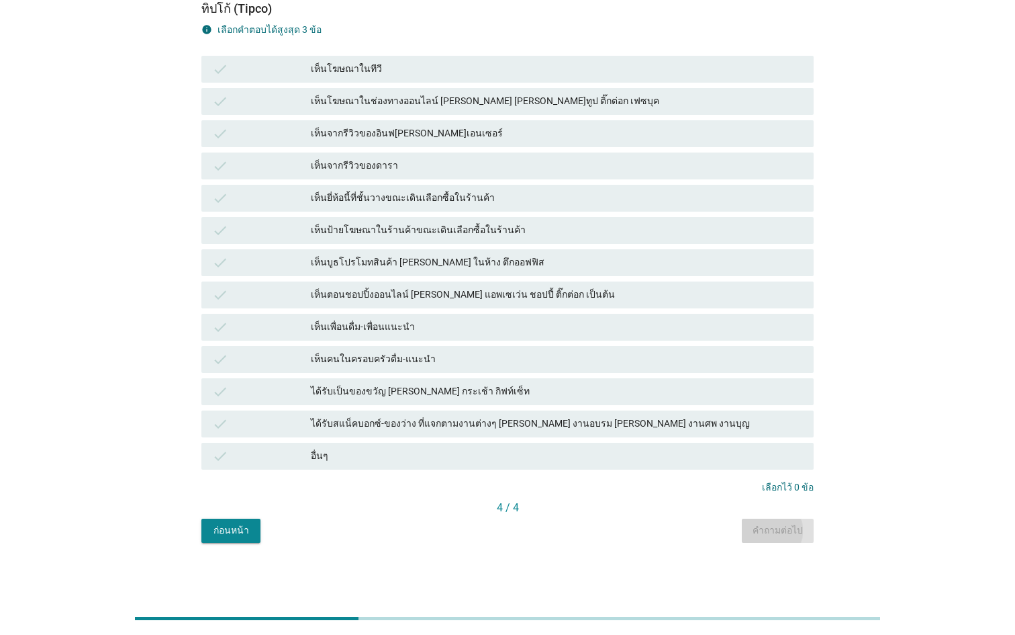
scroll to position [0, 0]
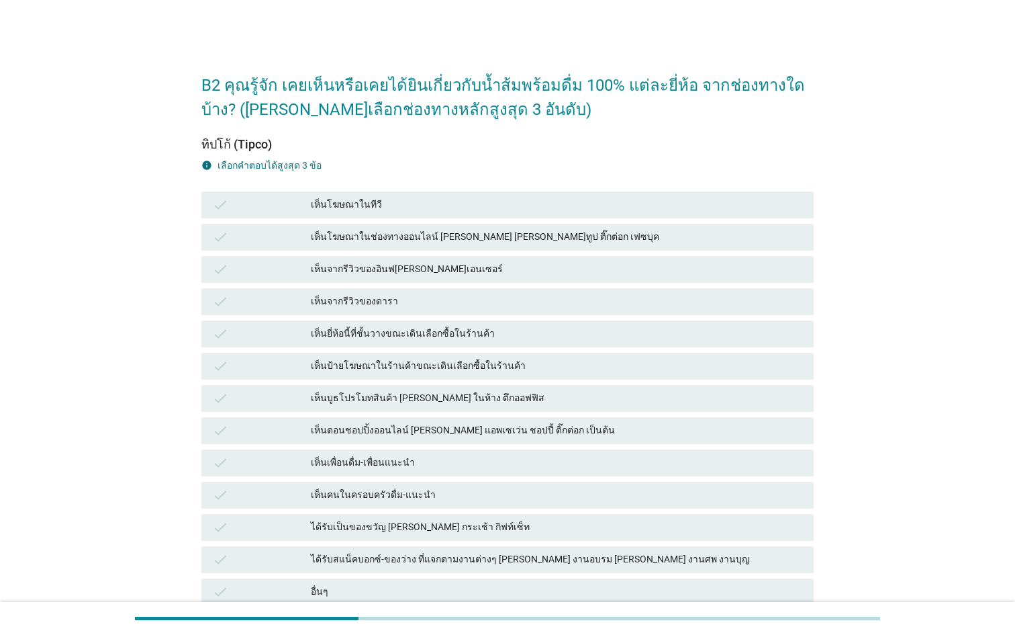
click at [555, 249] on div "check เห็นโฆษณาในช่องทางออนไลน์ [PERSON_NAME] [PERSON_NAME]ทูป ติ๊กต่อก เฟซบุค" at bounding box center [507, 237] width 612 height 27
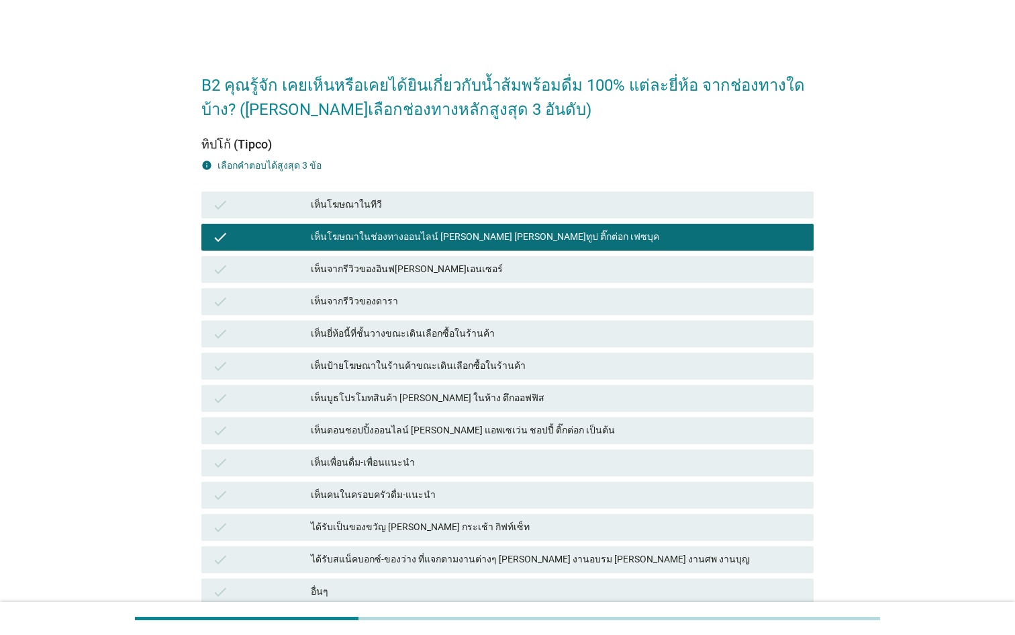
click at [562, 429] on div "เห็นตอนชอปปิ้งออนไลน์ [PERSON_NAME] แอพเซเว่น ชอปปี้ ติ๊กต่อก เป็นต้น" at bounding box center [557, 430] width 492 height 16
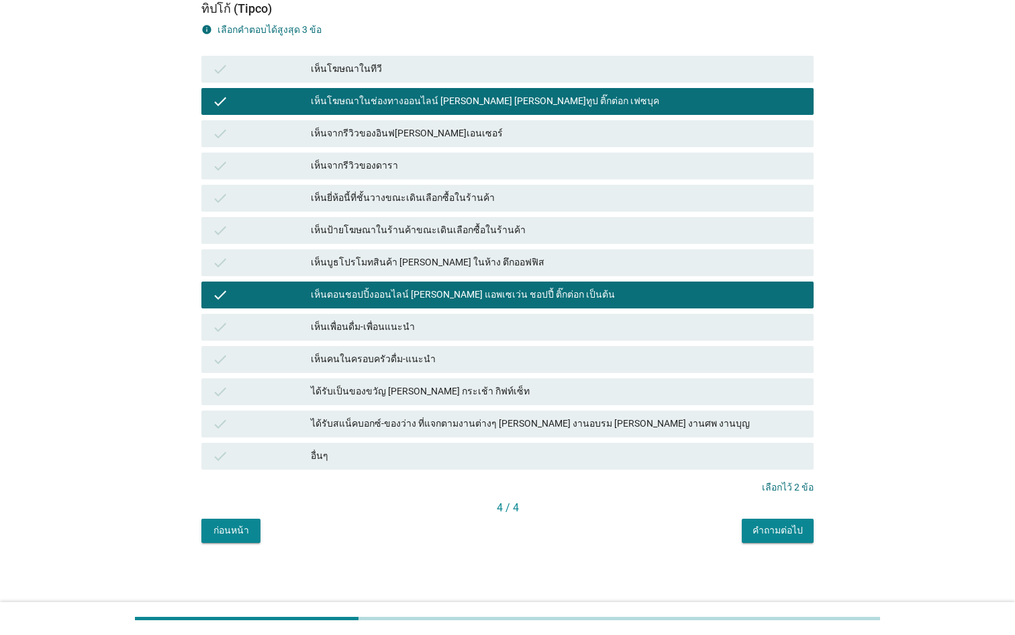
scroll to position [136, 0]
click at [551, 365] on div "เห็นคนในครอบครัวดื่ม-แนะนำ" at bounding box center [557, 359] width 492 height 16
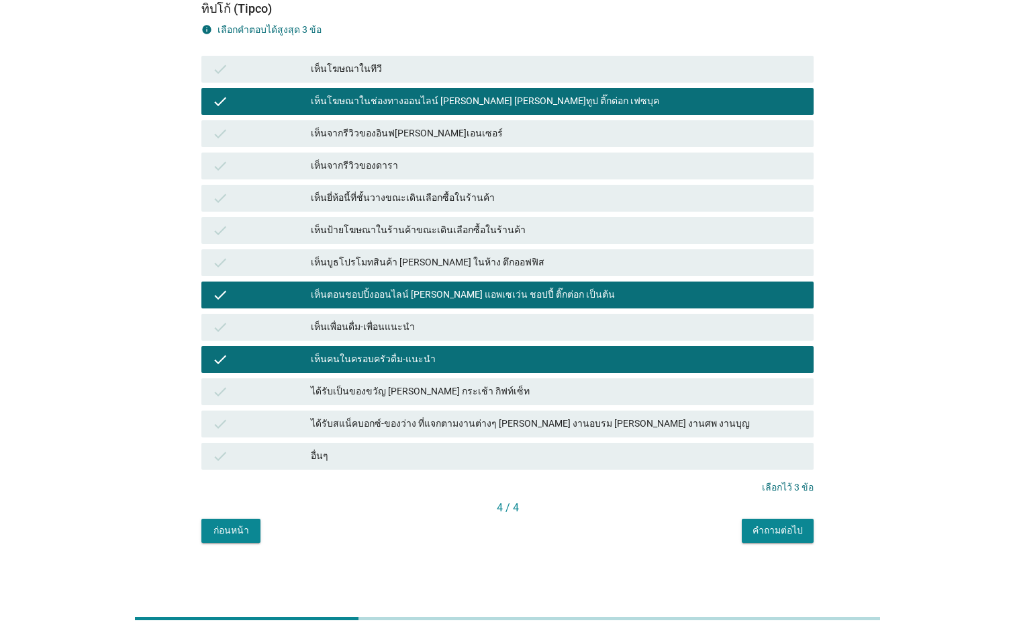
click at [780, 537] on button "คำถามต่อไป" at bounding box center [778, 530] width 72 height 24
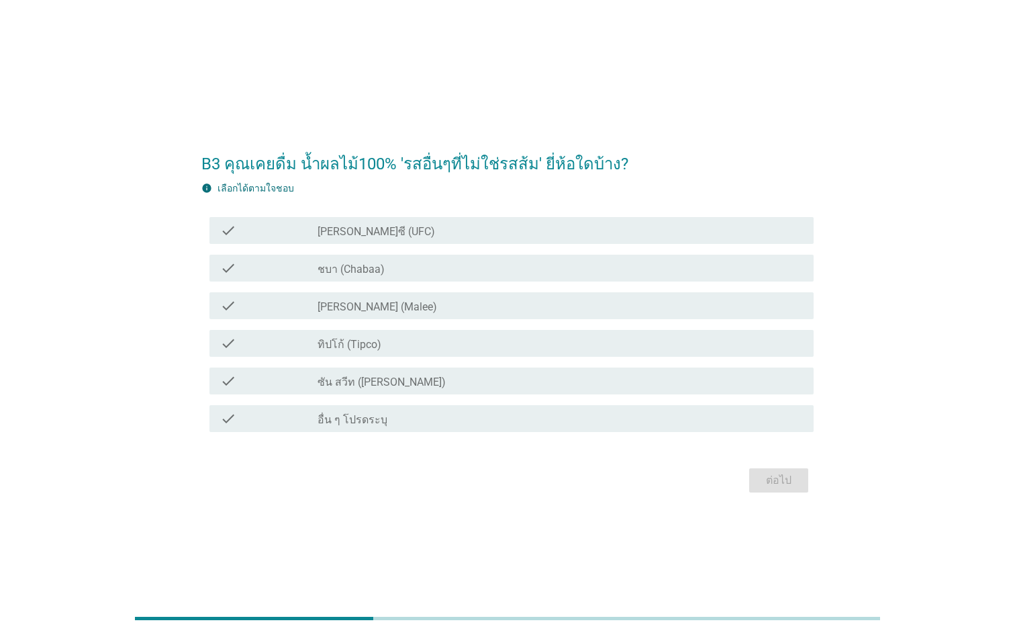
click at [480, 265] on div "check_box_outline_blank ชบา (Chabaa)" at bounding box center [560, 268] width 485 height 16
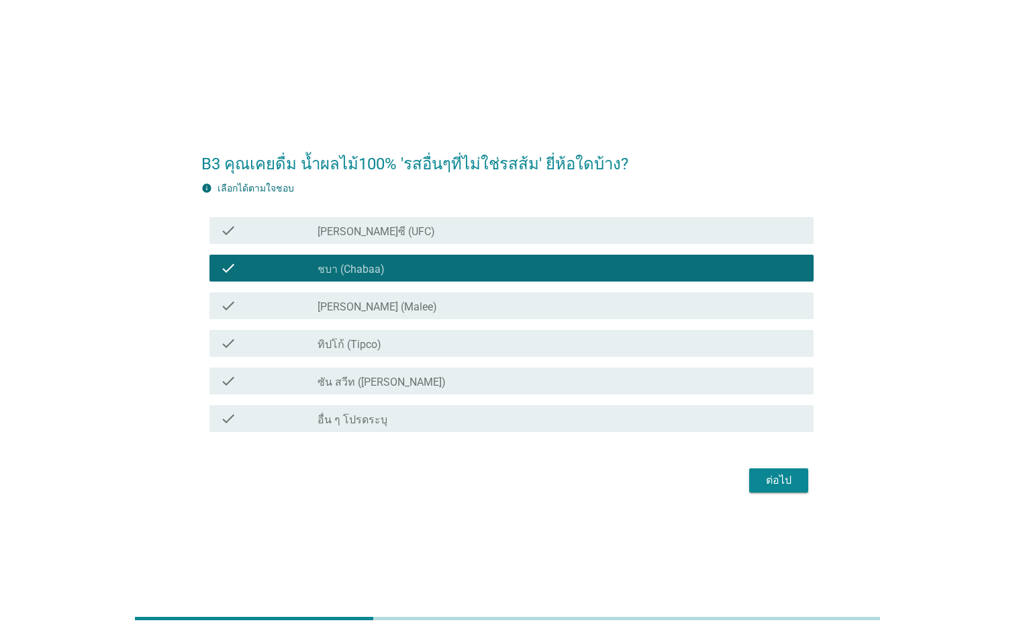
click at [469, 303] on div "check_box_outline_blank [PERSON_NAME] (Malee)" at bounding box center [560, 305] width 485 height 16
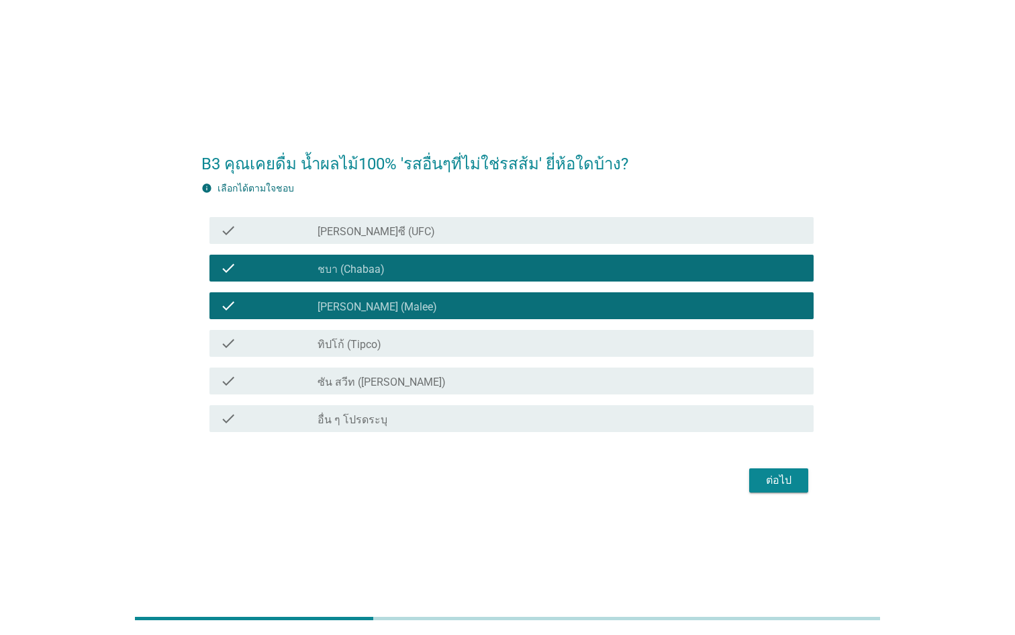
click at [563, 339] on div "check_box_outline_blank ทิปโก้ (Tipco)" at bounding box center [560, 343] width 485 height 16
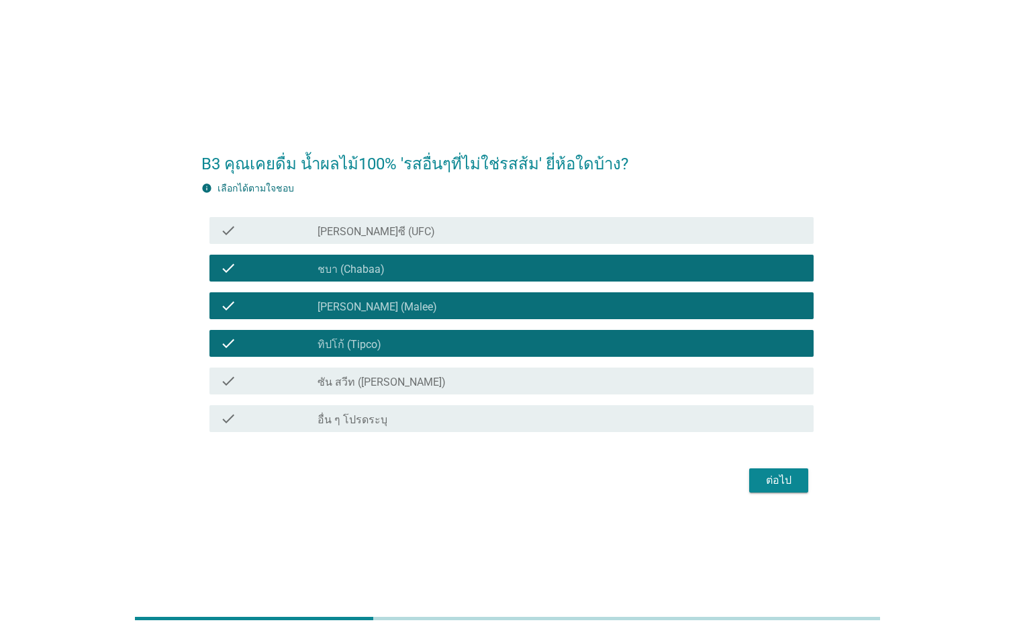
click at [542, 232] on div "check_box_outline_blank [PERSON_NAME]ซี (UFC)" at bounding box center [560, 230] width 485 height 16
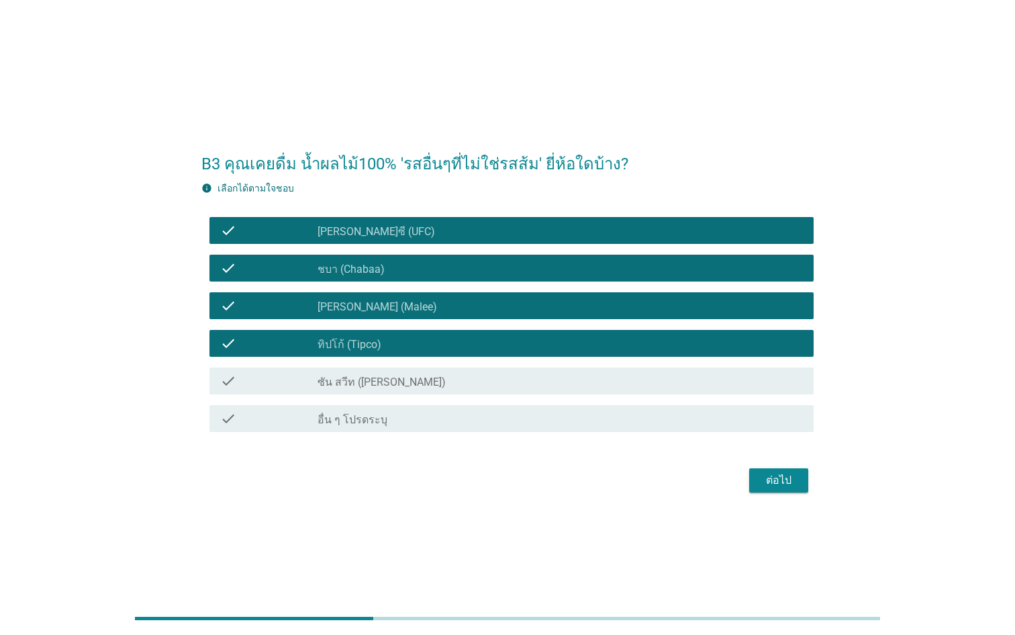
click at [779, 485] on div "ต่อไป" at bounding box center [779, 480] width 38 height 16
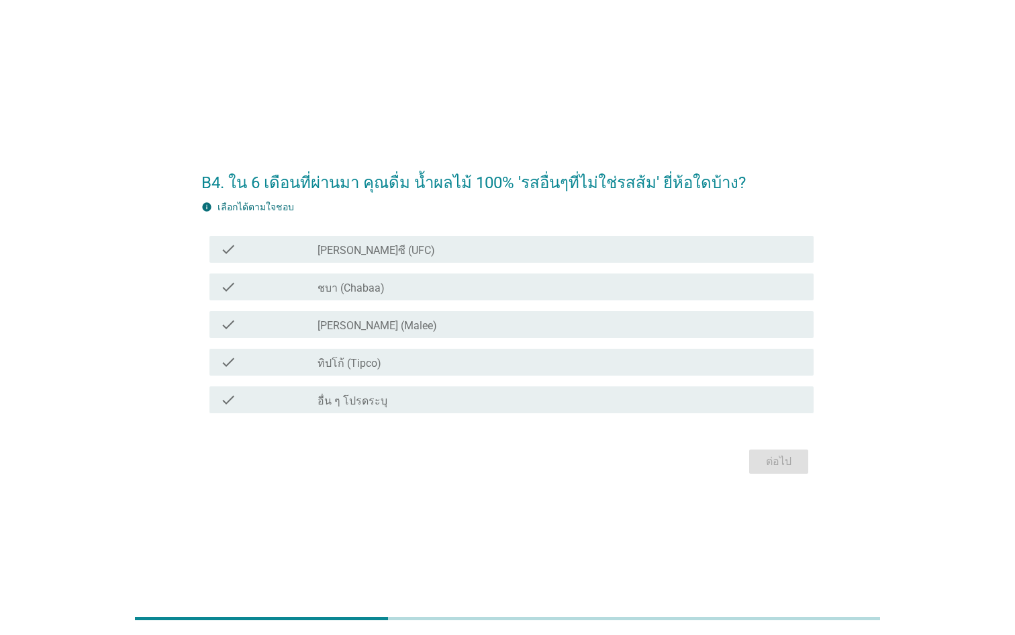
click at [487, 317] on div "check_box_outline_blank [PERSON_NAME] (Malee)" at bounding box center [560, 324] width 485 height 16
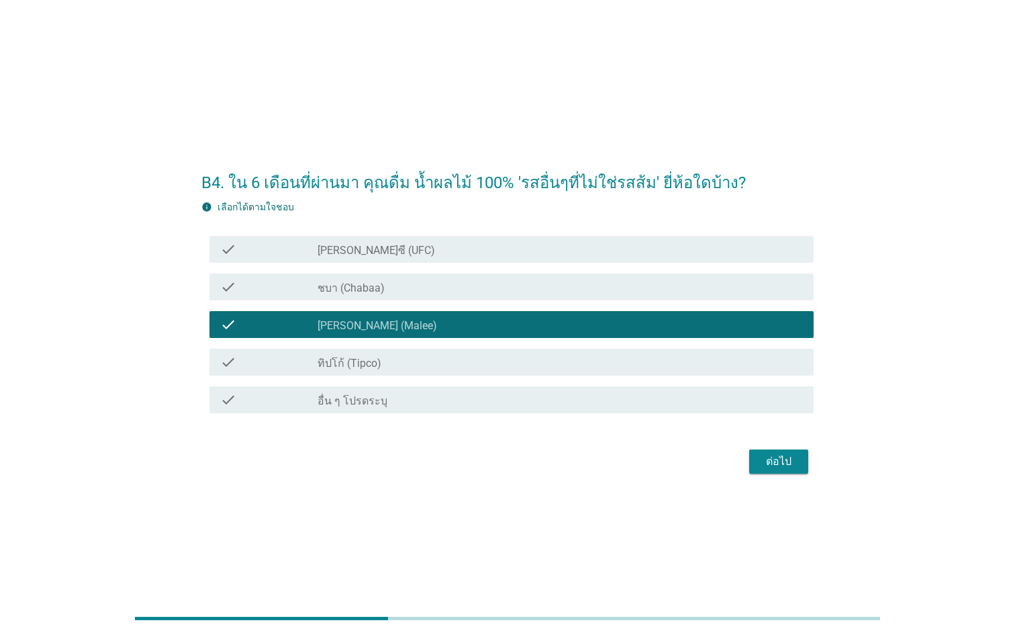
click at [481, 363] on div "check_box_outline_blank ทิปโก้ (Tipco)" at bounding box center [560, 362] width 485 height 16
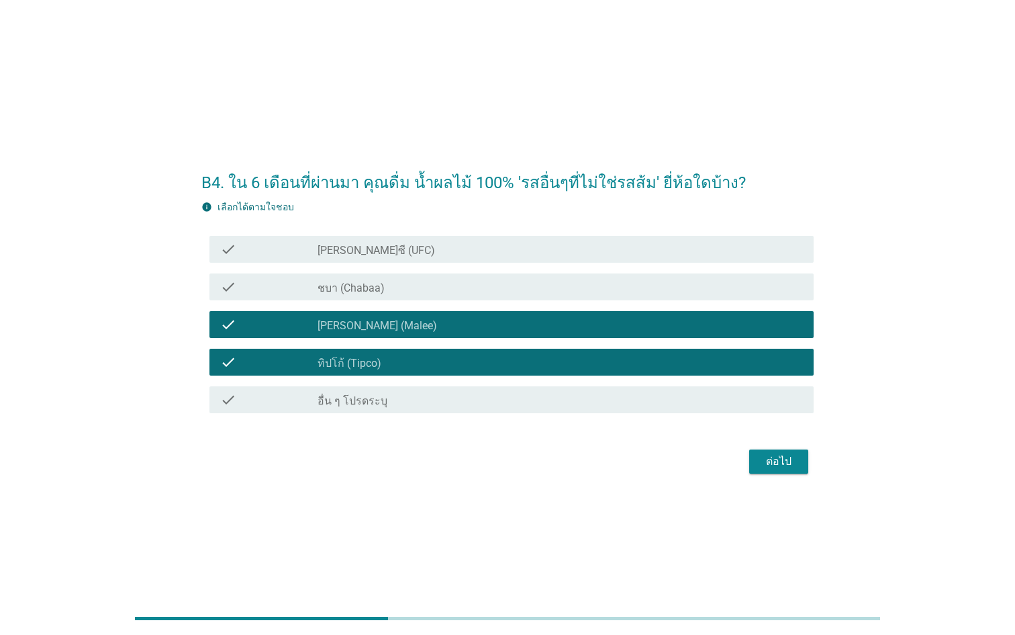
click at [761, 459] on div "ต่อไป" at bounding box center [779, 461] width 38 height 16
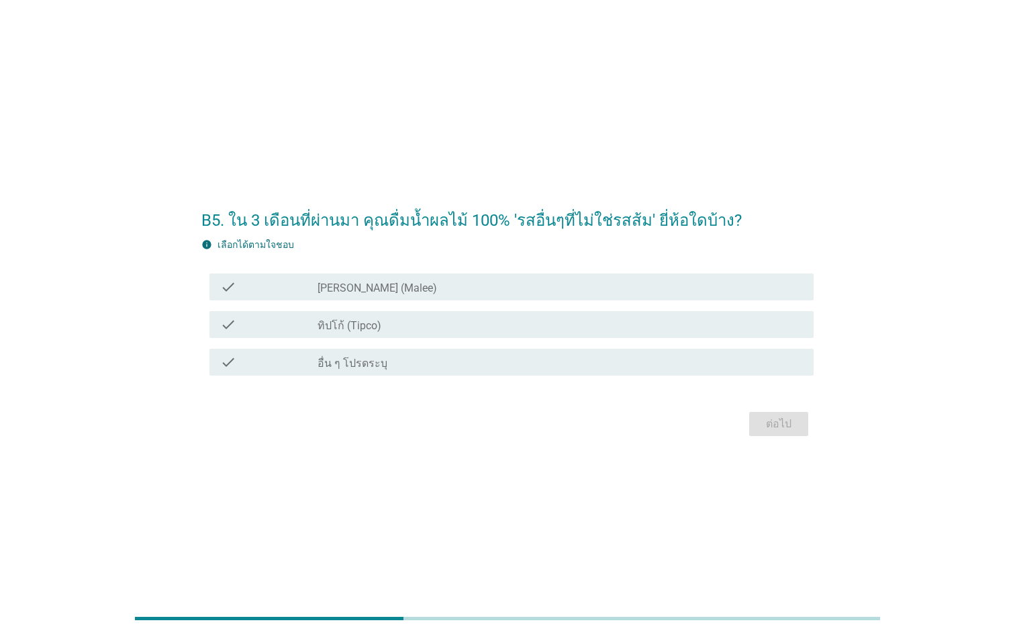
click at [500, 322] on div "check_box ทิปโก้ (Tipco)" at bounding box center [560, 324] width 485 height 16
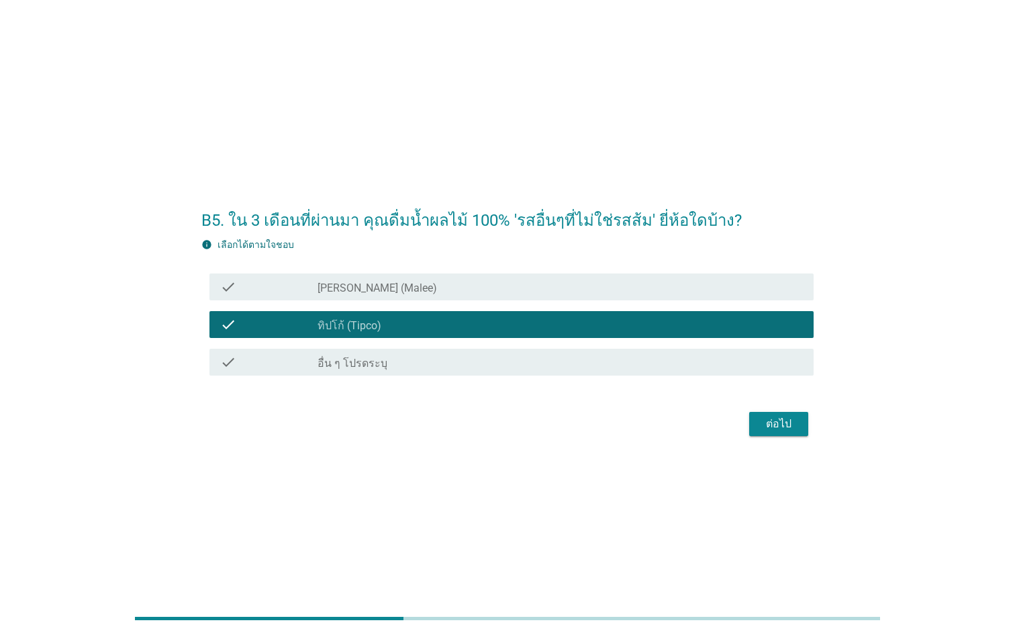
click at [760, 423] on div "ต่อไป" at bounding box center [779, 424] width 38 height 16
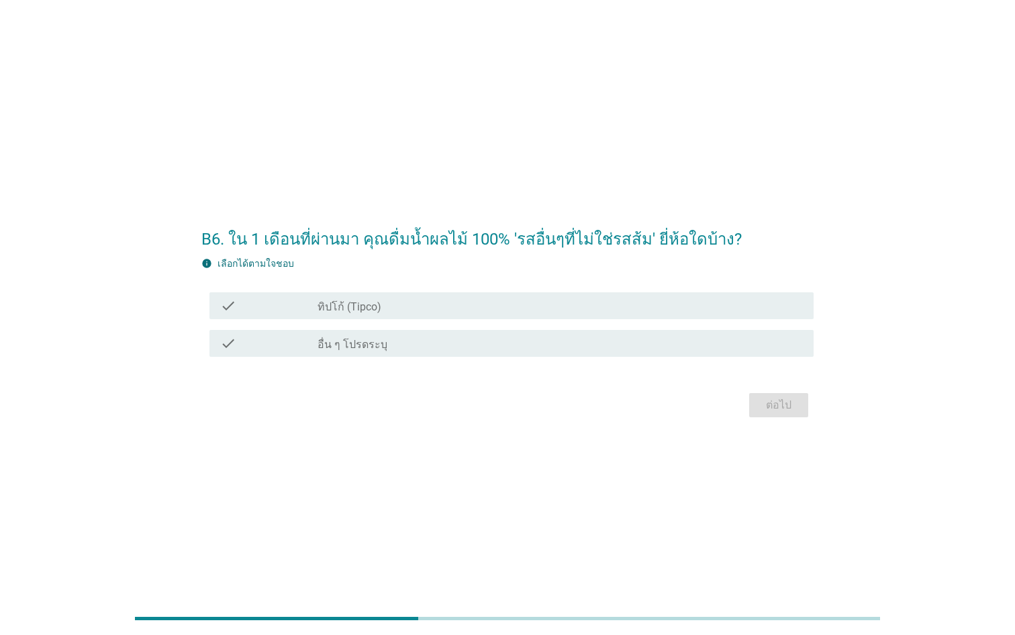
click at [421, 303] on div "check_box ทิปโก้ (Tipco)" at bounding box center [560, 305] width 485 height 16
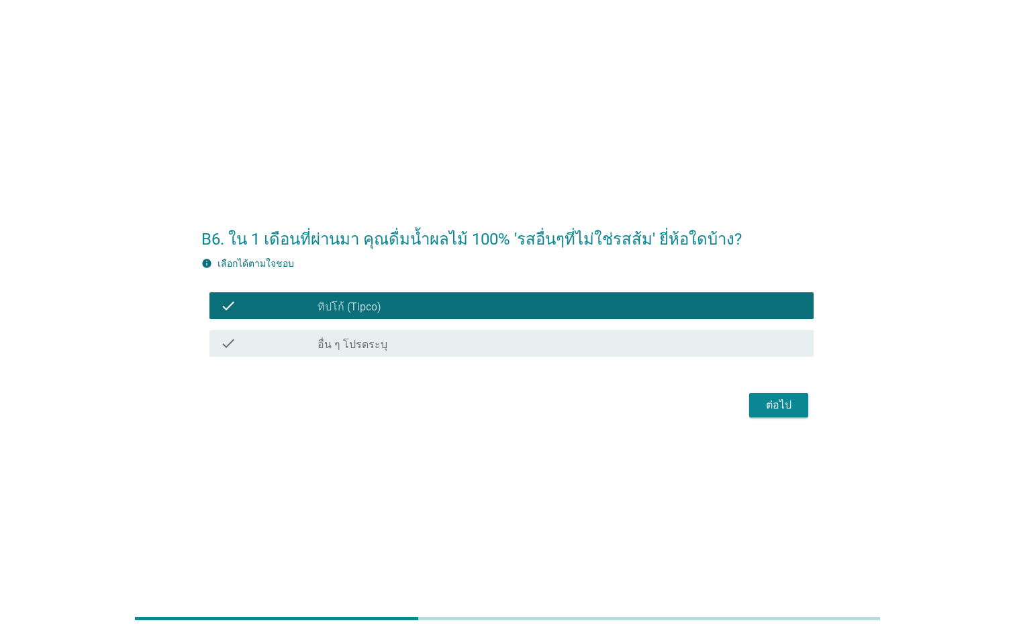
click at [776, 402] on div "ต่อไป" at bounding box center [779, 405] width 38 height 16
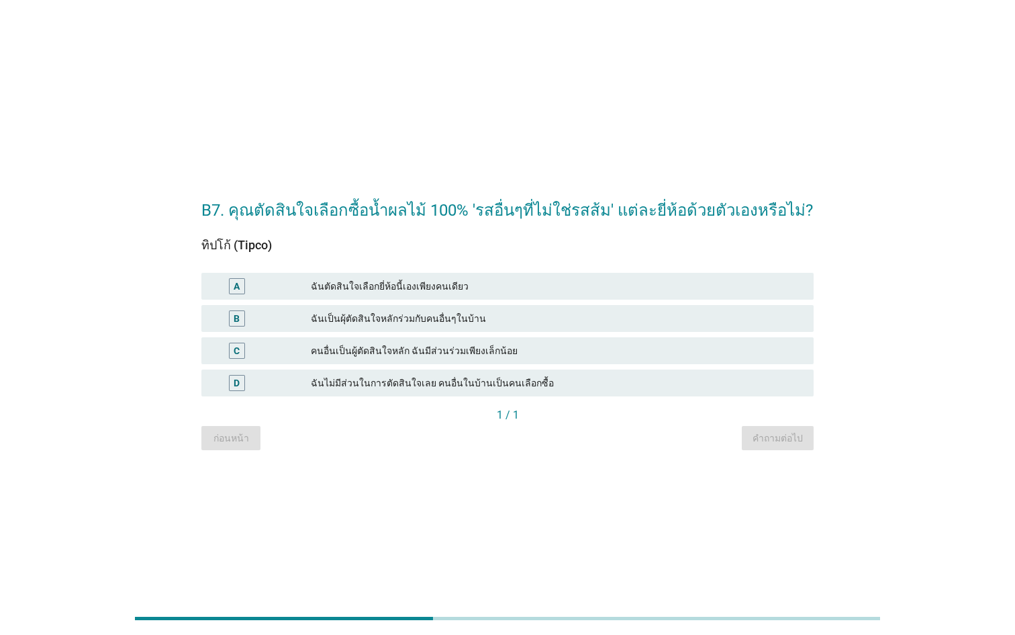
click at [541, 289] on div "ฉันตัดสินใจเลือกยี่ห้อนี้เองเพียงคนเดียว" at bounding box center [557, 286] width 492 height 16
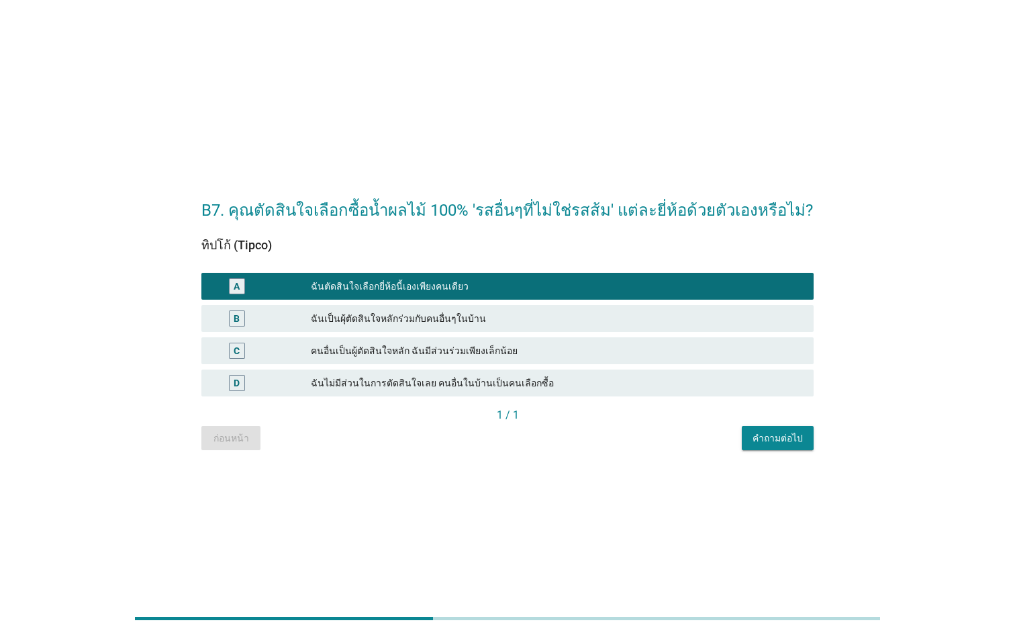
click at [772, 436] on div "คำถามต่อไป" at bounding box center [778, 438] width 50 height 14
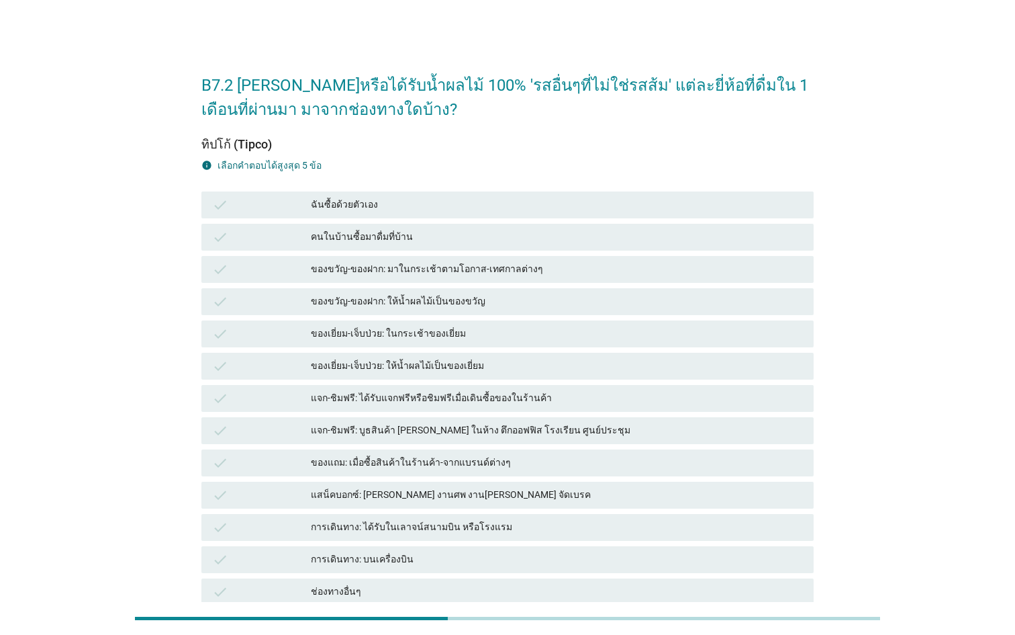
click at [434, 447] on div "check ของแถม: เมื่อซื้อสินค้าในร้านค้า-จากแบรนด์ต่างๆ" at bounding box center [508, 463] width 618 height 32
click at [432, 274] on div "ของขวัญ-ของฝาก: มาในกระเช้าตามโอกาส-เทศกาลต่างๆ" at bounding box center [557, 269] width 492 height 16
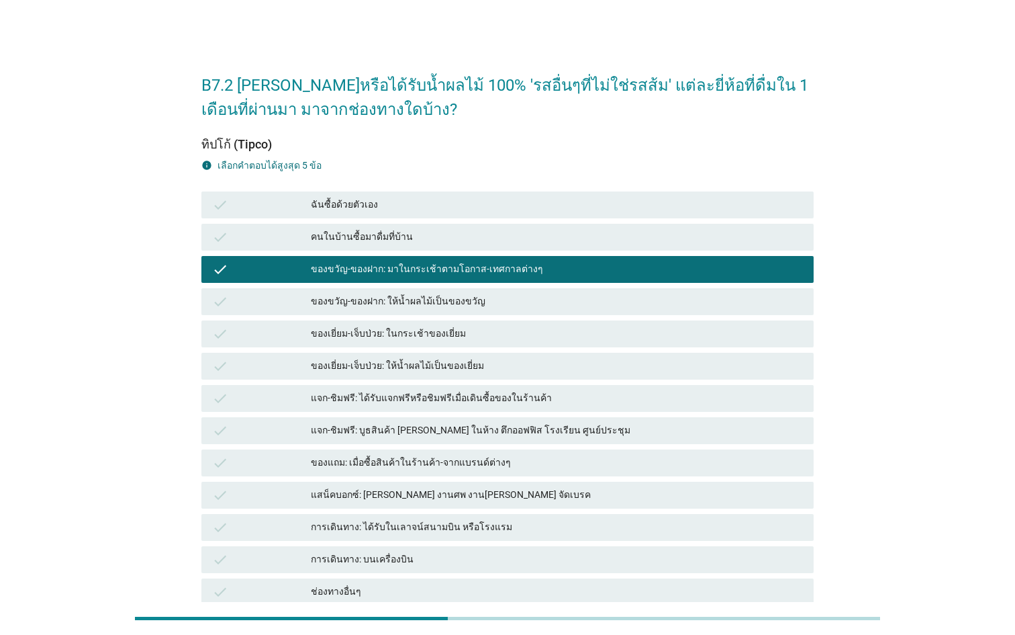
click at [416, 205] on div "ฉันซื้อด้วยตัวเอง" at bounding box center [557, 205] width 492 height 16
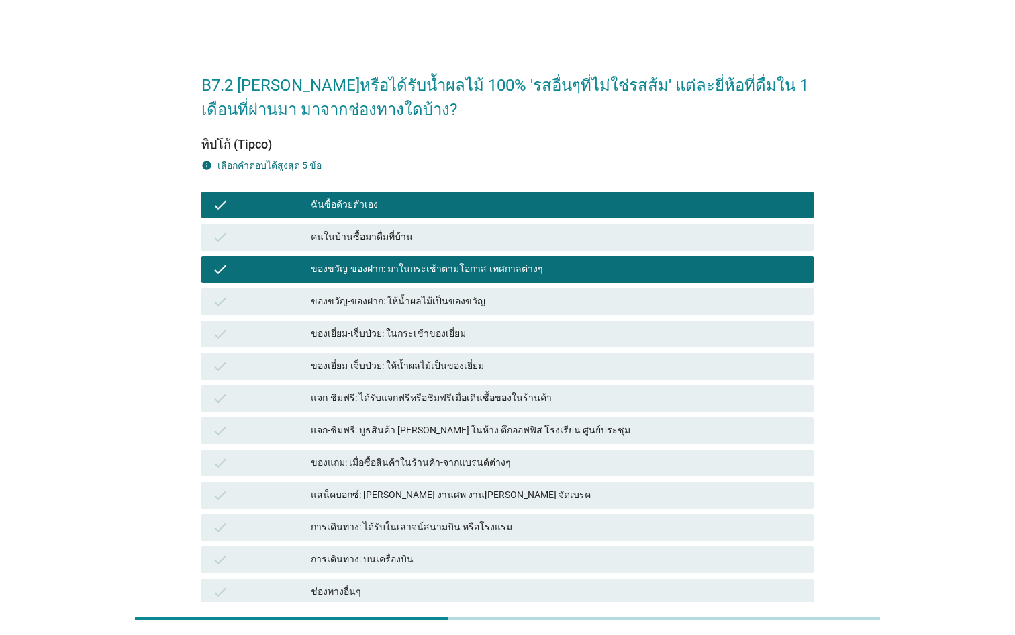
click at [430, 400] on div "แจก-ชิมฟรี: ได้รับแจกฟรีหรือชิมฟรีเมื่อเดินซื้อของในร้านค้า" at bounding box center [557, 398] width 492 height 16
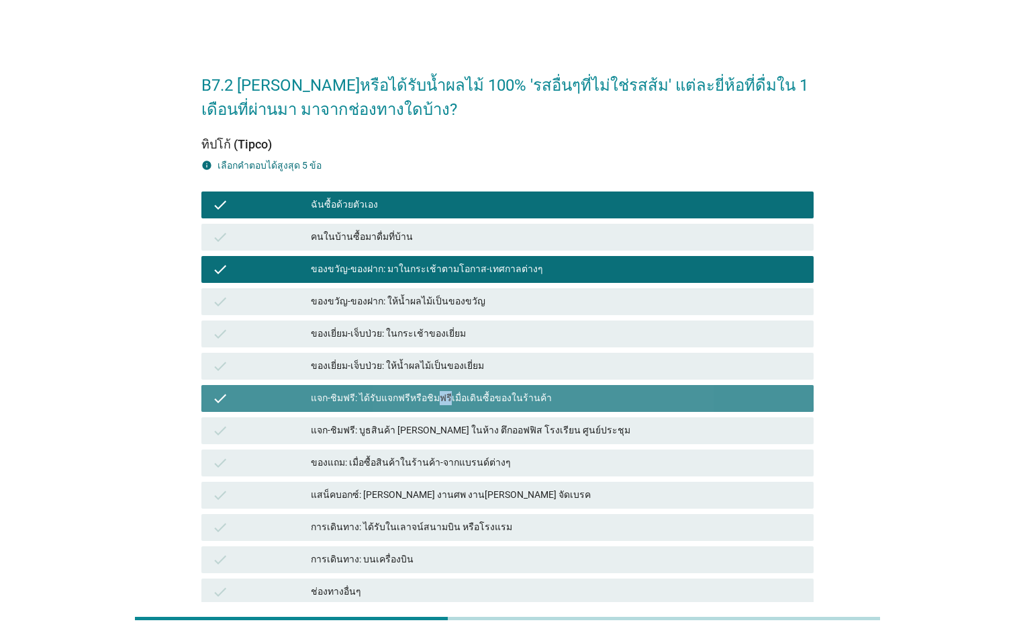
click at [430, 400] on div "แจก-ชิมฟรี: ได้รับแจกฟรีหรือชิมฟรีเมื่อเดินซื้อของในร้านค้า" at bounding box center [557, 398] width 492 height 16
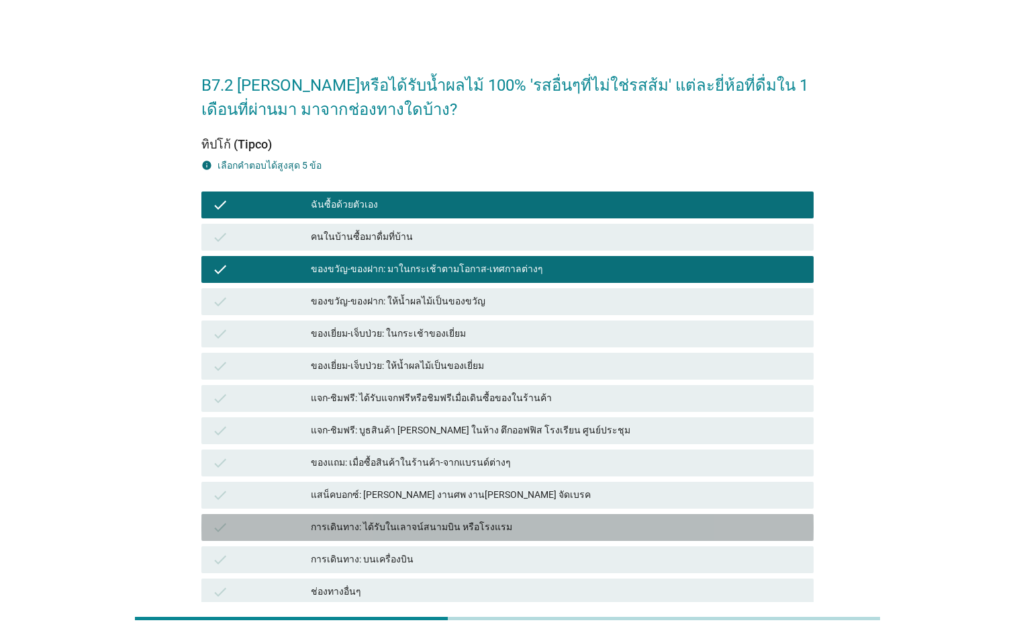
click at [461, 516] on div "check การเดินทาง: ได้รับในเลาจน์สนามบิน หรือโรงแรม" at bounding box center [507, 527] width 612 height 27
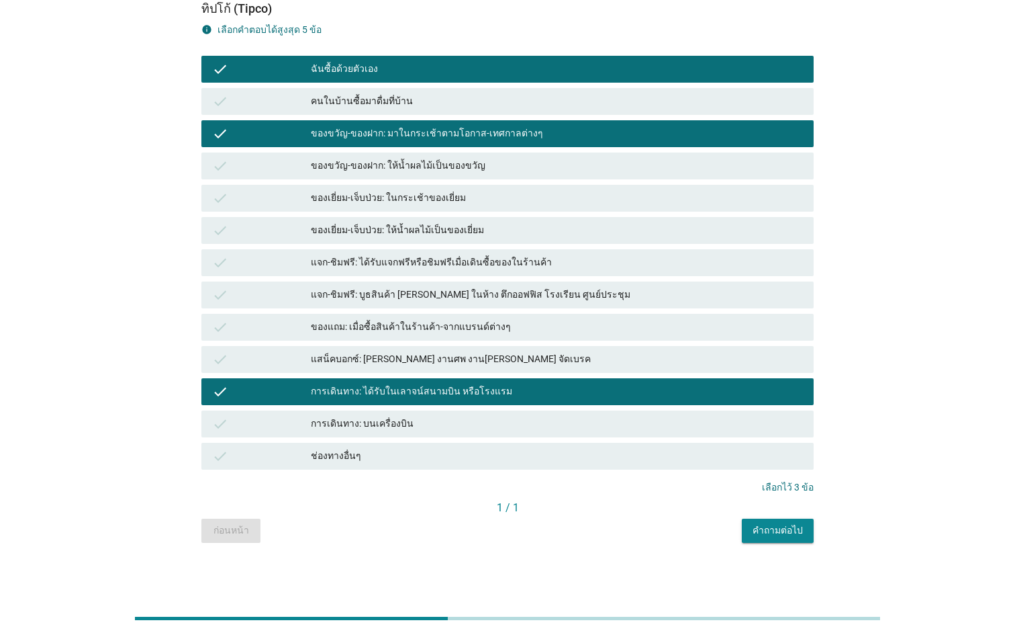
click at [791, 518] on button "คำถามต่อไป" at bounding box center [778, 530] width 72 height 24
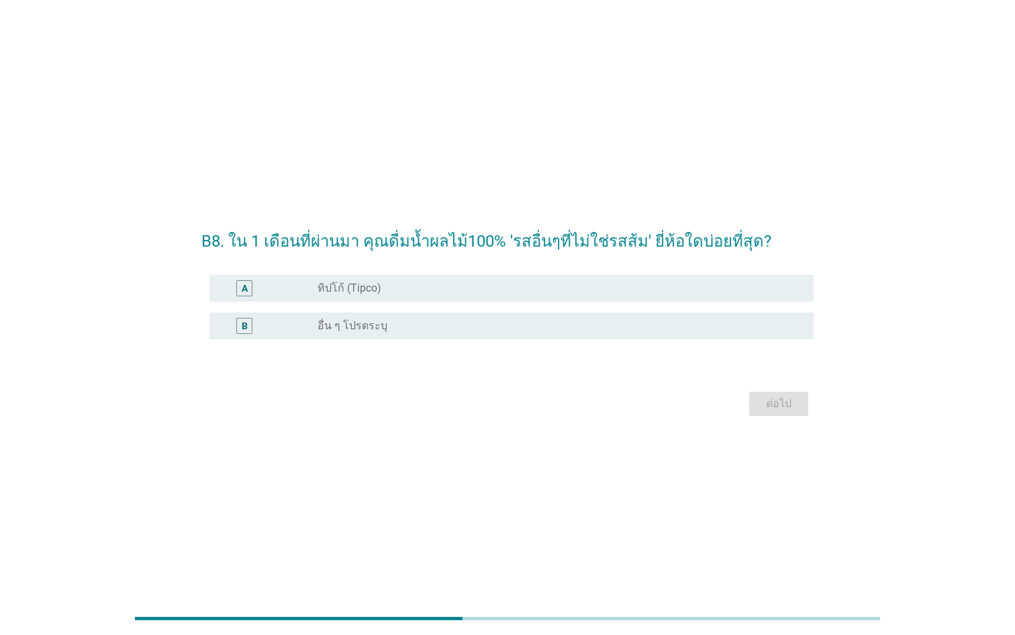
click at [545, 285] on div "radio_button_unchecked ทิปโก้ (Tipco)" at bounding box center [555, 287] width 475 height 13
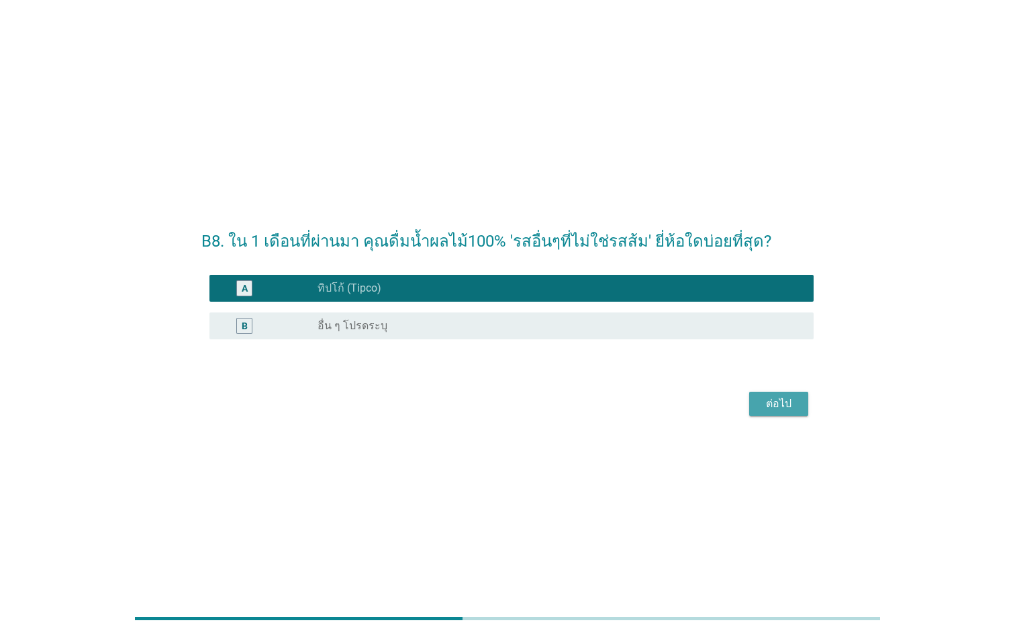
click at [780, 410] on div "ต่อไป" at bounding box center [779, 403] width 38 height 16
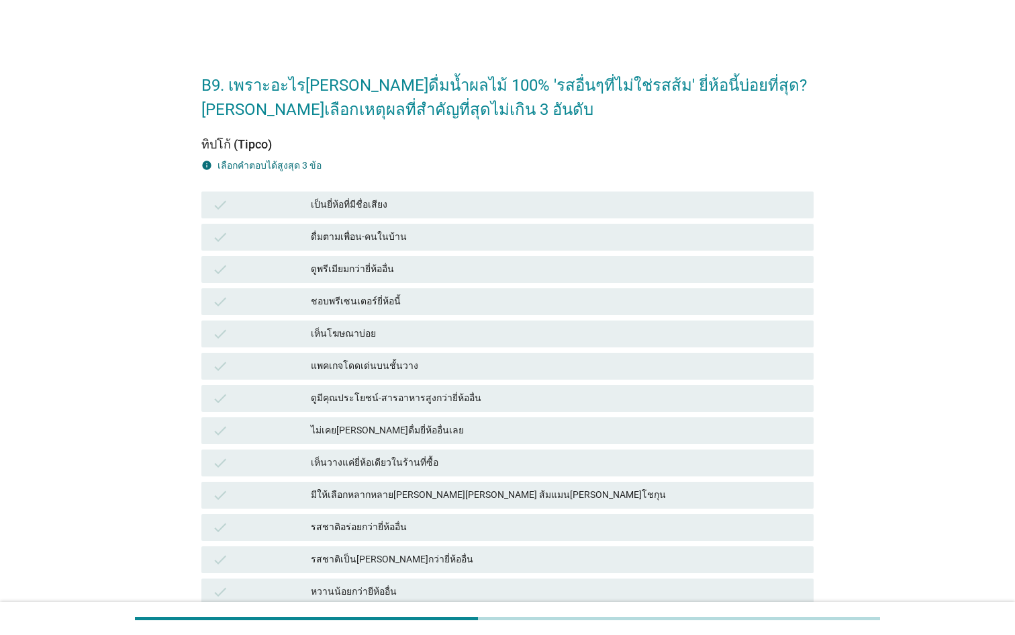
click at [414, 464] on div "เห็นวางแค่ยี่ห้อเดียวในร้านที่ซื้อ" at bounding box center [557, 463] width 492 height 16
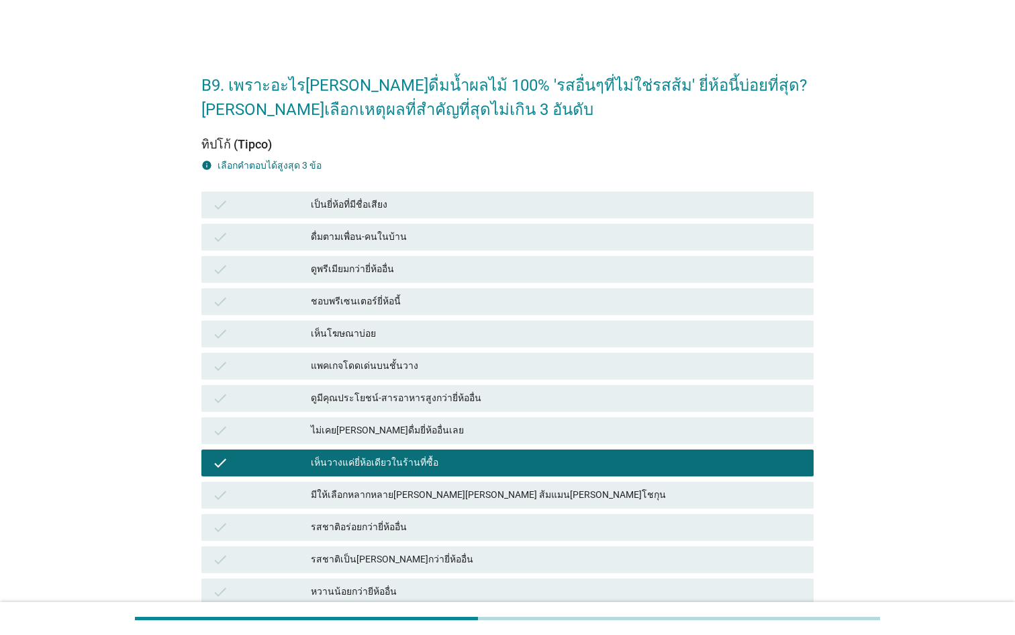
click at [410, 389] on div "check ดูมีคุณประโยชน์-สารอาหารสูงกว่ายี่ห้ออื่น" at bounding box center [507, 398] width 612 height 27
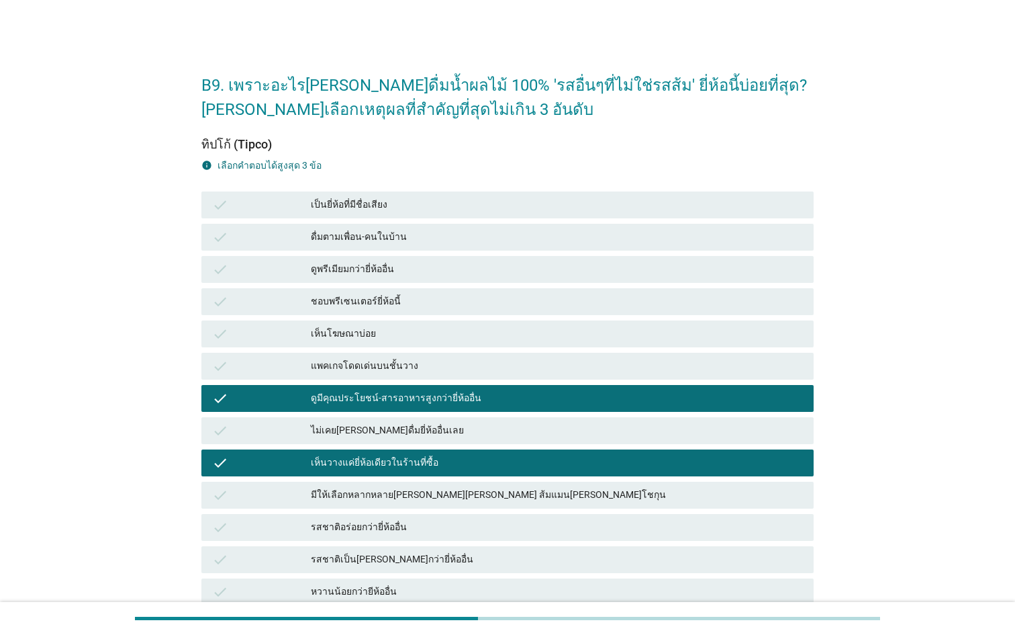
click at [402, 261] on div "ดูพรีเมียมกว่ายี่ห้ออื่น" at bounding box center [557, 269] width 492 height 16
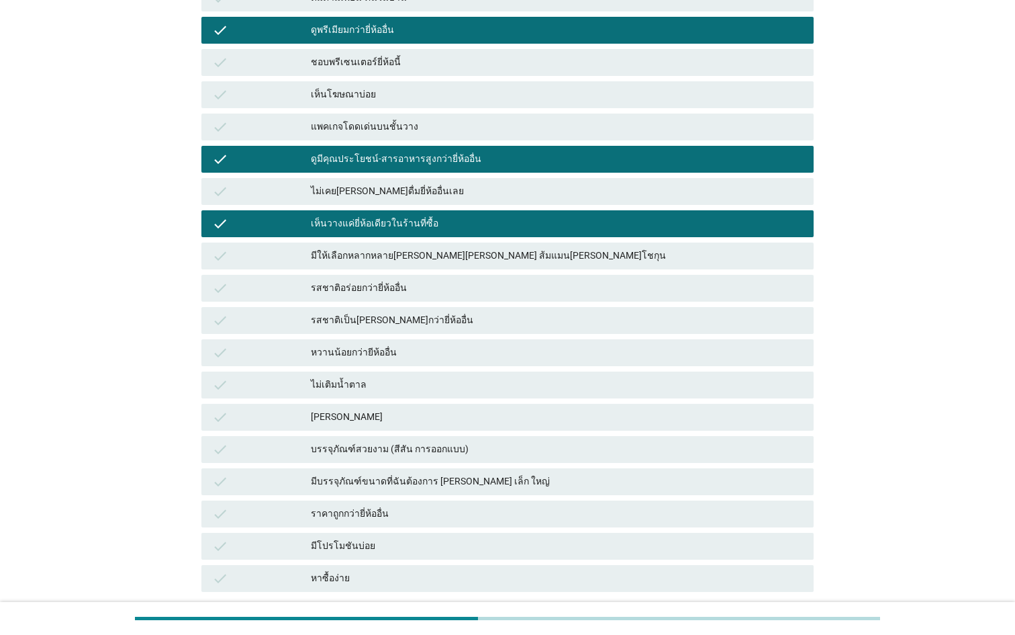
scroll to position [285, 0]
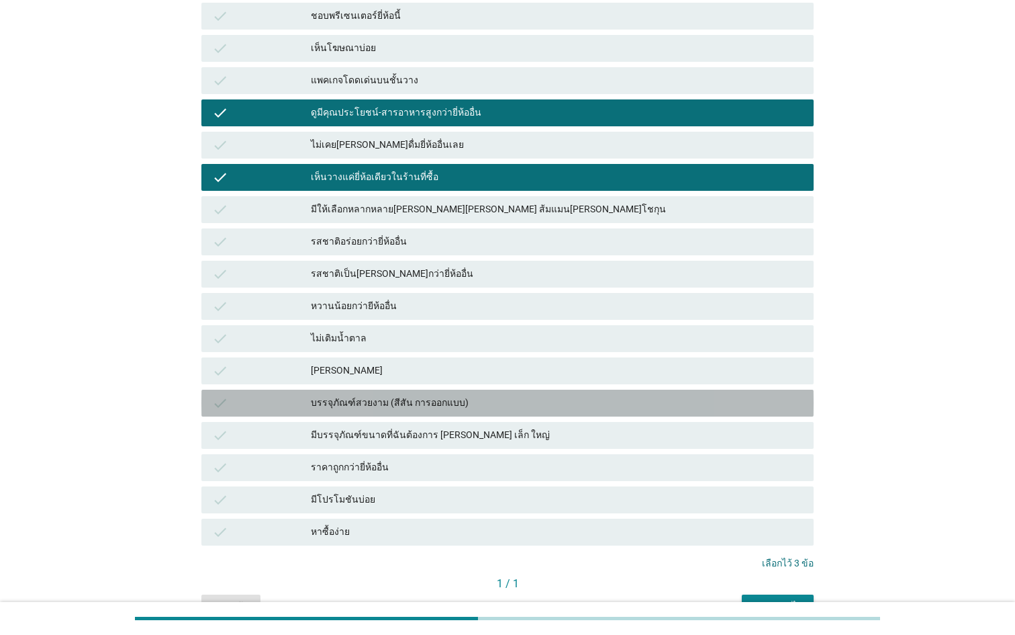
click at [463, 400] on div "บรรจุภัณฑ์สวยงาม (สีสัน การออกแบบ)" at bounding box center [557, 403] width 492 height 16
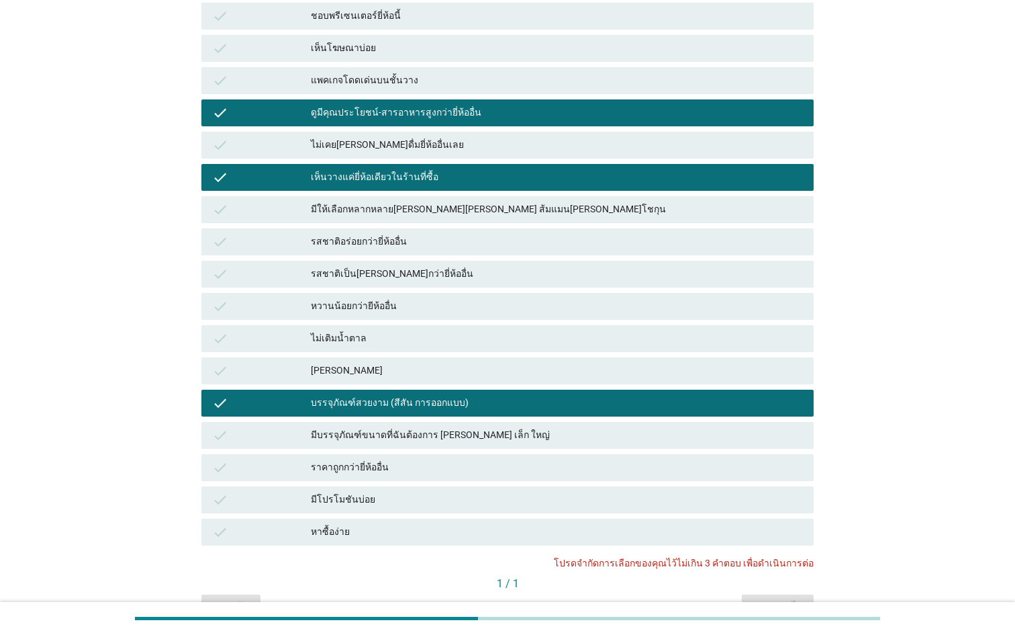
scroll to position [290, 0]
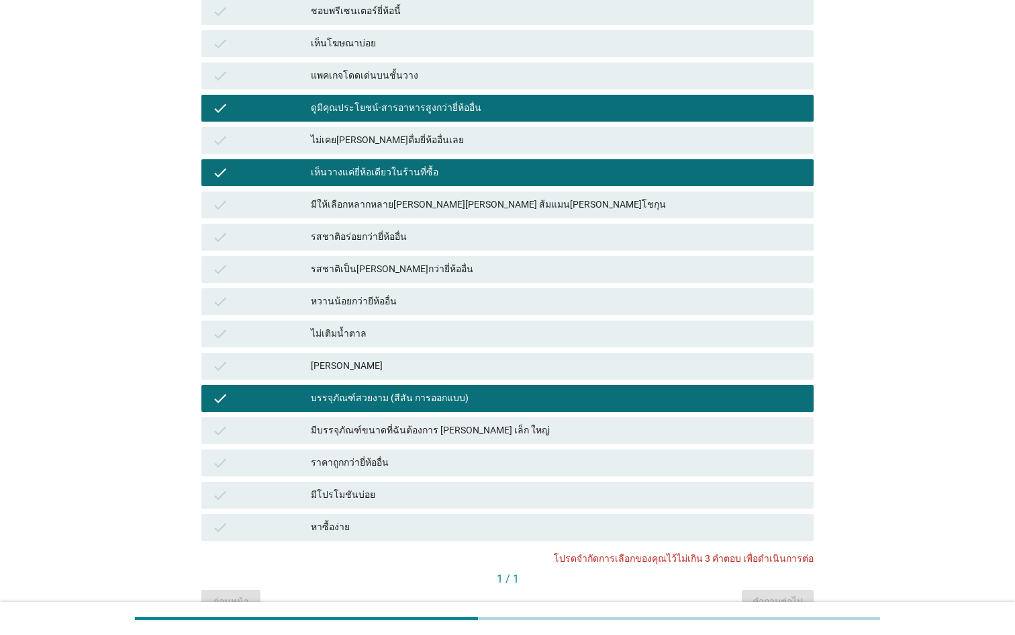
click at [710, 393] on div "บรรจุภัณฑ์สวยงาม (สีสัน การออกแบบ)" at bounding box center [557, 398] width 492 height 16
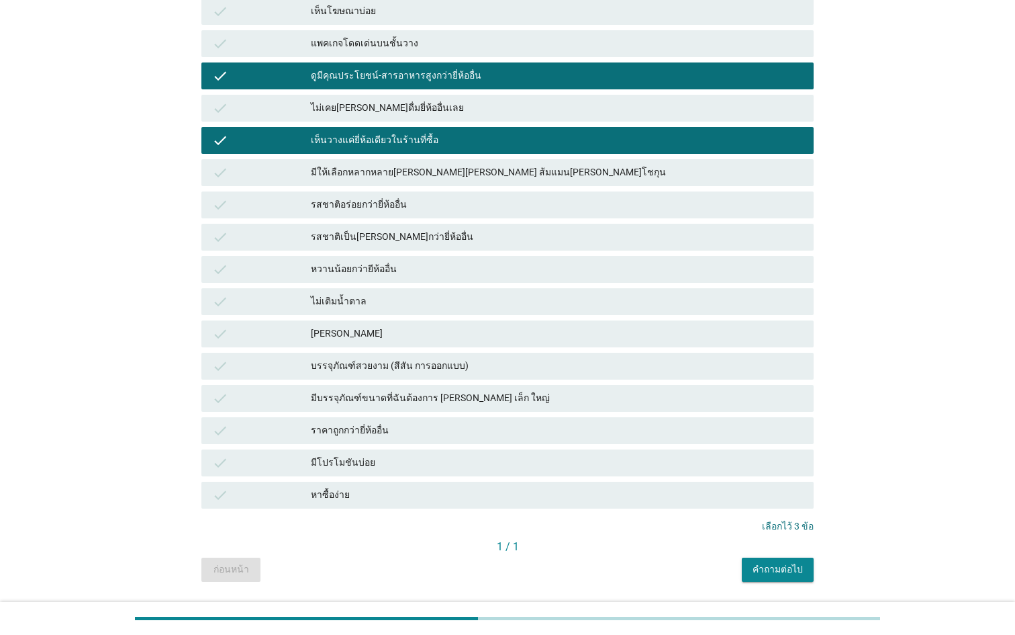
scroll to position [347, 0]
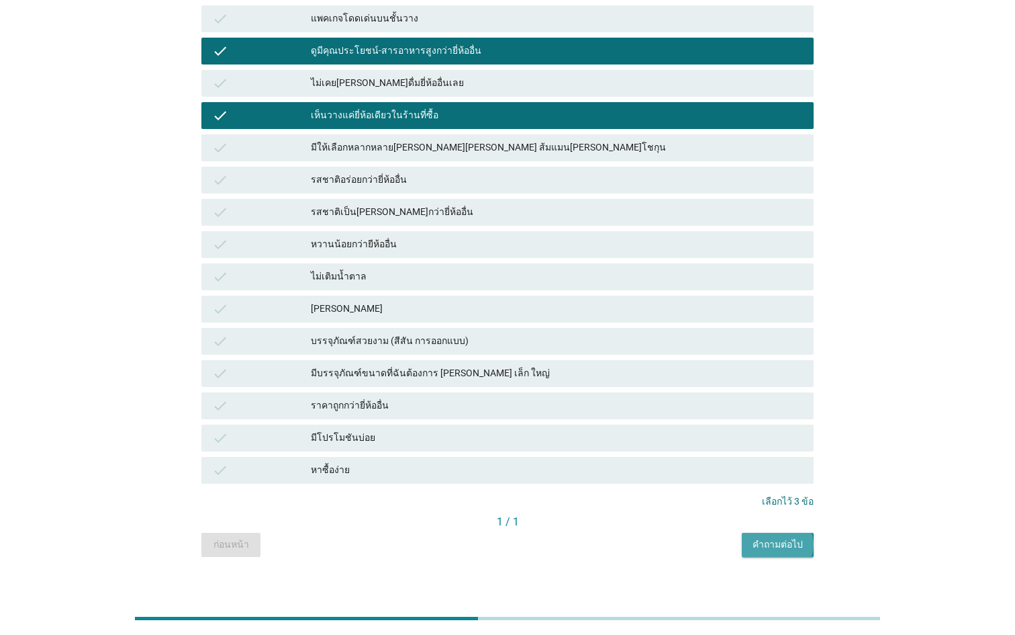
click at [782, 545] on div "คำถามต่อไป" at bounding box center [778, 544] width 50 height 14
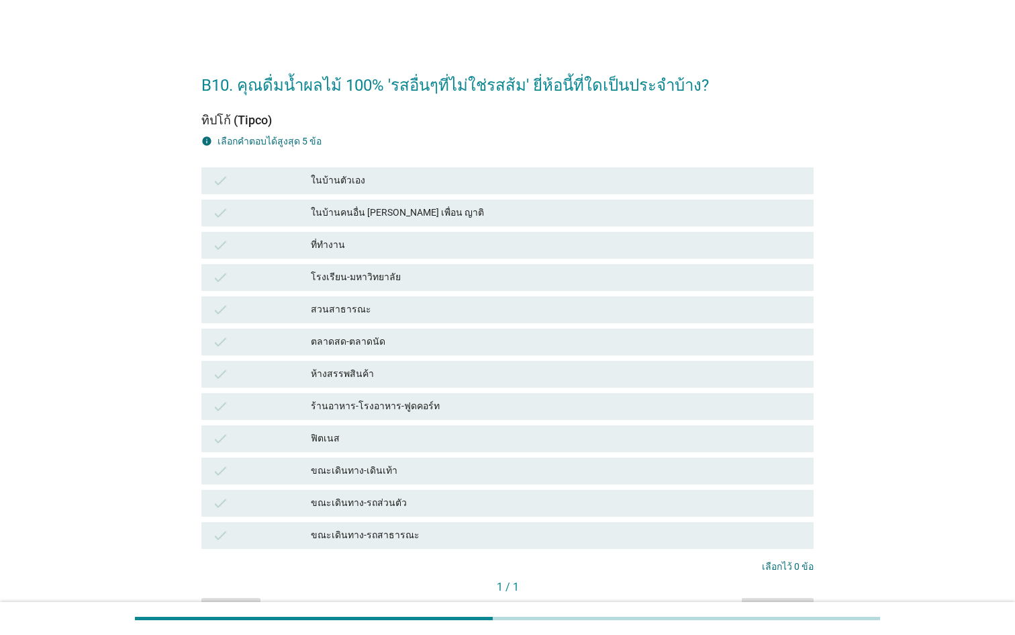
click at [397, 291] on div "check โรงเรียน-มหาวิทยาลัย" at bounding box center [508, 277] width 618 height 32
click at [387, 238] on div "ที่ทำงาน" at bounding box center [557, 245] width 492 height 16
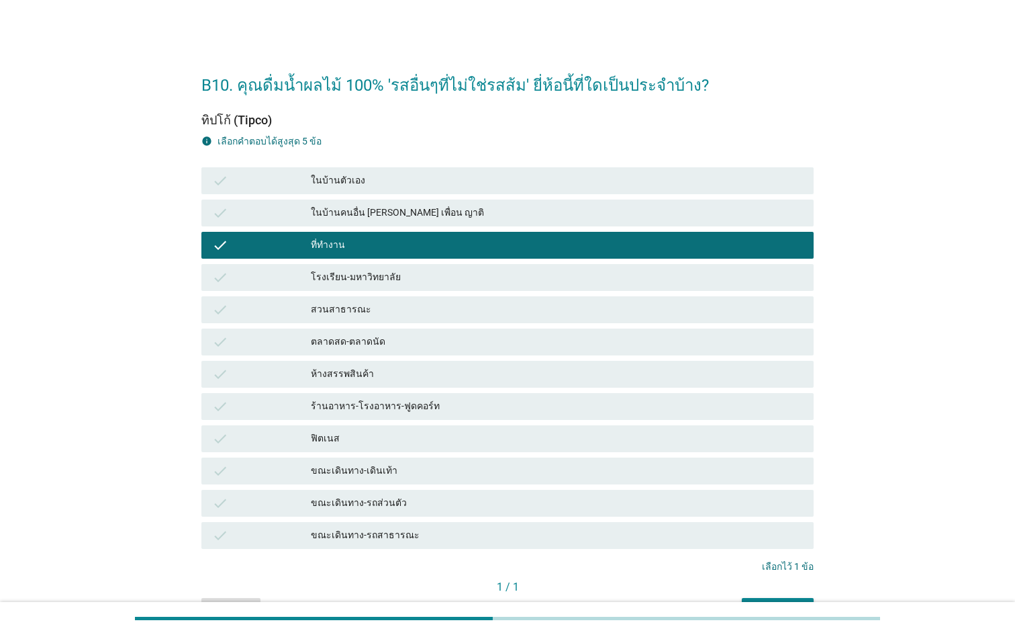
click at [393, 174] on div "ในบ้านตัวเอง" at bounding box center [557, 181] width 492 height 16
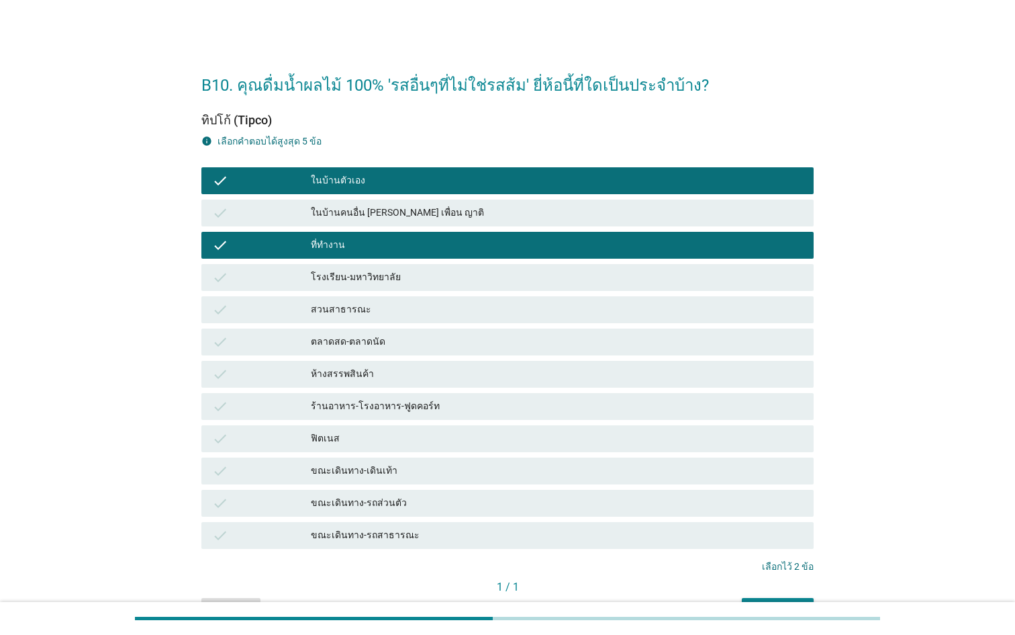
click at [428, 400] on div "ร้านอาหาร-โรงอาหาร-ฟูดคอร์ท" at bounding box center [557, 406] width 492 height 16
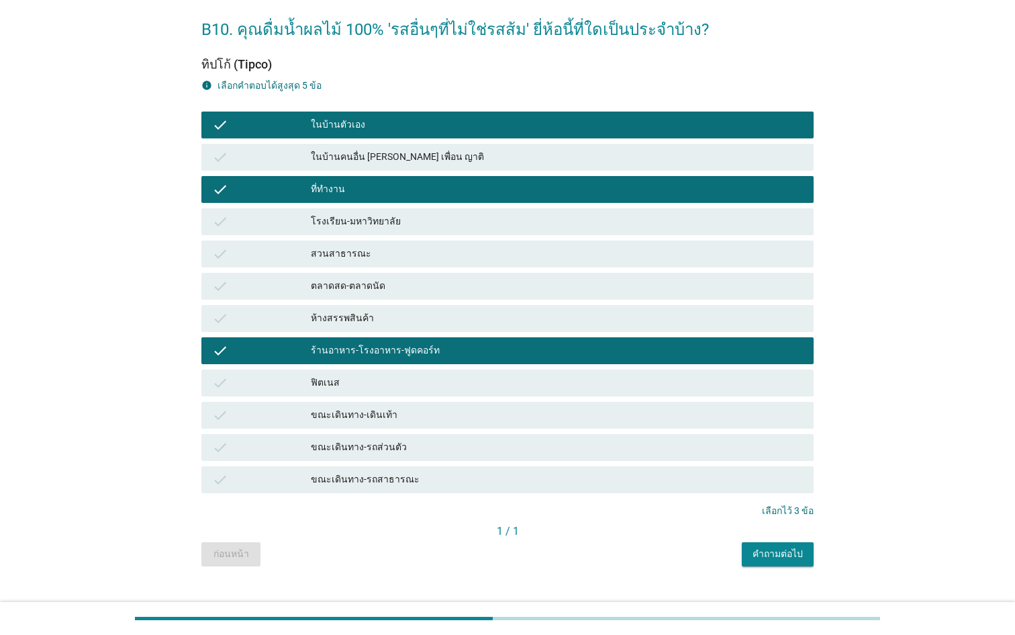
scroll to position [58, 0]
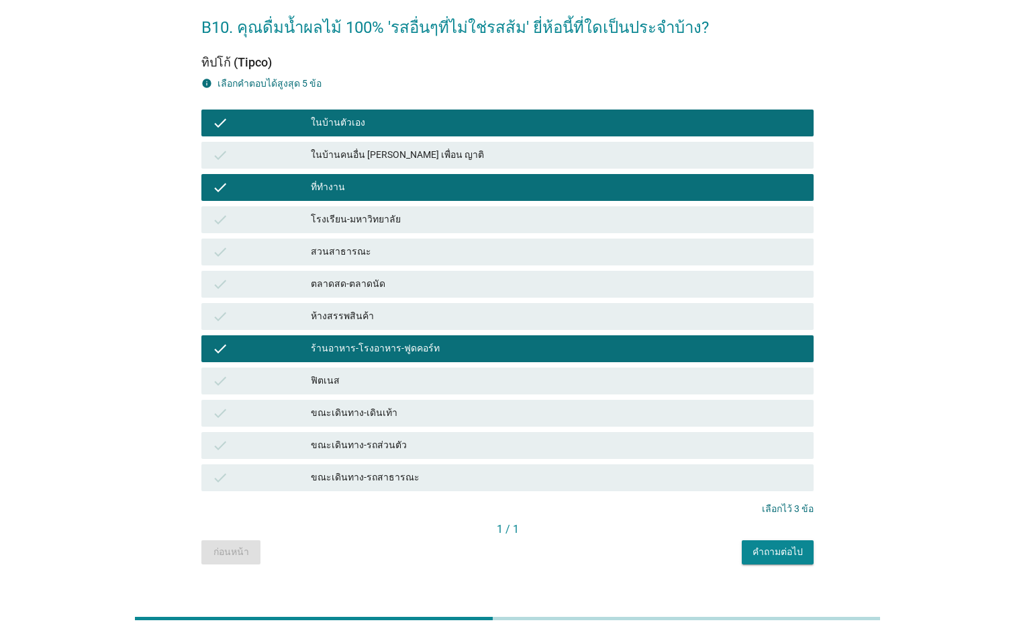
click at [775, 558] on div "คำถามต่อไป" at bounding box center [778, 552] width 50 height 14
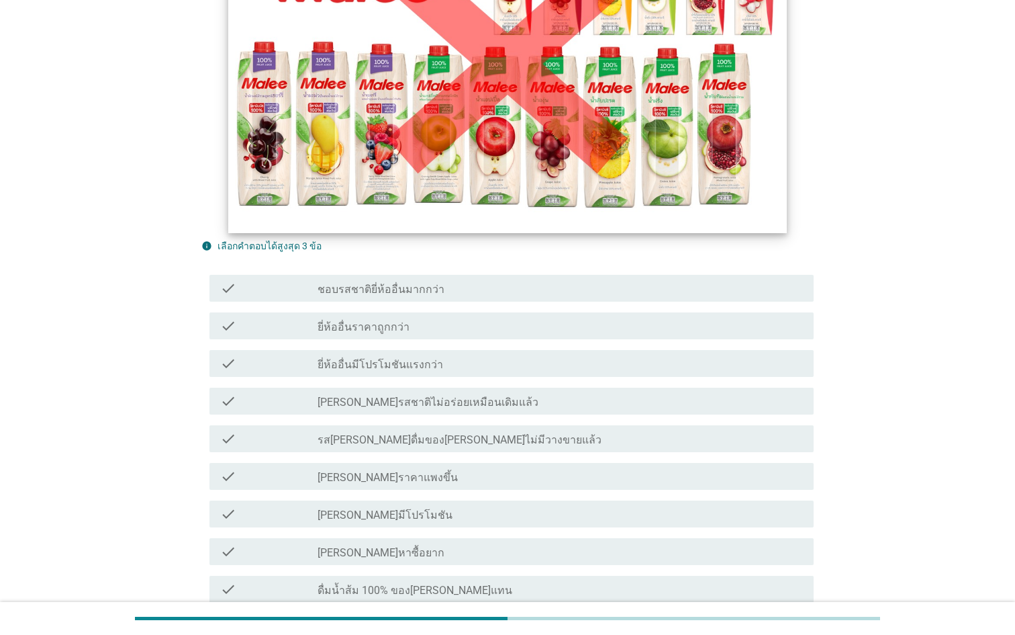
scroll to position [240, 0]
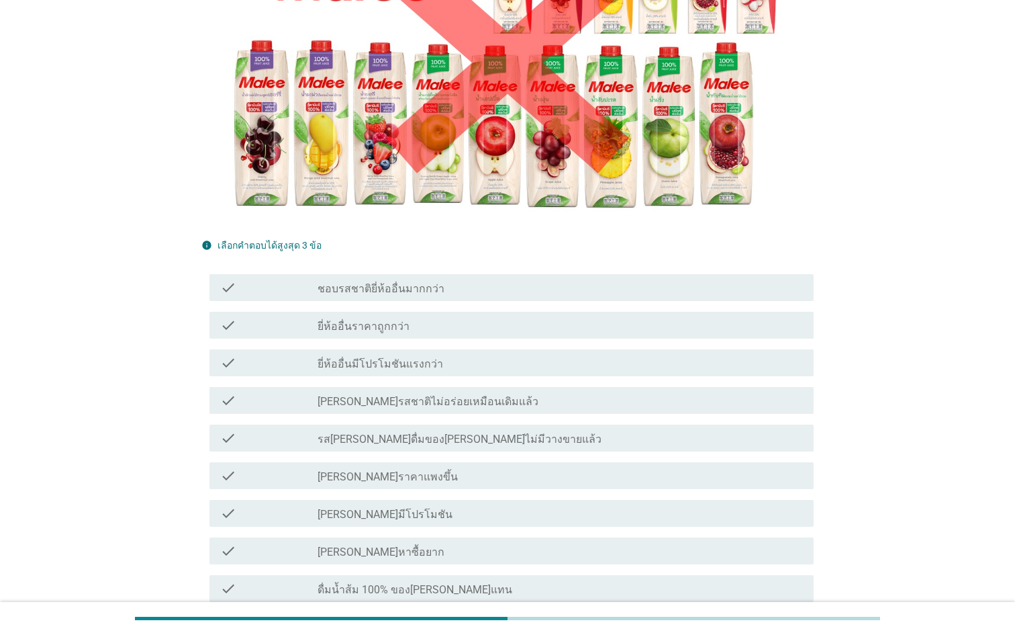
click at [507, 470] on div "check_box_outline_blank [PERSON_NAME]ราคาแพงขึ้น" at bounding box center [560, 475] width 485 height 16
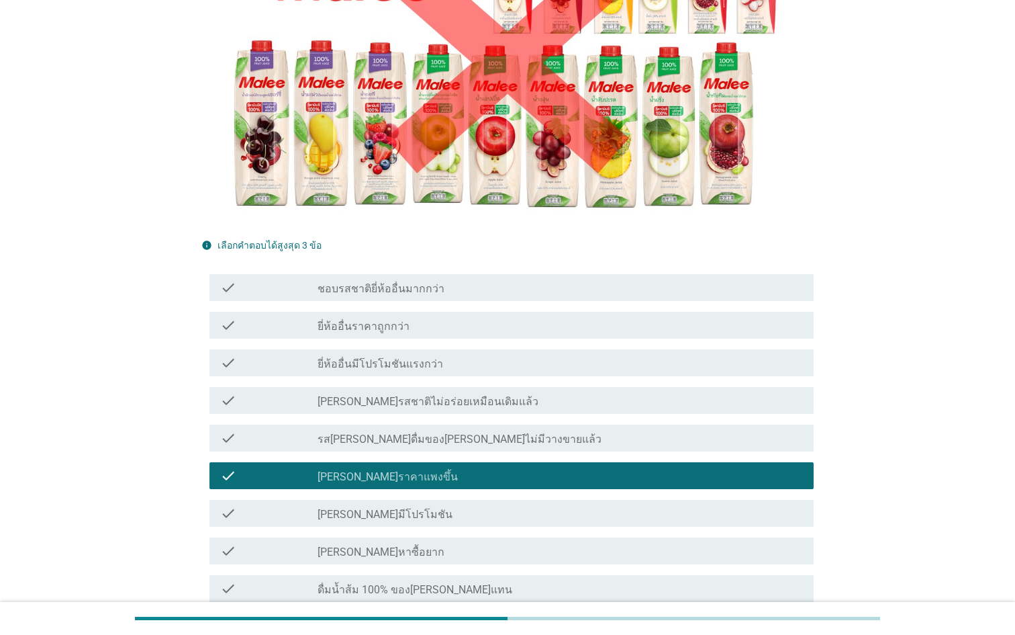
click at [485, 508] on div "check_box_outline_blank [PERSON_NAME]มีโปรโมชัน" at bounding box center [560, 513] width 485 height 16
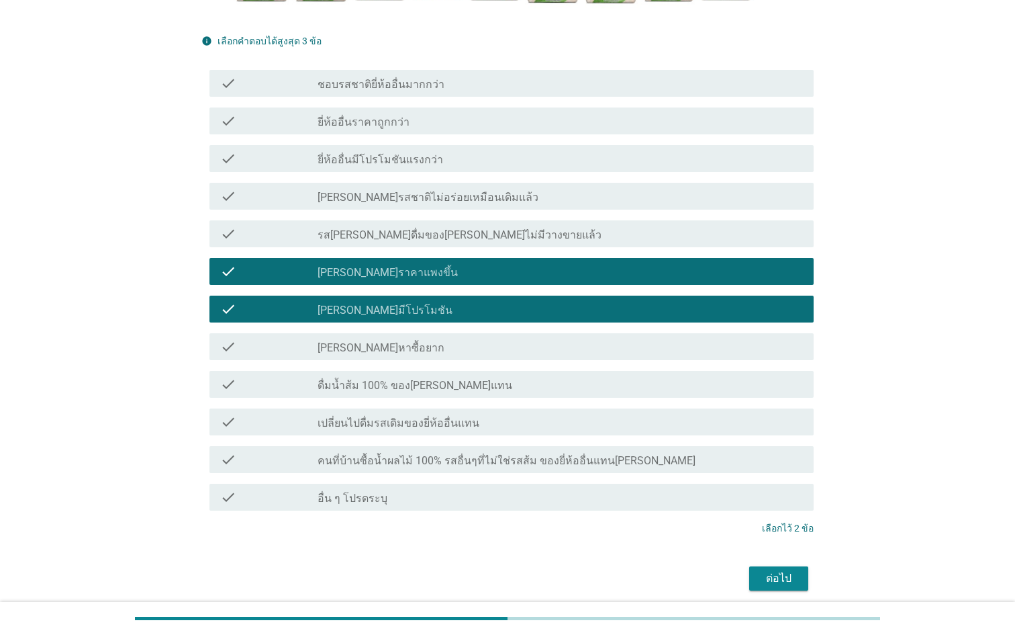
scroll to position [458, 0]
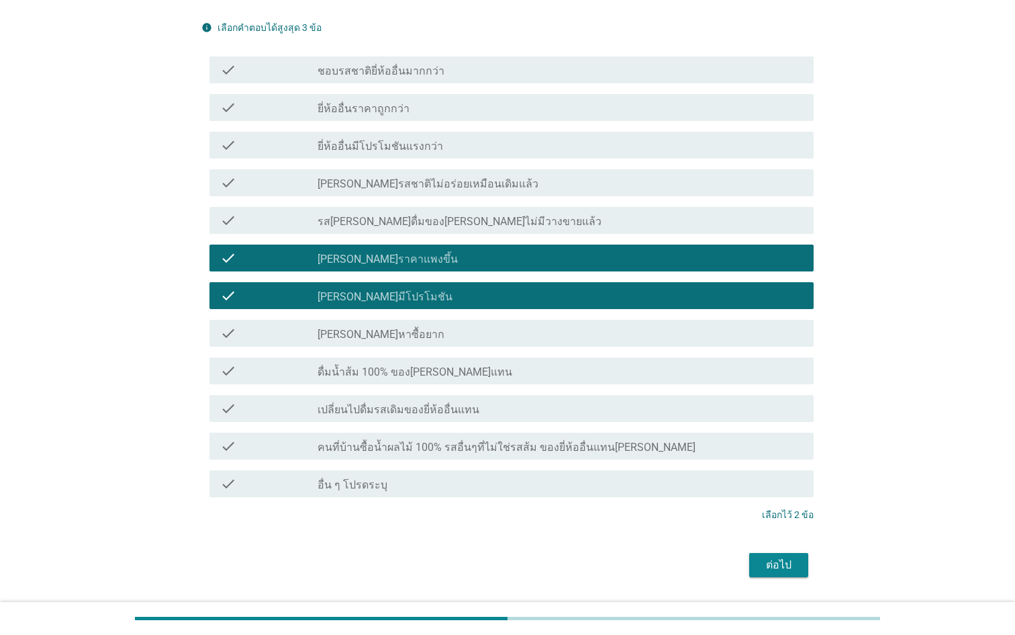
click at [768, 562] on div "ต่อไป" at bounding box center [779, 565] width 38 height 16
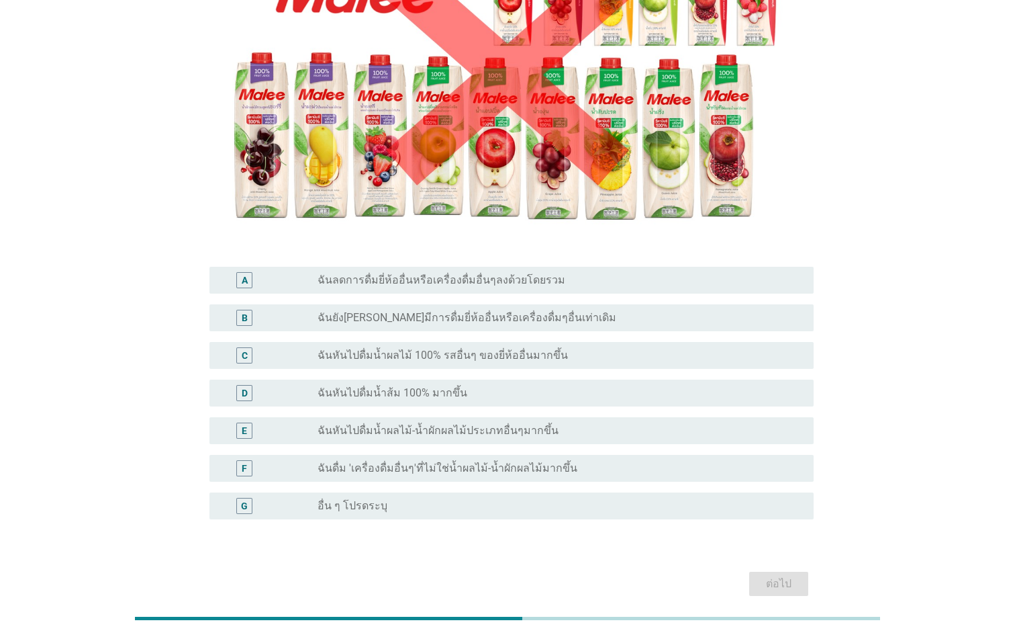
scroll to position [208, 0]
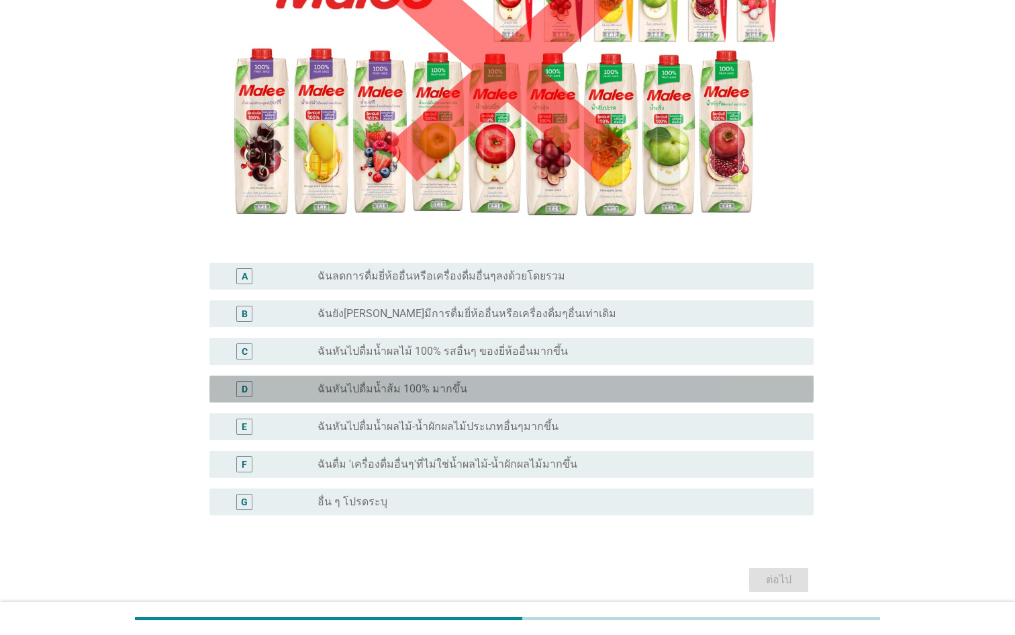
click at [534, 385] on div "radio_button_unchecked ฉันหันไปดื่มน้ำส้ม 100% มากขึ้น" at bounding box center [555, 388] width 475 height 13
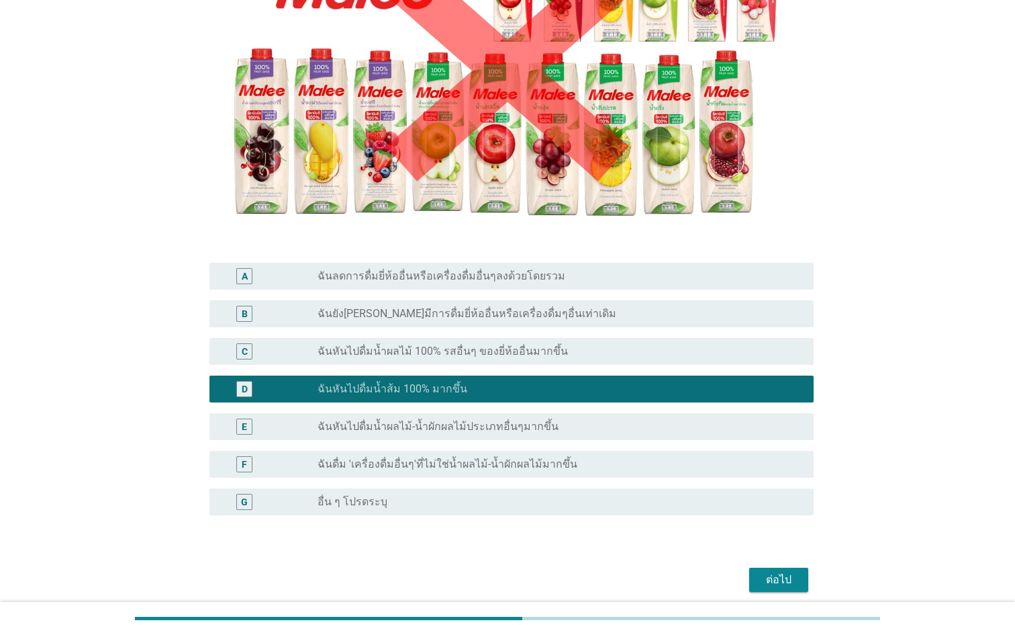
click at [546, 345] on label "ฉันหันไปดื่มน้ำผลไม้ 100% รสอื่นๆ ของยี่ห้ออื่นมากขึ้น" at bounding box center [443, 350] width 250 height 13
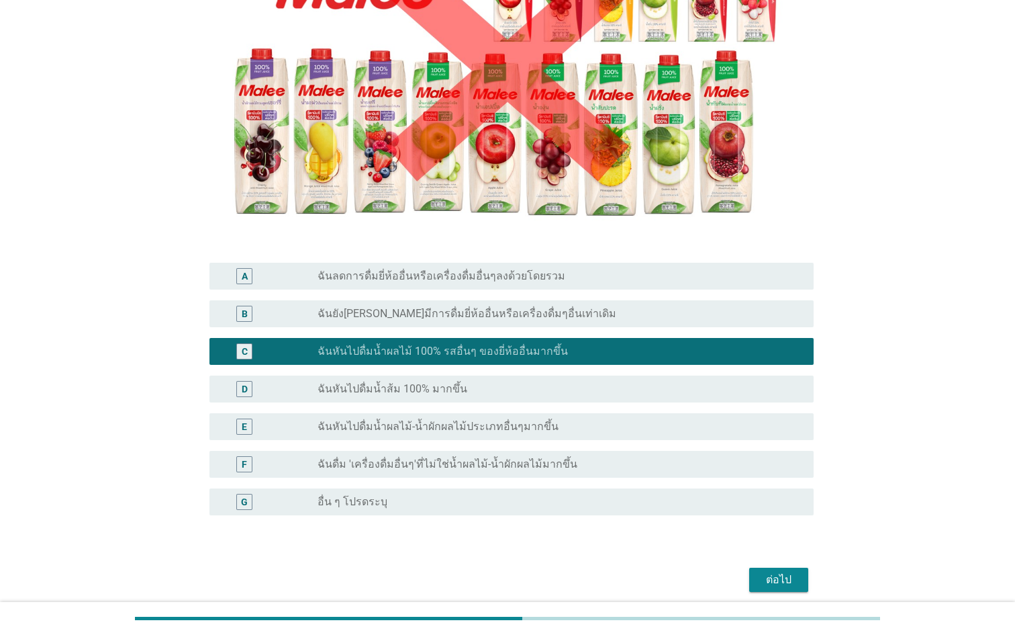
click at [763, 575] on div "ต่อไป" at bounding box center [779, 579] width 38 height 16
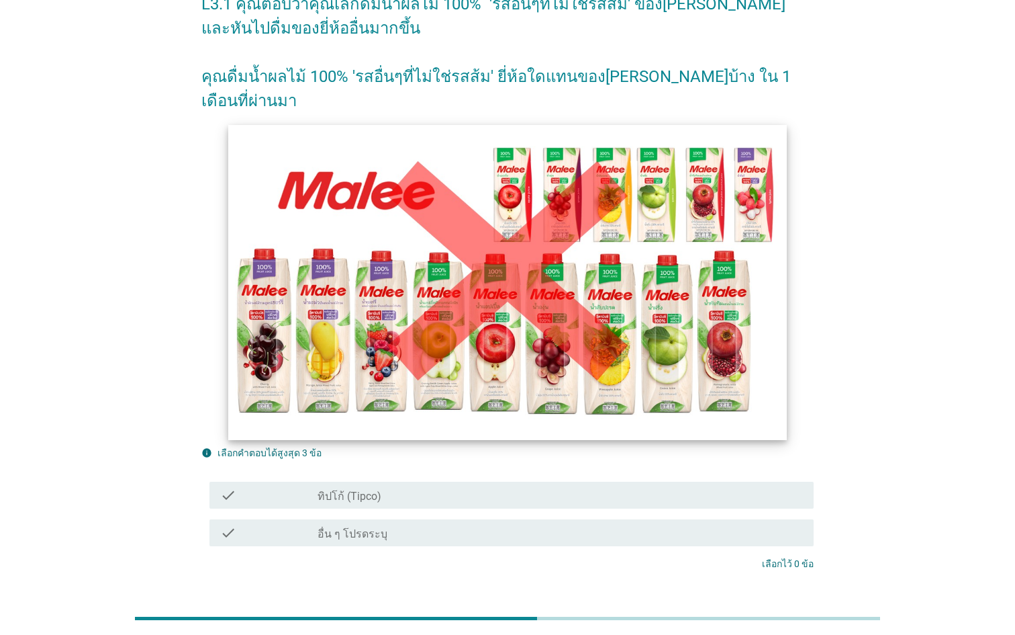
scroll to position [145, 0]
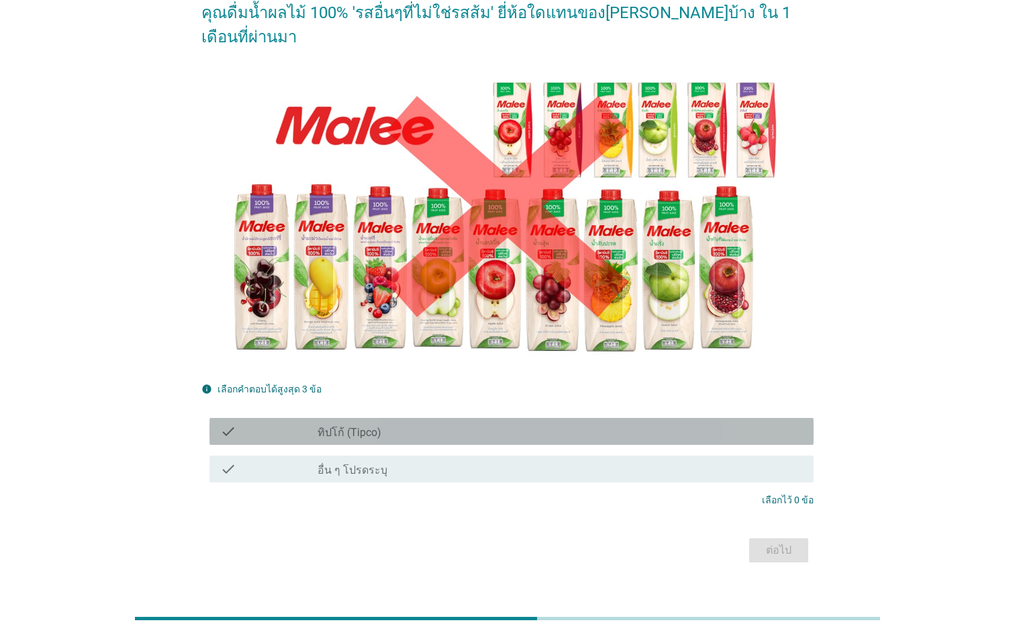
click at [490, 423] on div "check_box_outline_blank ทิปโก้ (Tipco)" at bounding box center [560, 431] width 485 height 16
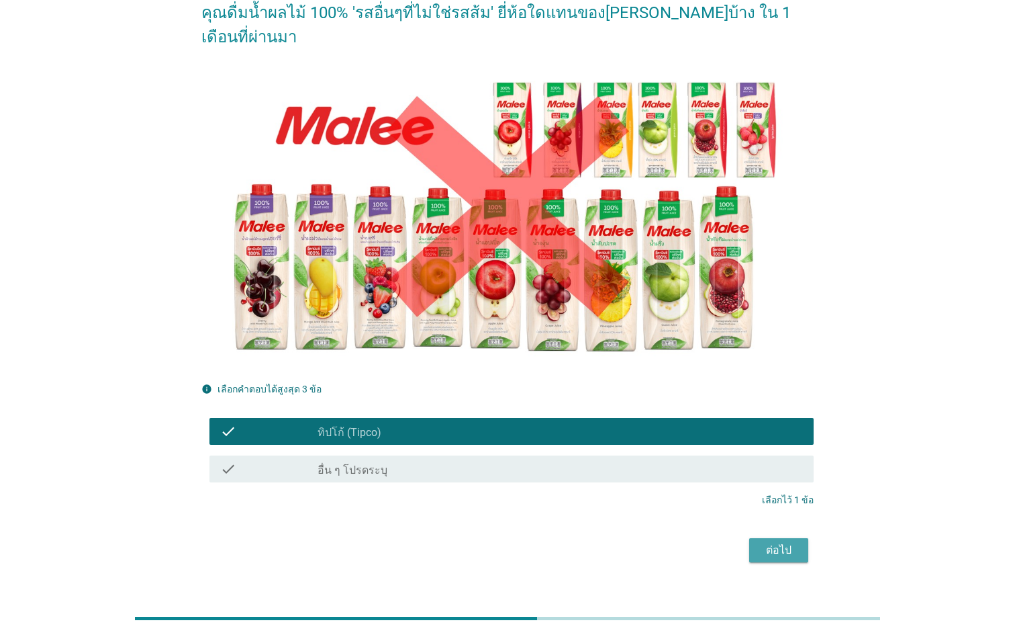
click at [791, 542] on div "ต่อไป" at bounding box center [779, 550] width 38 height 16
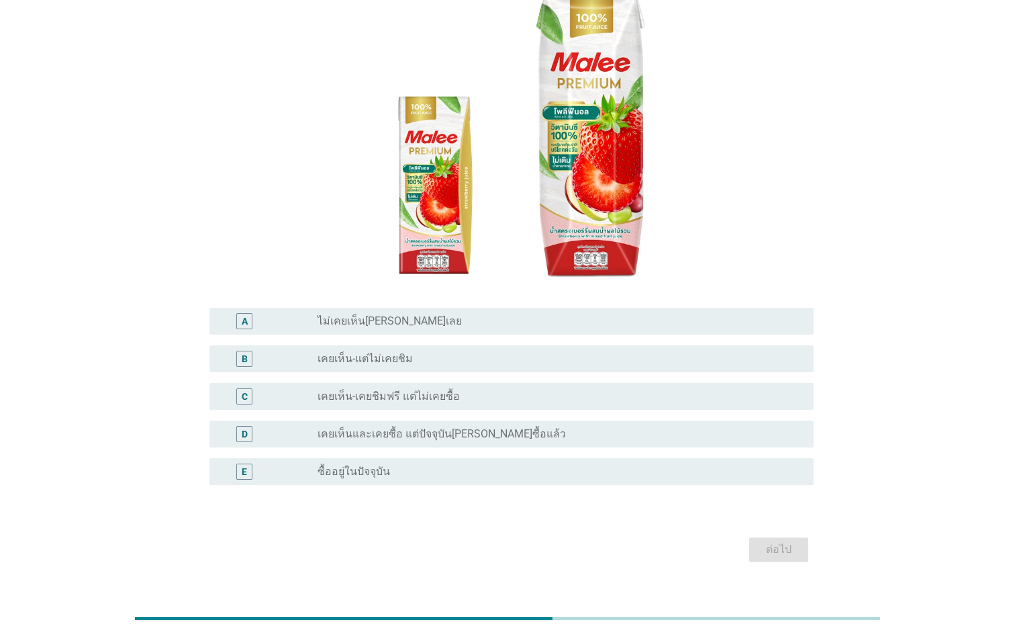
scroll to position [162, 0]
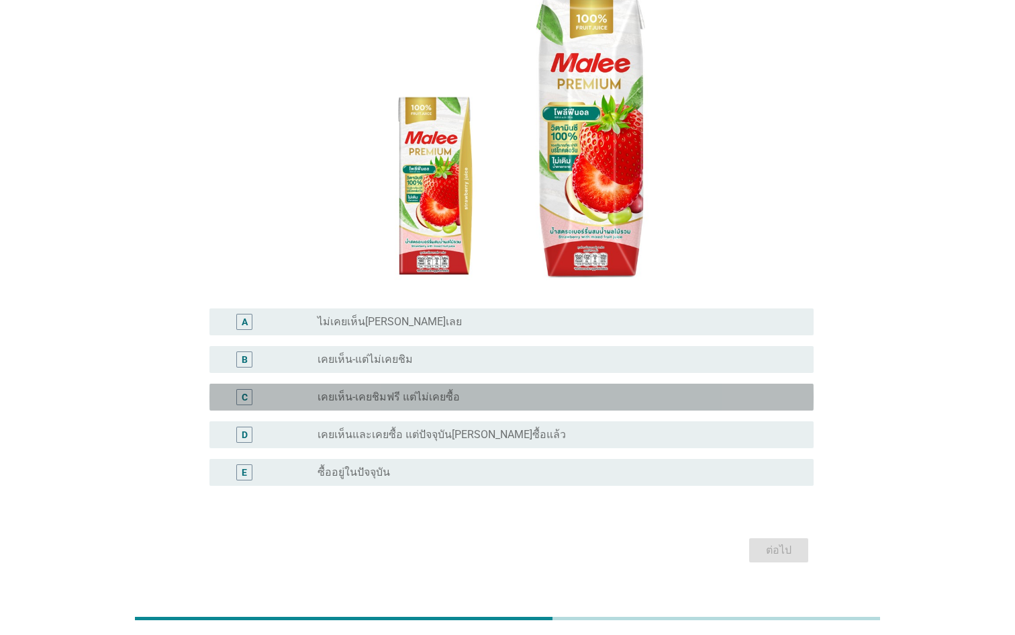
click at [549, 390] on div "radio_button_unchecked เคยเห็น-เคยชิมฟรี แต่ไม่เคยซื้อ" at bounding box center [555, 396] width 475 height 13
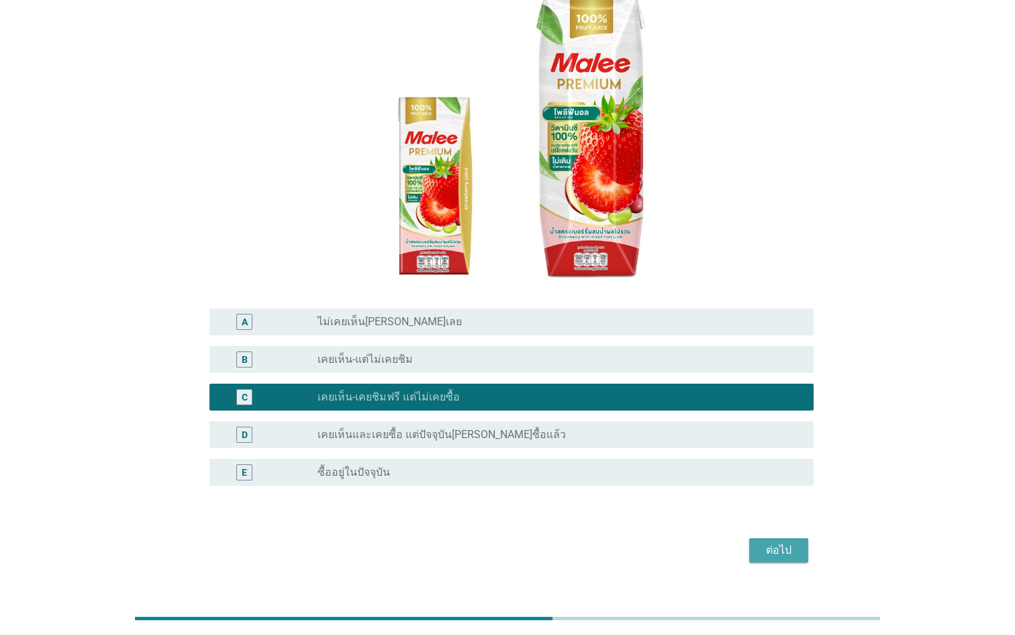
click at [777, 542] on div "ต่อไป" at bounding box center [779, 550] width 38 height 16
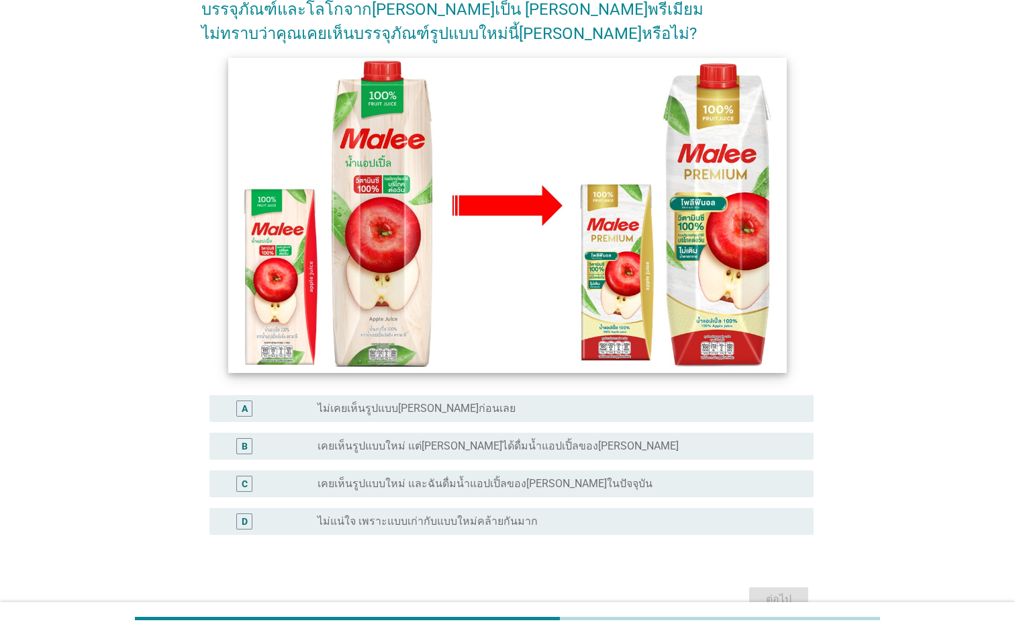
scroll to position [101, 0]
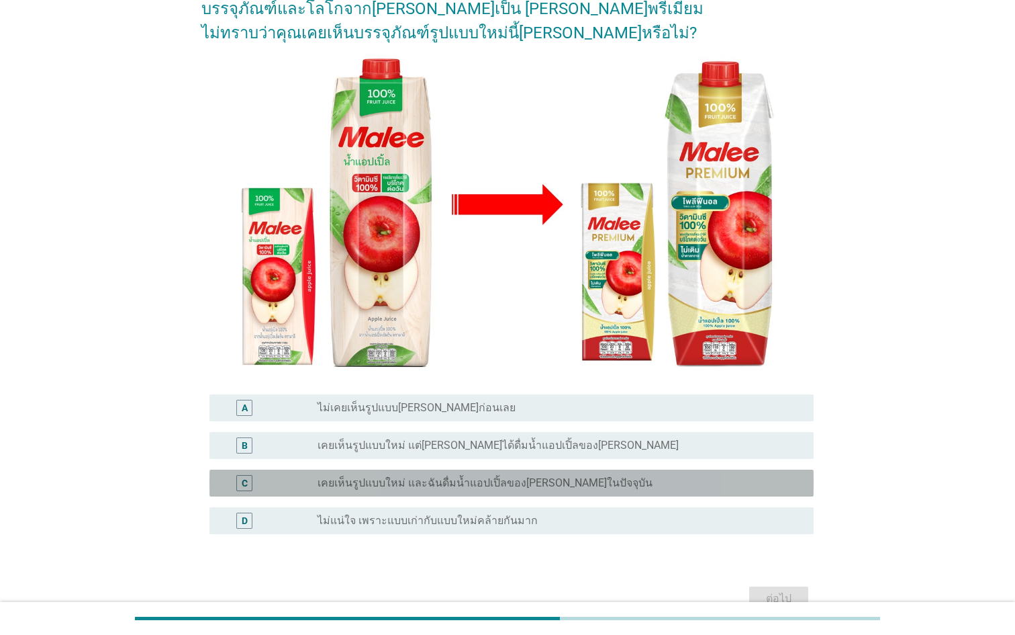
click at [600, 482] on div "radio_button_unchecked เคยเห็นรูปแบบใหม่ และฉันดื่มน้ำแอปเปิ้ลของ[PERSON_NAME]ใ…" at bounding box center [555, 482] width 475 height 13
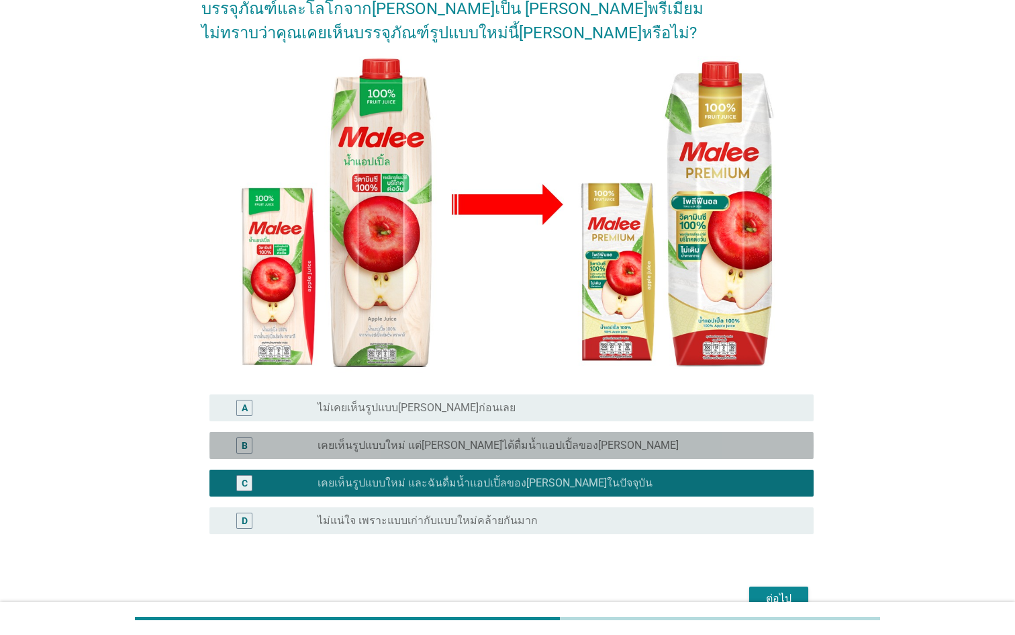
click at [689, 451] on div "radio_button_unchecked เคยเห็นรูปแบบใหม่ แต่[PERSON_NAME]ได้ดื่มน้ำแอปเปิ้ลของ[…" at bounding box center [555, 444] width 475 height 13
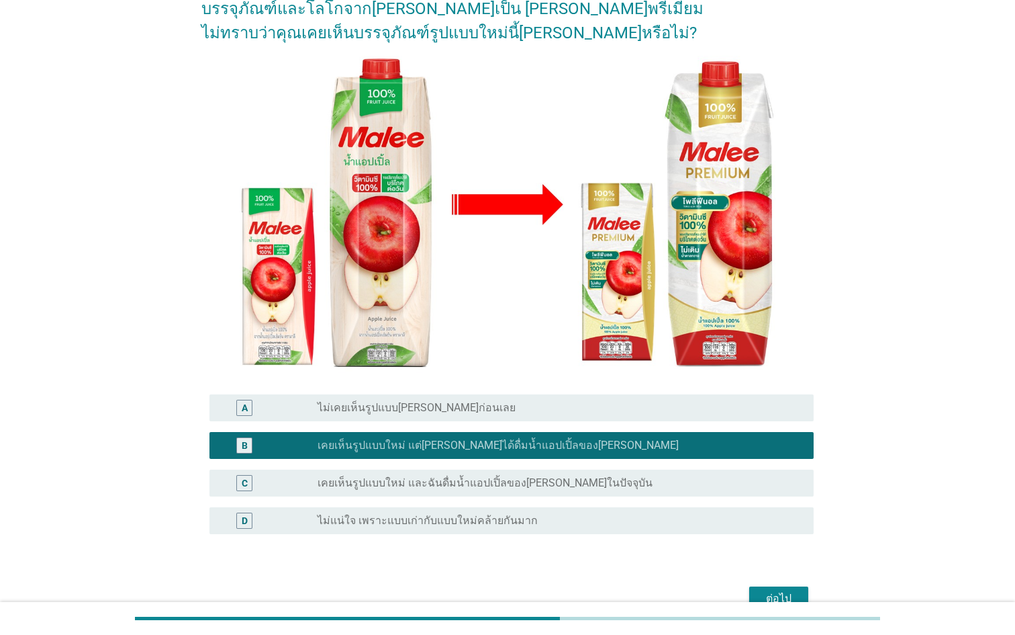
scroll to position [128, 0]
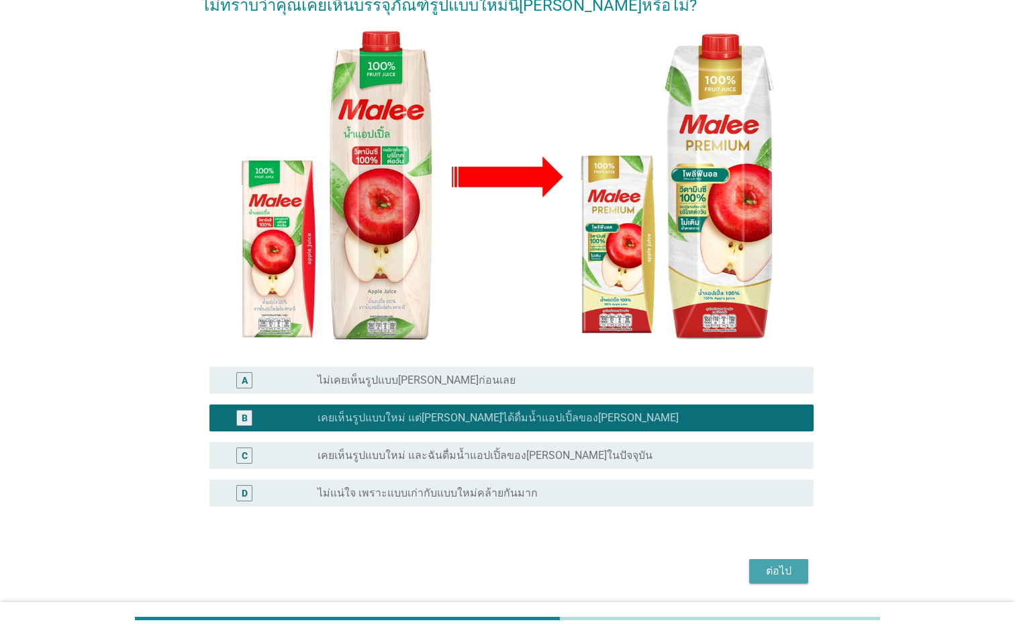
click at [772, 571] on div "ต่อไป" at bounding box center [779, 571] width 38 height 16
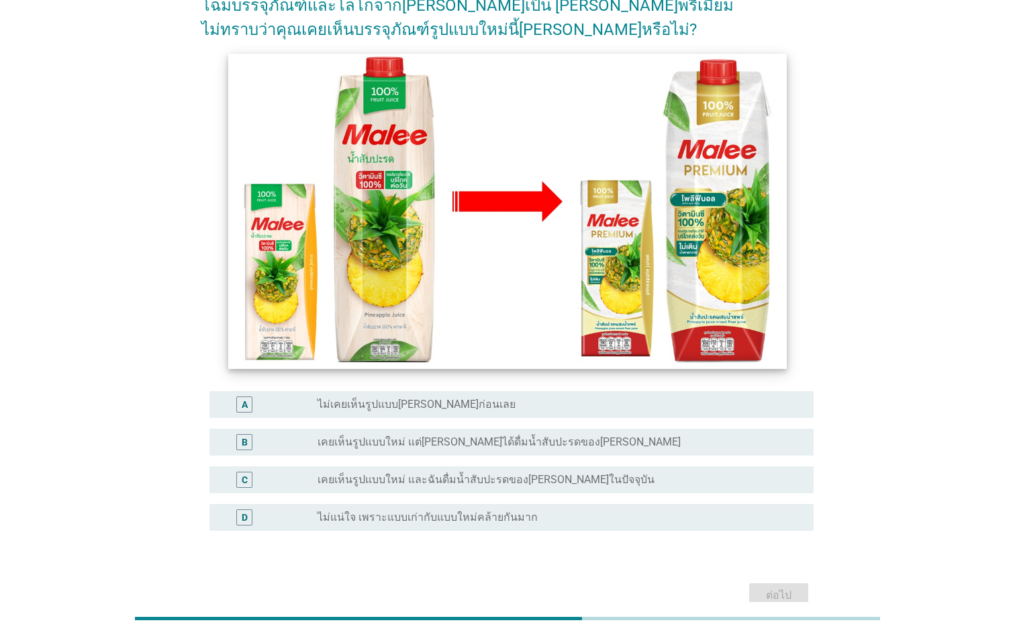
scroll to position [135, 0]
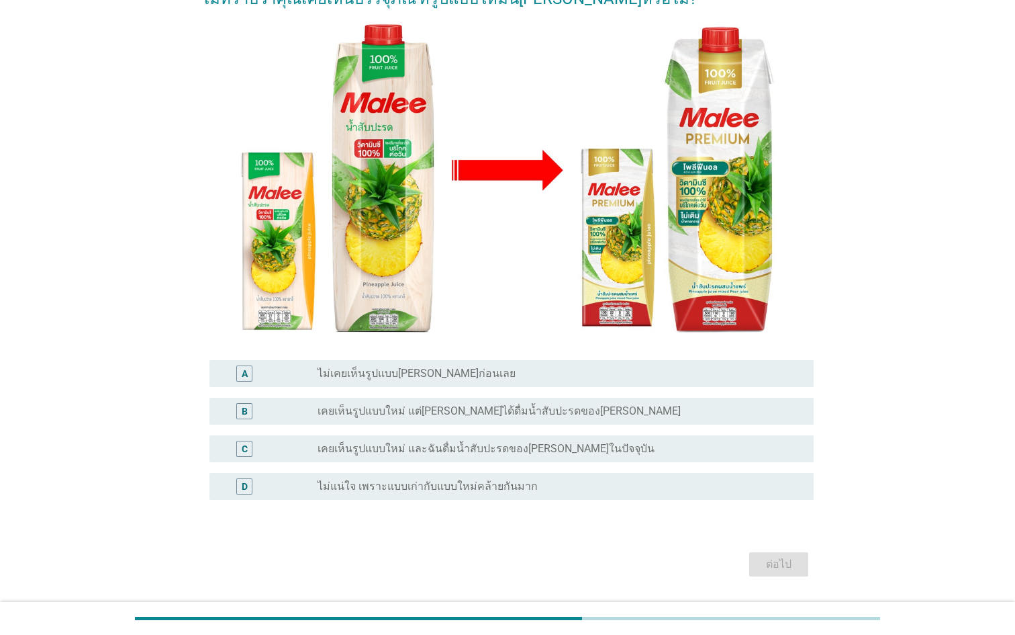
click at [617, 426] on div "B radio_button_unchecked เคยเห็นรูปแบบใหม่ แต่[PERSON_NAME]ได้ดื่มน้ำสับปะรดของ…" at bounding box center [507, 411] width 612 height 38
click at [616, 419] on div "B radio_button_unchecked เคยเห็นรูปแบบใหม่ แต่[PERSON_NAME]ได้ดื่มน้ำสับปะรดของ…" at bounding box center [511, 410] width 604 height 27
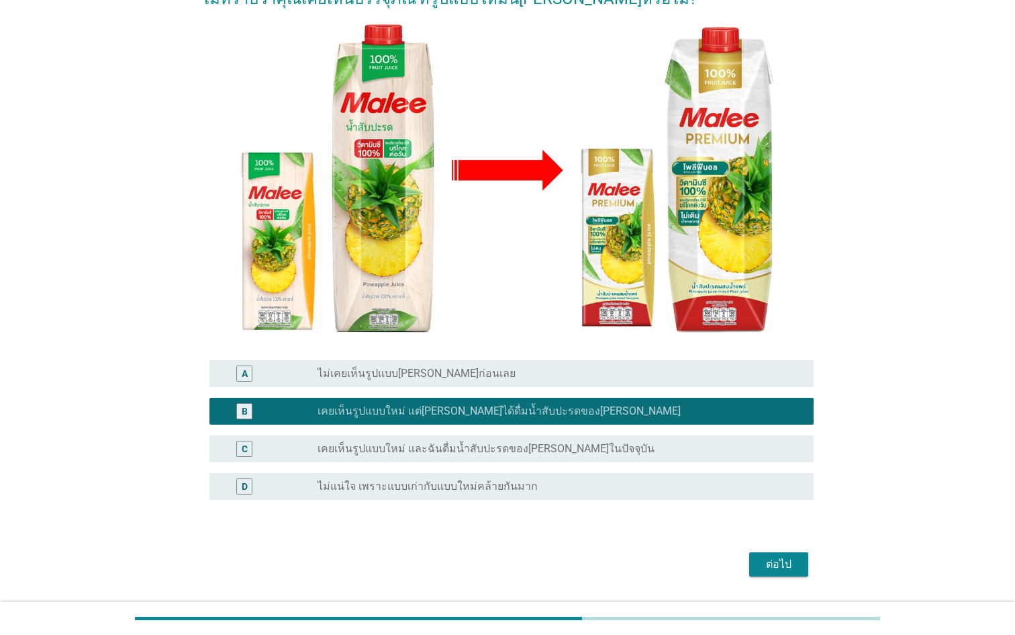
click at [759, 557] on button "ต่อไป" at bounding box center [778, 564] width 59 height 24
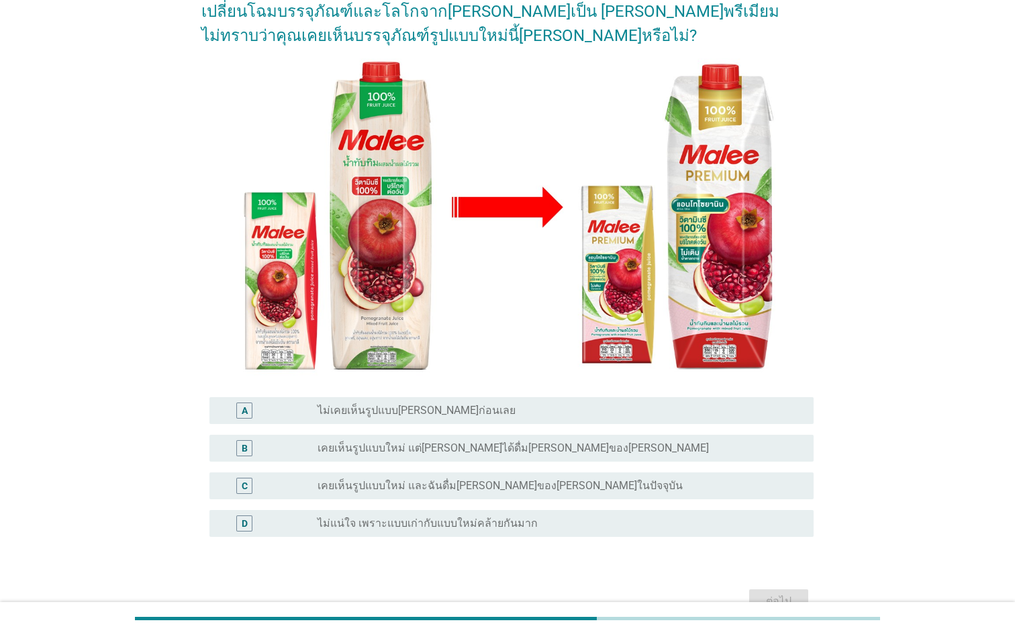
click at [620, 448] on div "radio_button_unchecked เคยเห็นรูปแบบใหม่ แต่[PERSON_NAME]ได้ดื่ม[PERSON_NAME]ขอ…" at bounding box center [555, 447] width 475 height 13
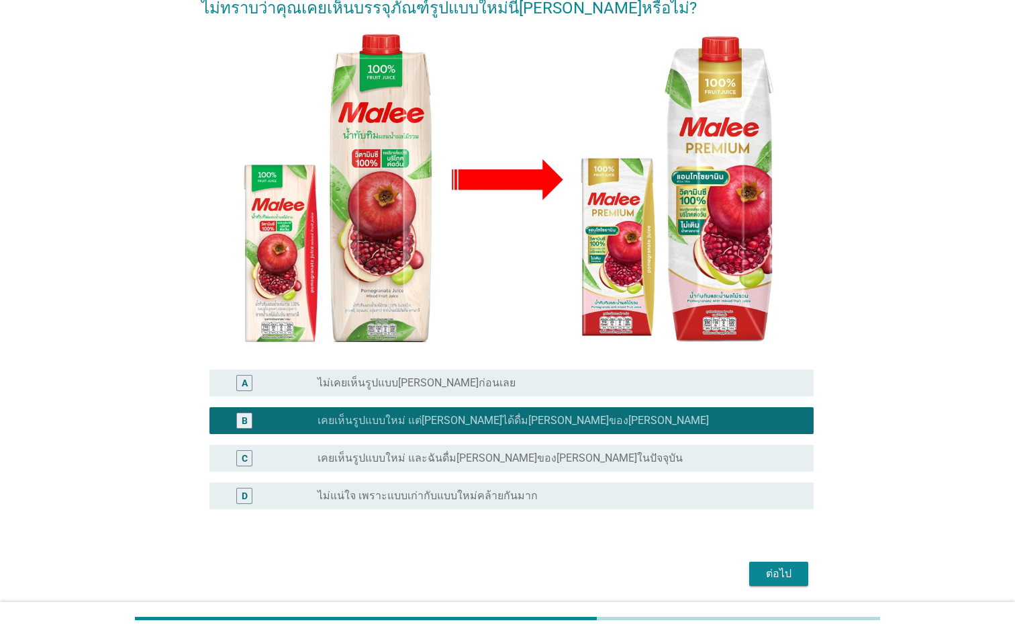
scroll to position [140, 0]
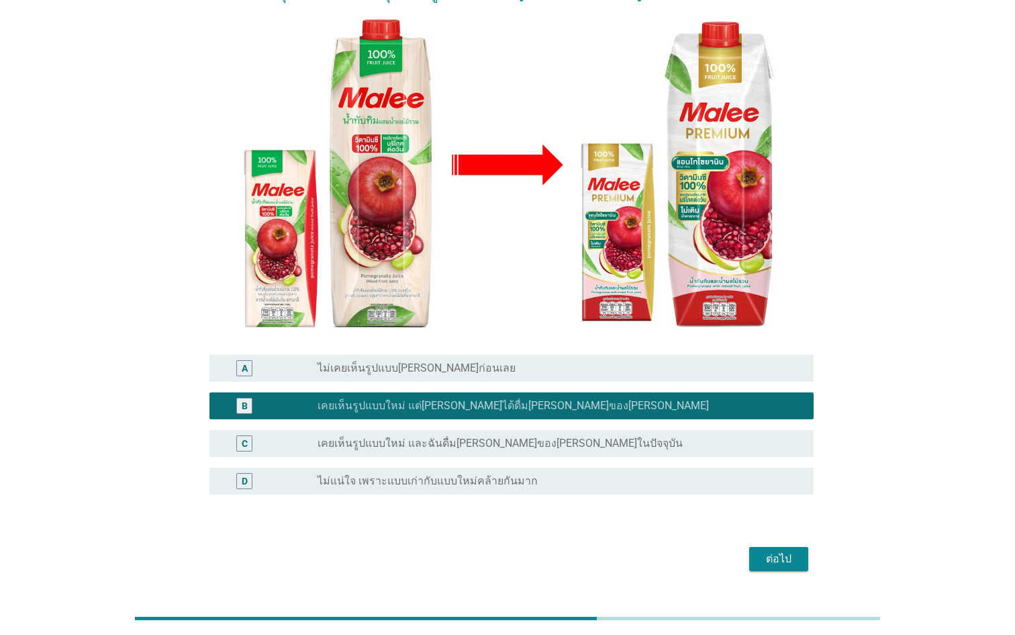
click at [769, 551] on div "ต่อไป" at bounding box center [779, 559] width 38 height 16
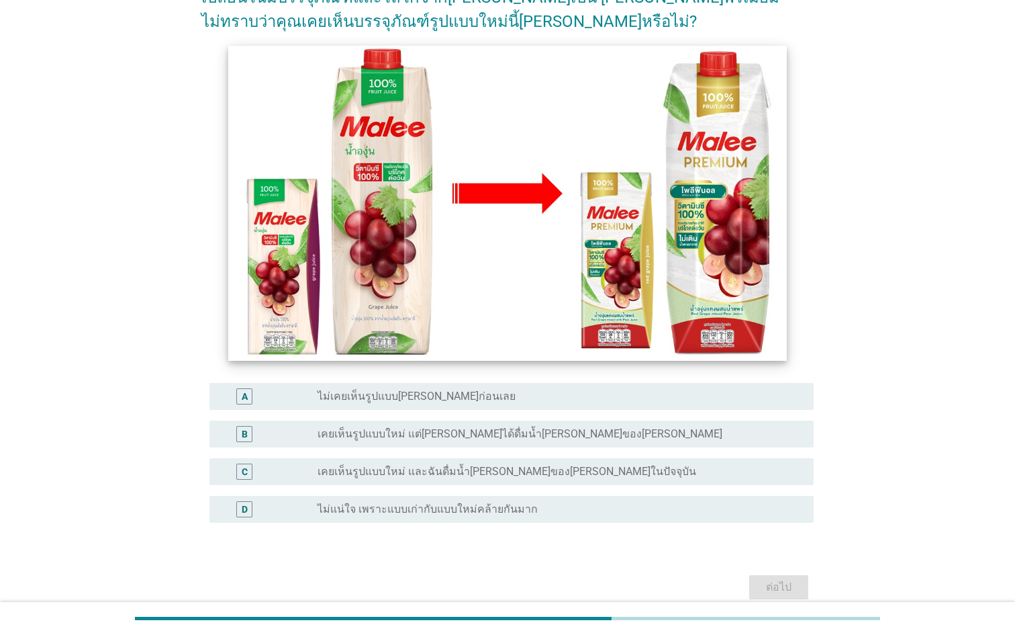
scroll to position [136, 0]
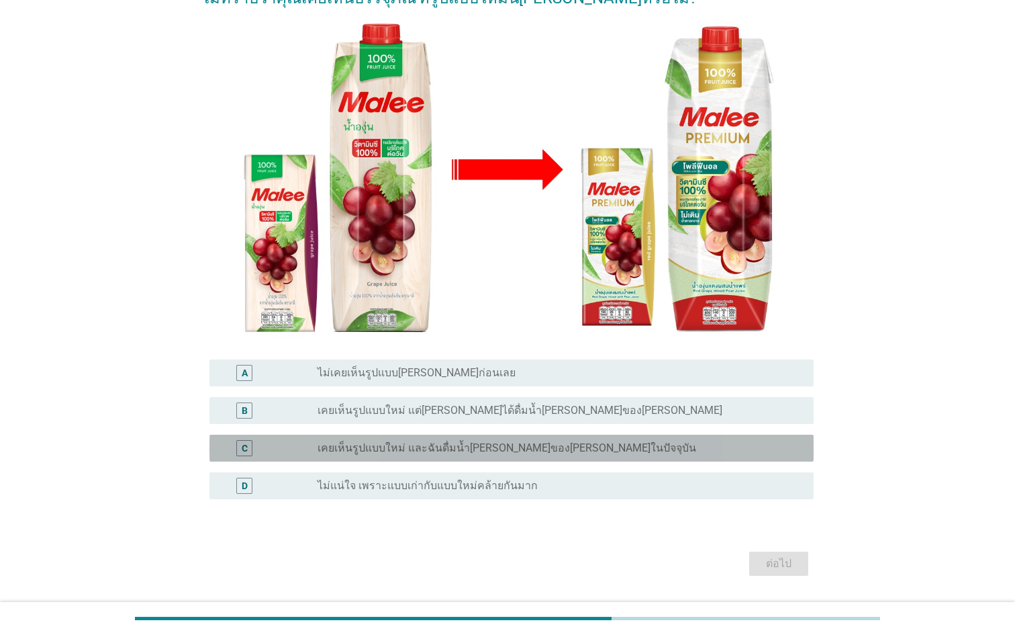
click at [602, 453] on div "radio_button_unchecked เคยเห็นรูปแบบใหม่ และฉันดื่มน้ำ[PERSON_NAME]ของ[PERSON_N…" at bounding box center [555, 447] width 475 height 13
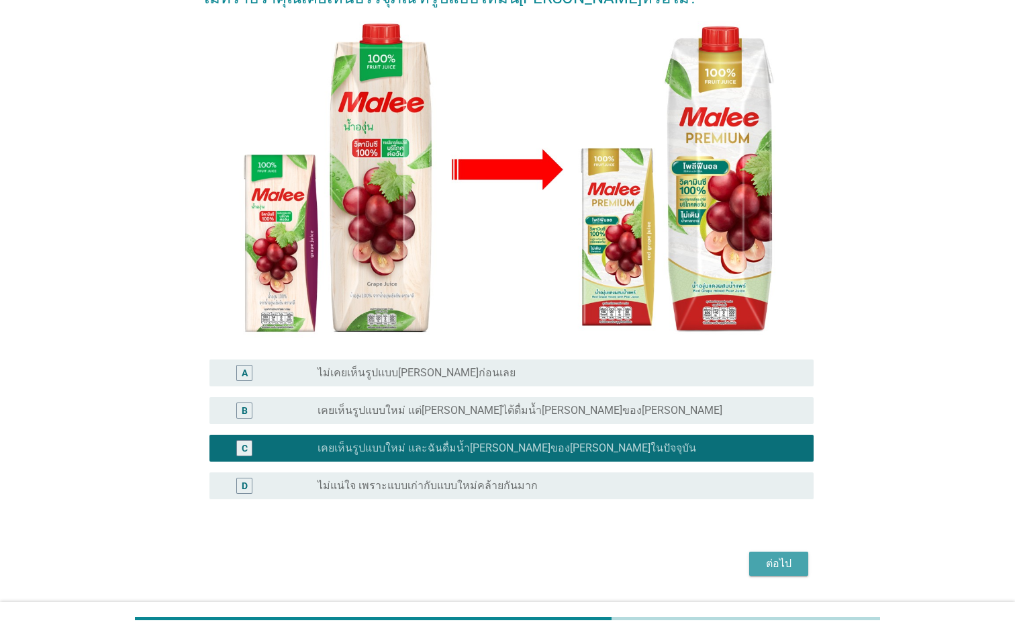
click at [784, 563] on div "ต่อไป" at bounding box center [779, 563] width 38 height 16
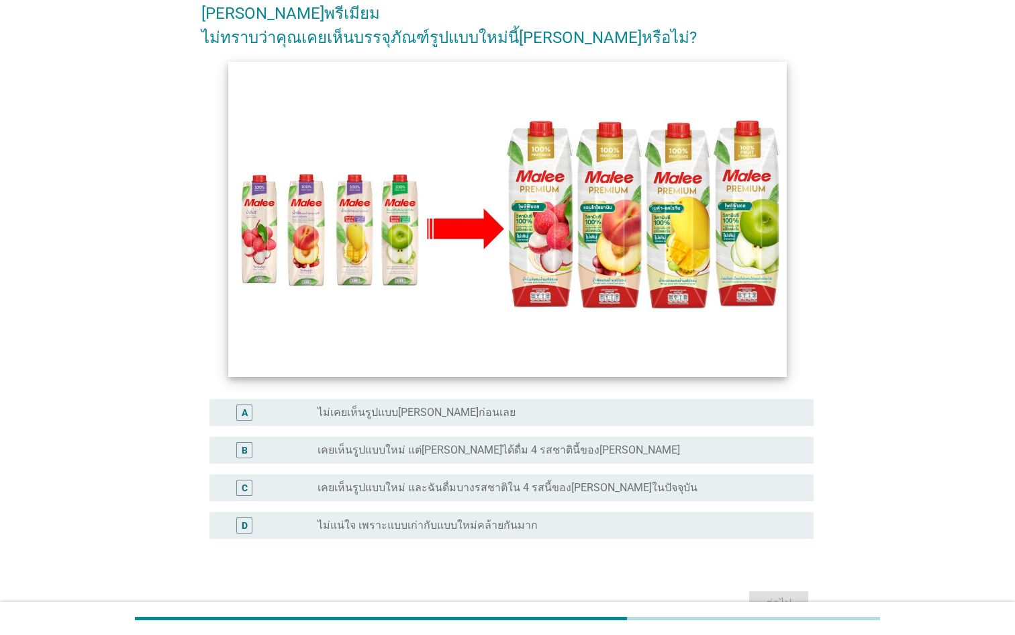
scroll to position [130, 0]
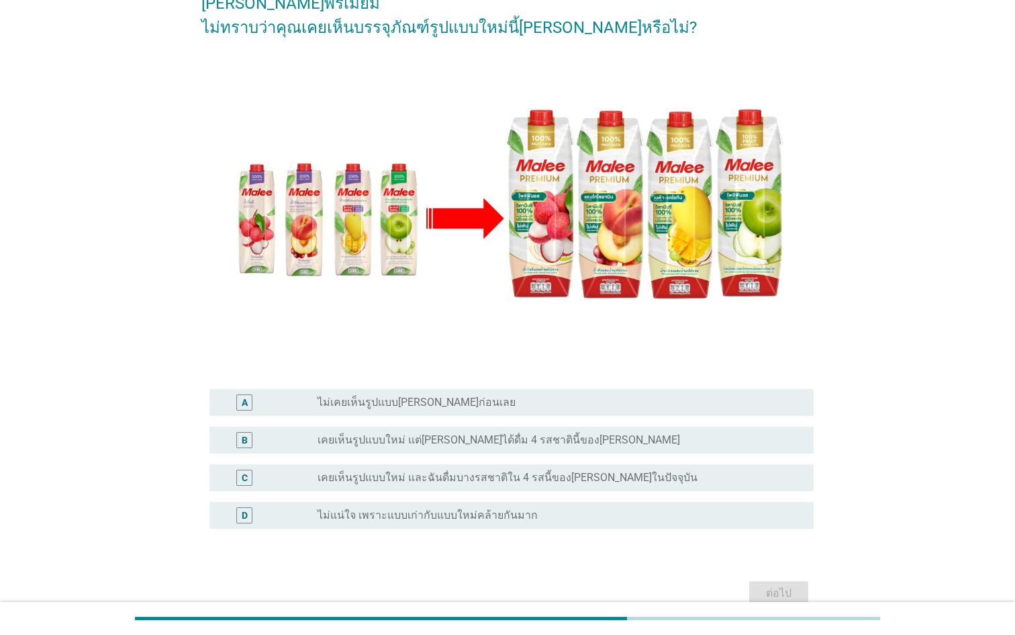
click at [642, 433] on div "radio_button_unchecked เคยเห็นรูปแบบใหม่ แต่[PERSON_NAME]ได้ดื่ม 4 รสชาตินี้ของ…" at bounding box center [555, 439] width 475 height 13
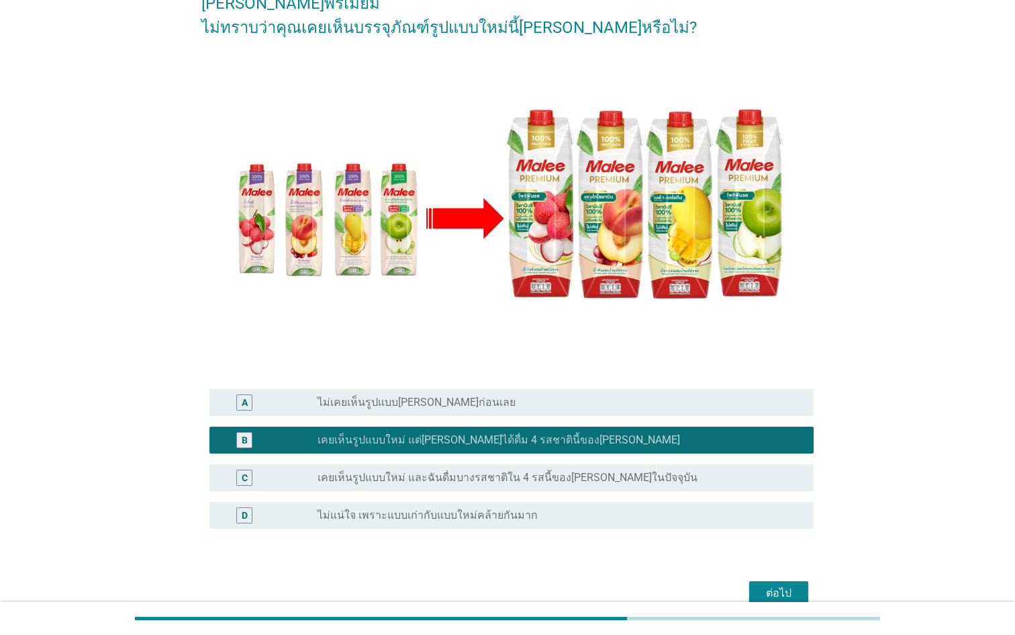
click at [764, 585] on div "ต่อไป" at bounding box center [779, 593] width 38 height 16
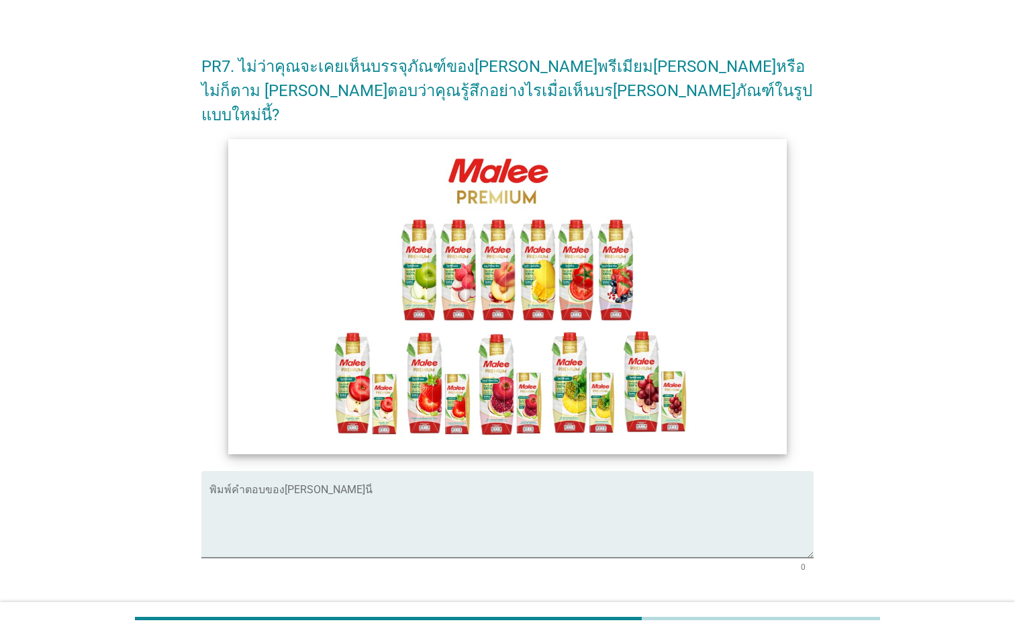
scroll to position [9, 0]
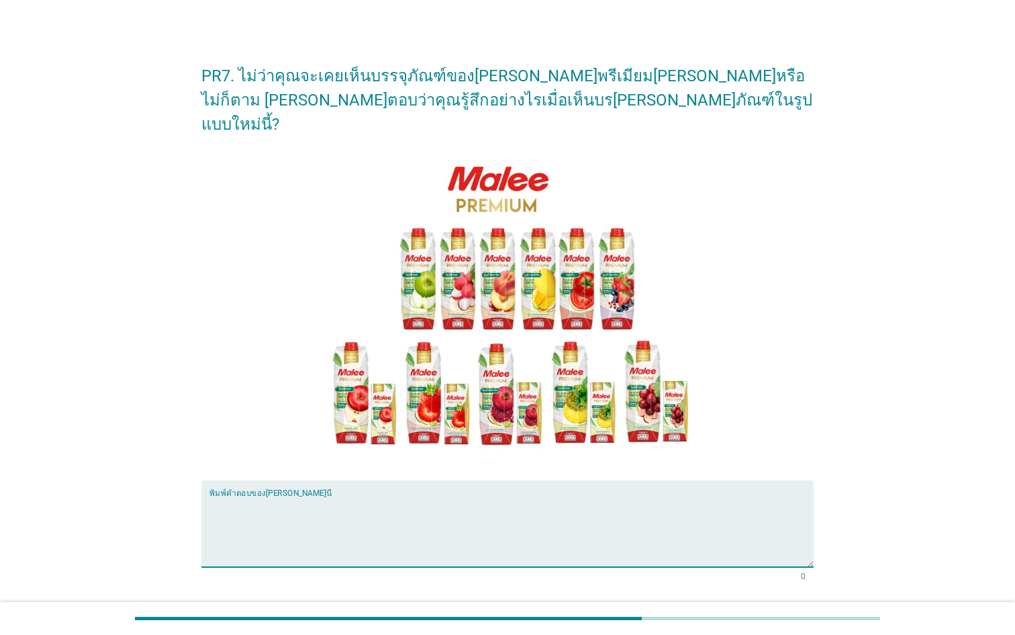
click at [510, 496] on textarea "พิมพ์คำตอบของคุณ ที่นี่" at bounding box center [511, 531] width 604 height 71
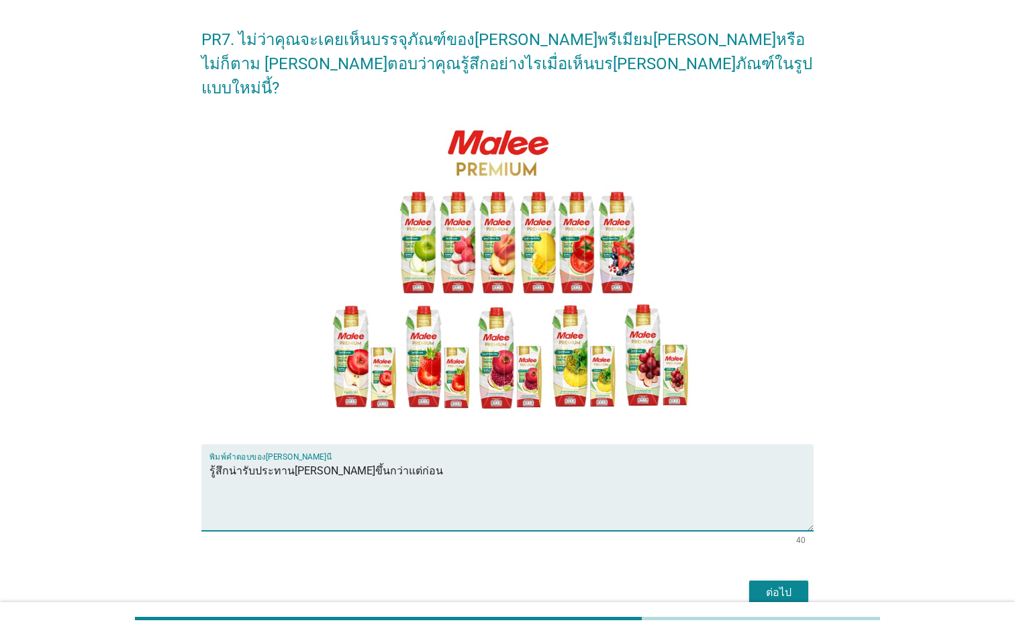
type textarea "รู้สึกน่ารับประทาน[PERSON_NAME]ขึ้นกว่าแต่ก่อน"
click at [791, 580] on button "ต่อไป" at bounding box center [778, 592] width 59 height 24
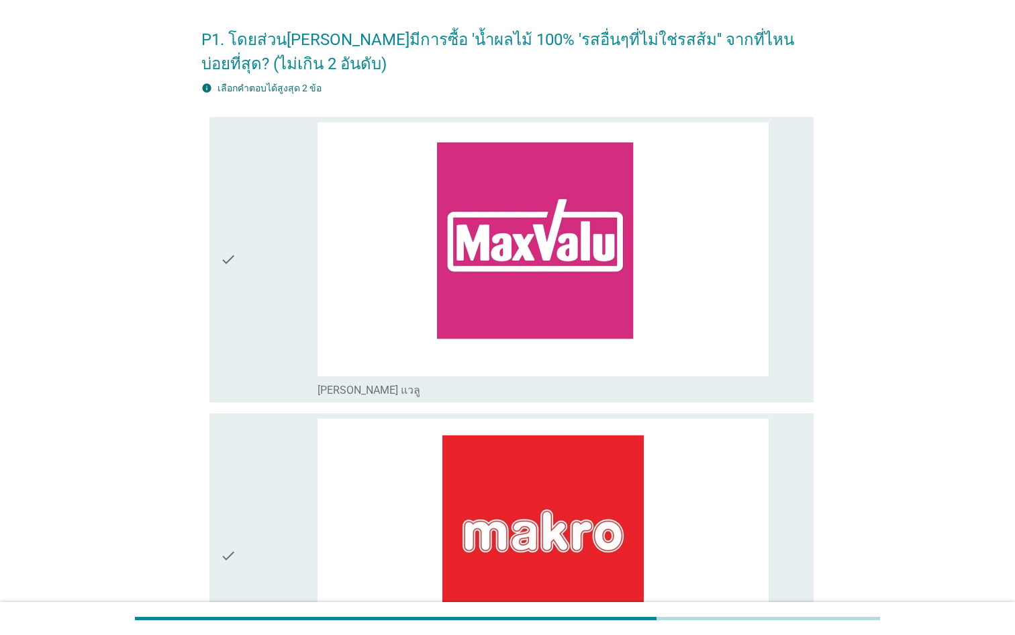
scroll to position [0, 0]
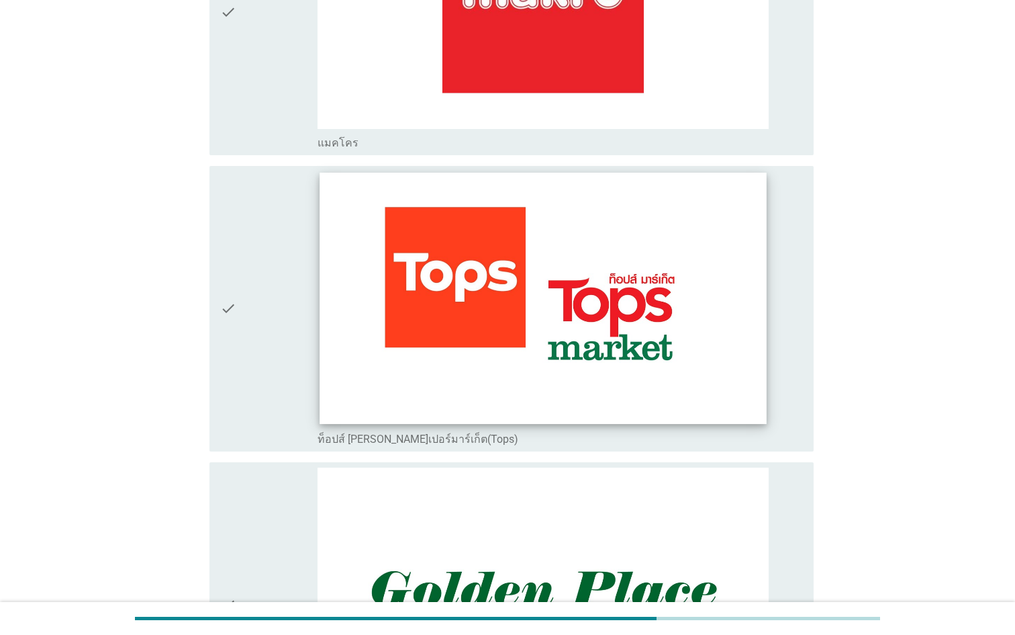
click at [536, 371] on img at bounding box center [543, 297] width 447 height 251
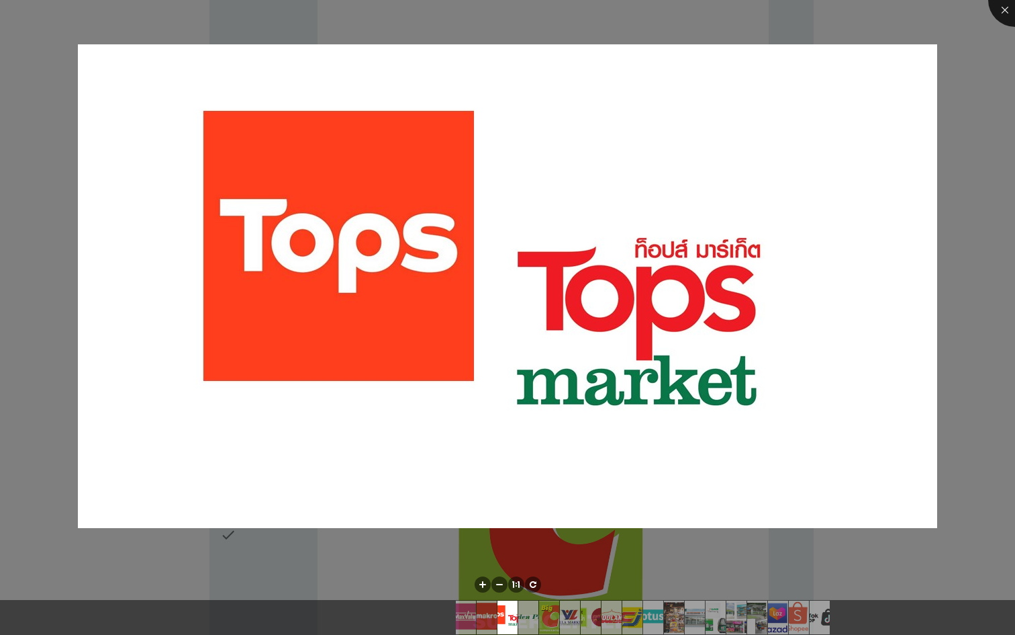
scroll to position [447, 0]
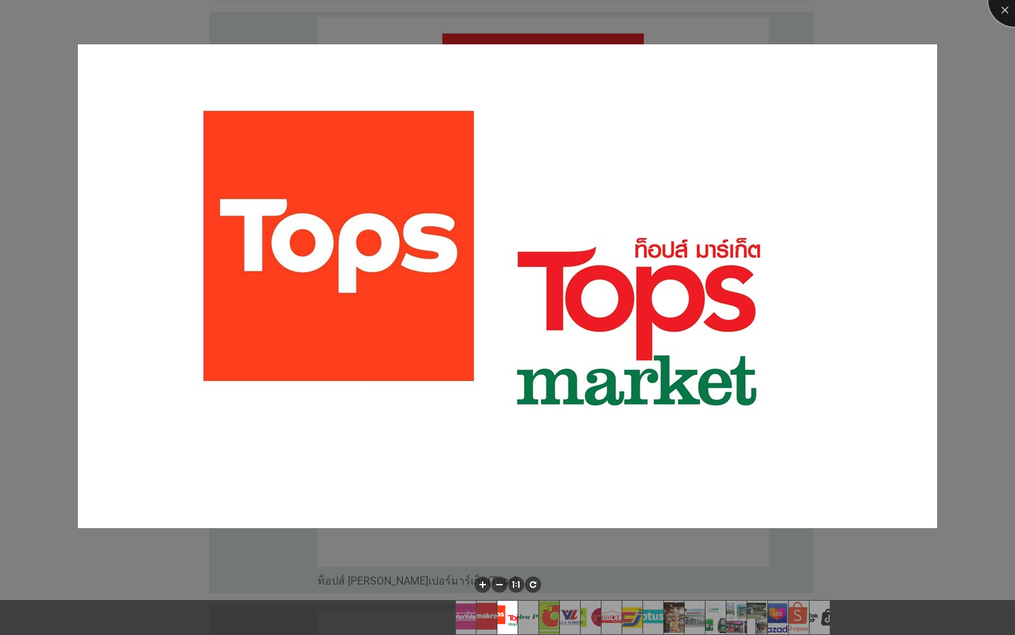
click at [996, 13] on div at bounding box center [1015, 0] width 54 height 54
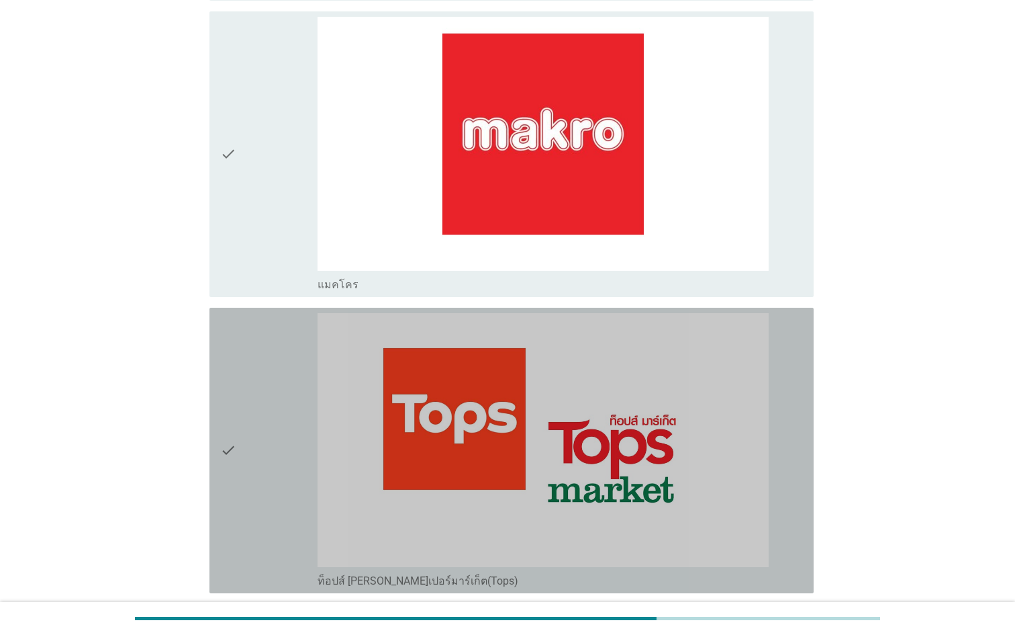
click at [257, 385] on div "check" at bounding box center [268, 450] width 97 height 275
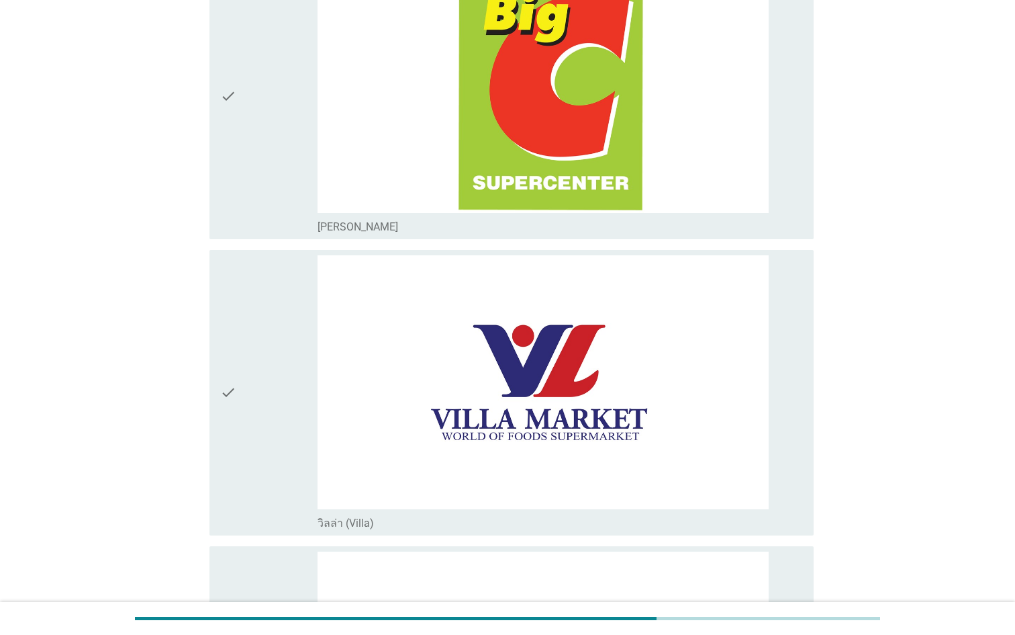
click at [223, 335] on icon "check" at bounding box center [228, 392] width 16 height 275
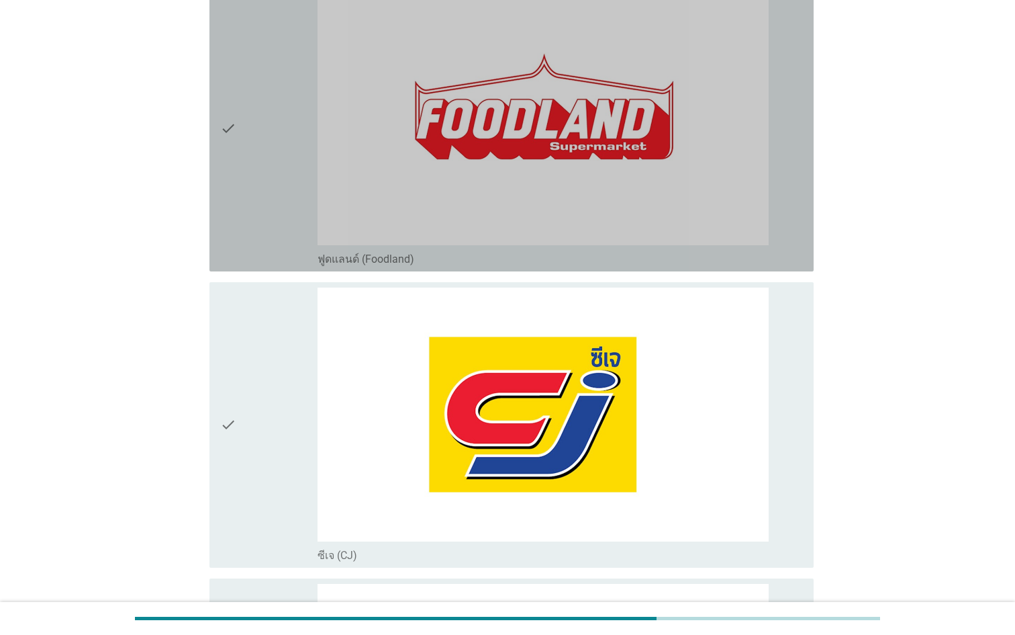
click at [254, 150] on div "check" at bounding box center [268, 128] width 97 height 275
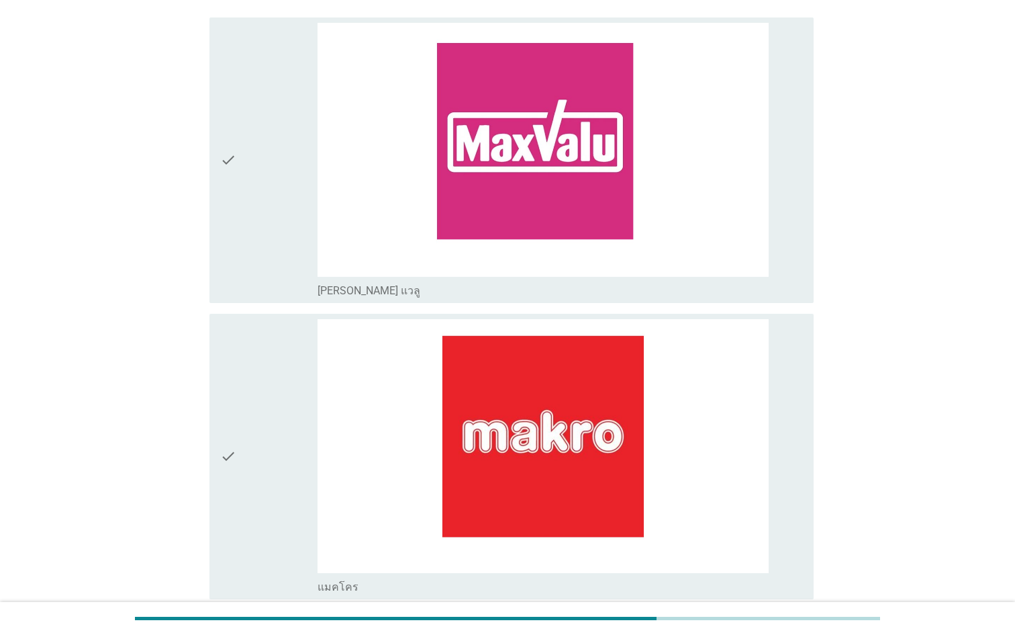
scroll to position [422, 0]
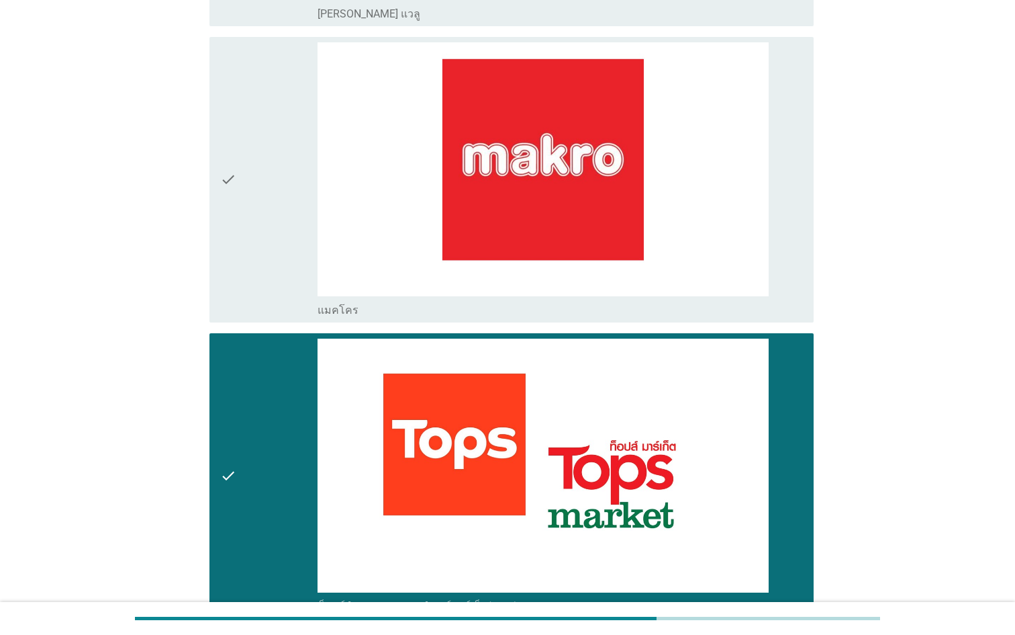
click at [273, 435] on div "check" at bounding box center [268, 475] width 97 height 275
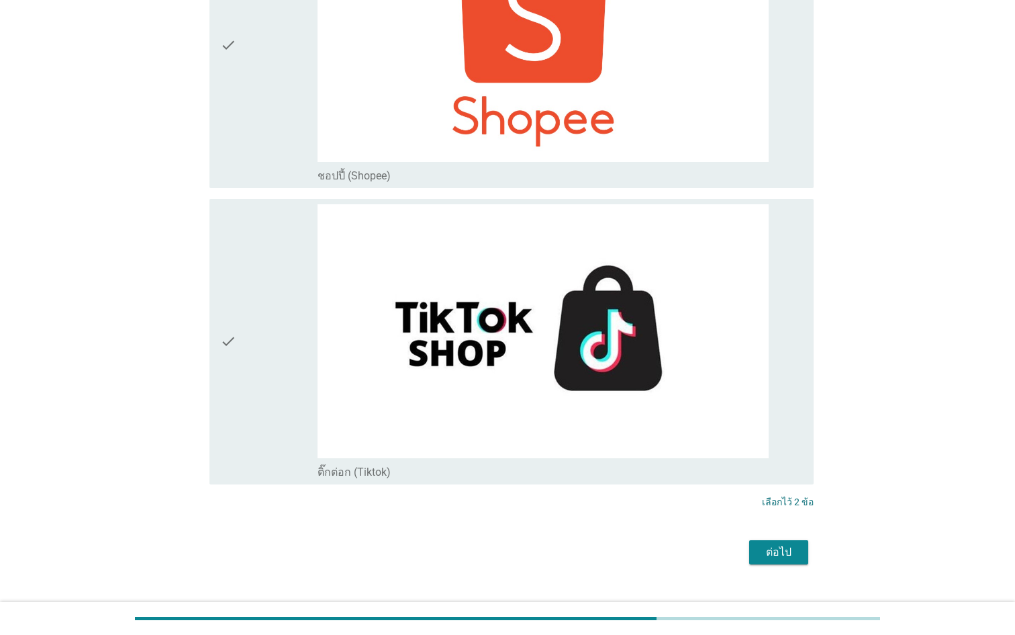
scroll to position [5074, 0]
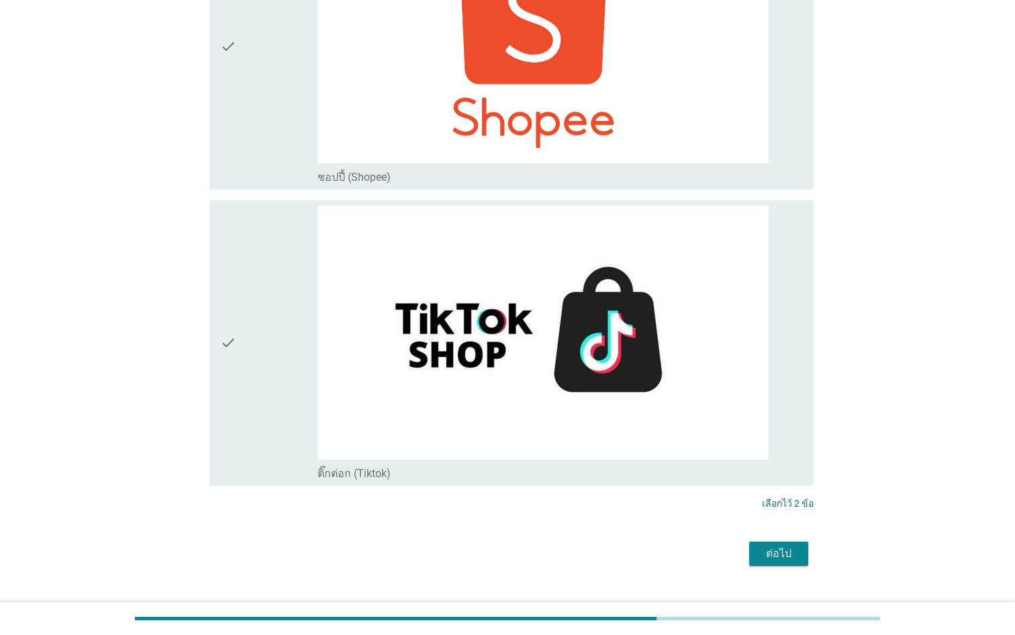
click at [761, 541] on button "ต่อไป" at bounding box center [778, 553] width 59 height 24
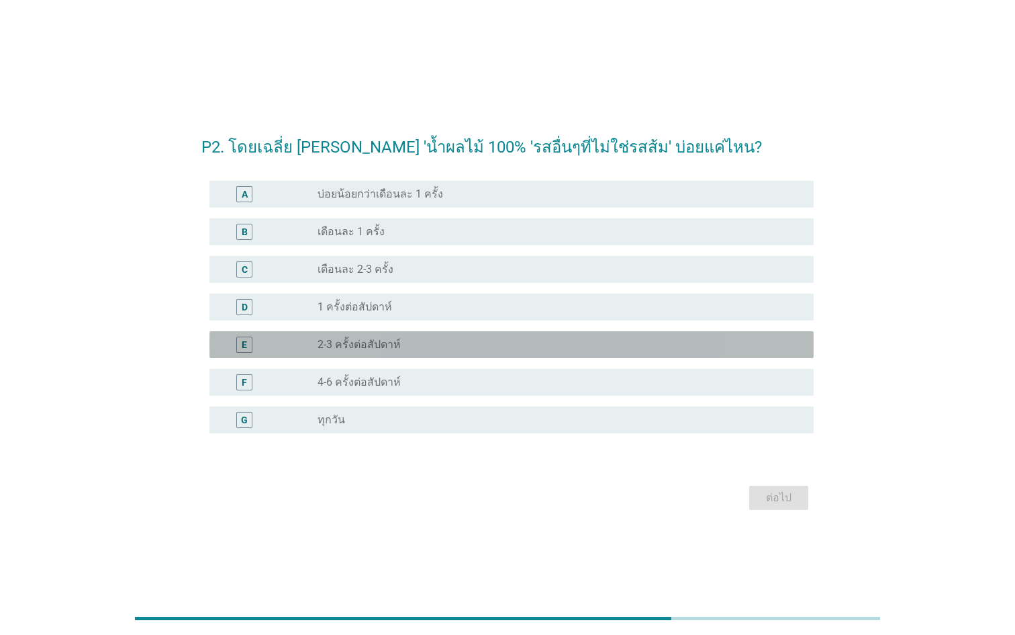
click at [547, 336] on div "radio_button_unchecked 2-3 ครั้งต่อสัปดาห์" at bounding box center [560, 344] width 485 height 16
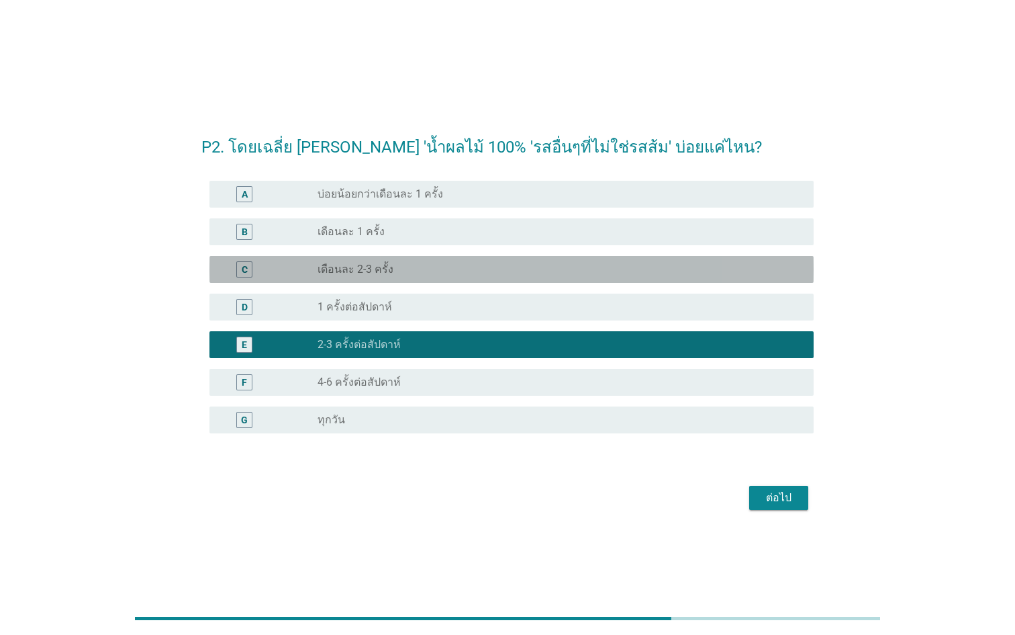
click at [561, 268] on div "radio_button_unchecked เดือนละ 2-3 ครั้ง" at bounding box center [555, 269] width 475 height 13
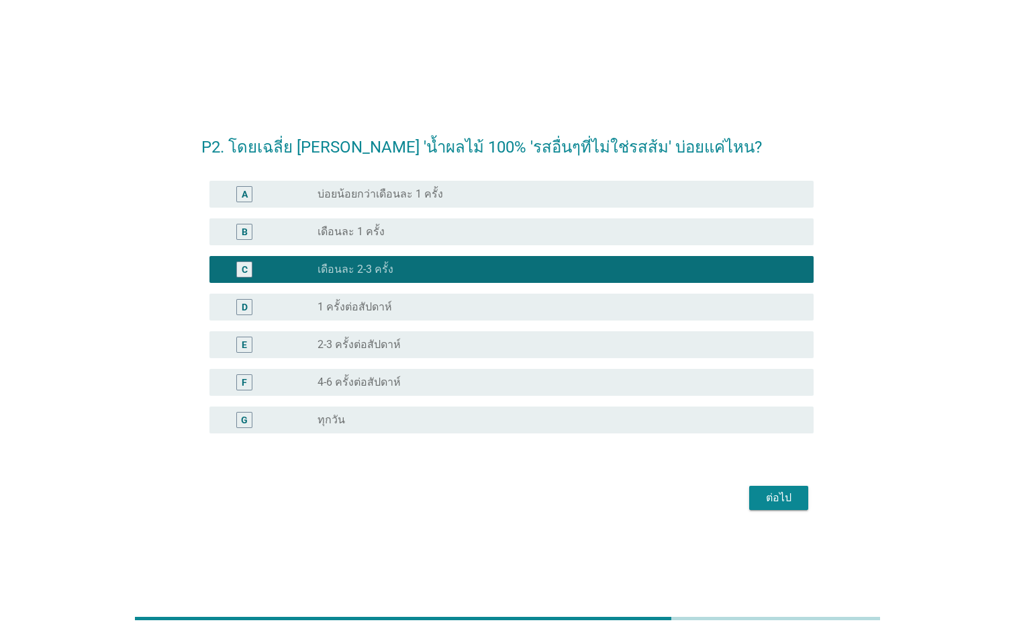
click at [789, 500] on div "ต่อไป" at bounding box center [779, 497] width 38 height 16
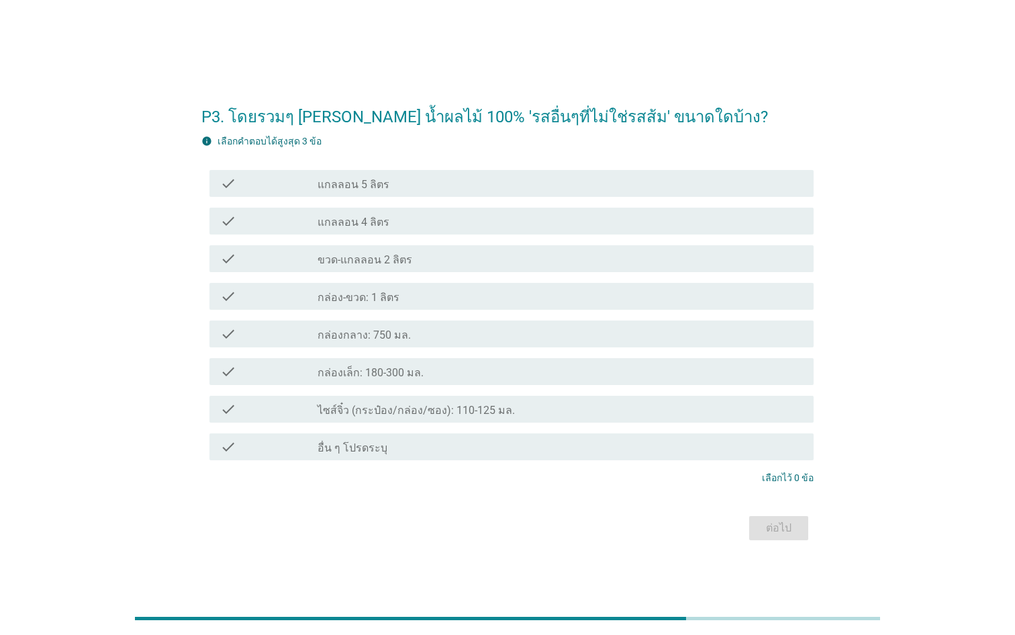
click at [561, 342] on div "check check_box_outline_blank กล่องกลาง: 750 มล." at bounding box center [511, 333] width 604 height 27
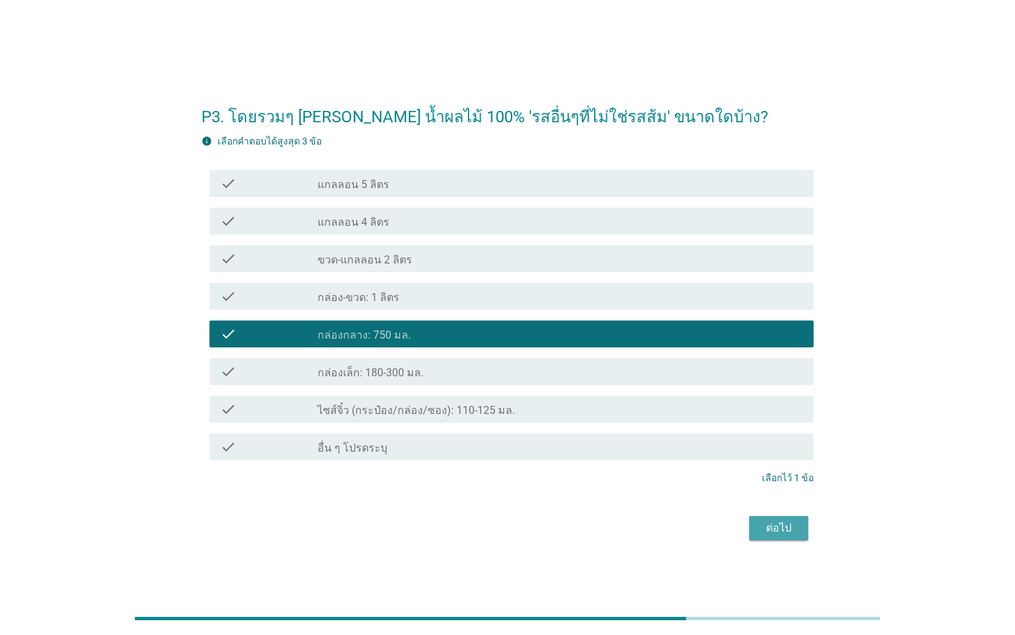
click at [786, 536] on button "ต่อไป" at bounding box center [778, 528] width 59 height 24
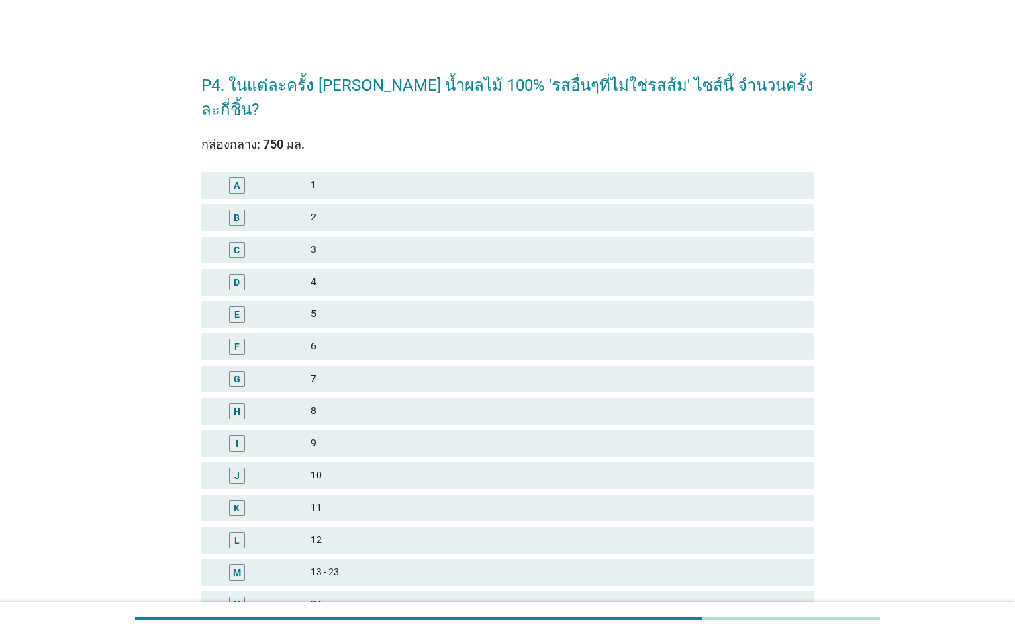
click at [549, 274] on div "4" at bounding box center [557, 282] width 492 height 16
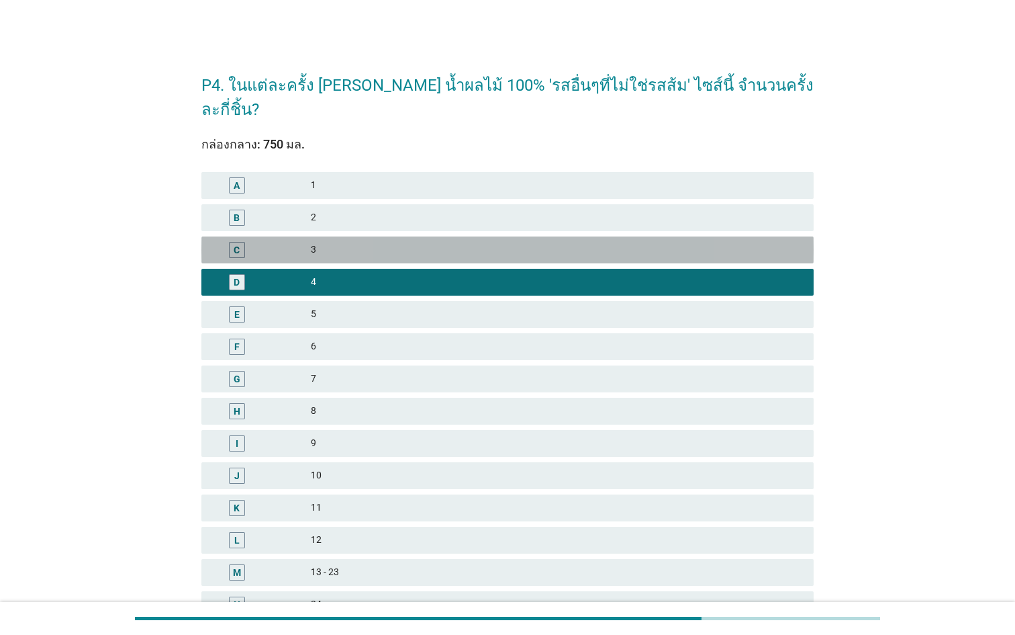
click at [522, 242] on div "3" at bounding box center [557, 250] width 492 height 16
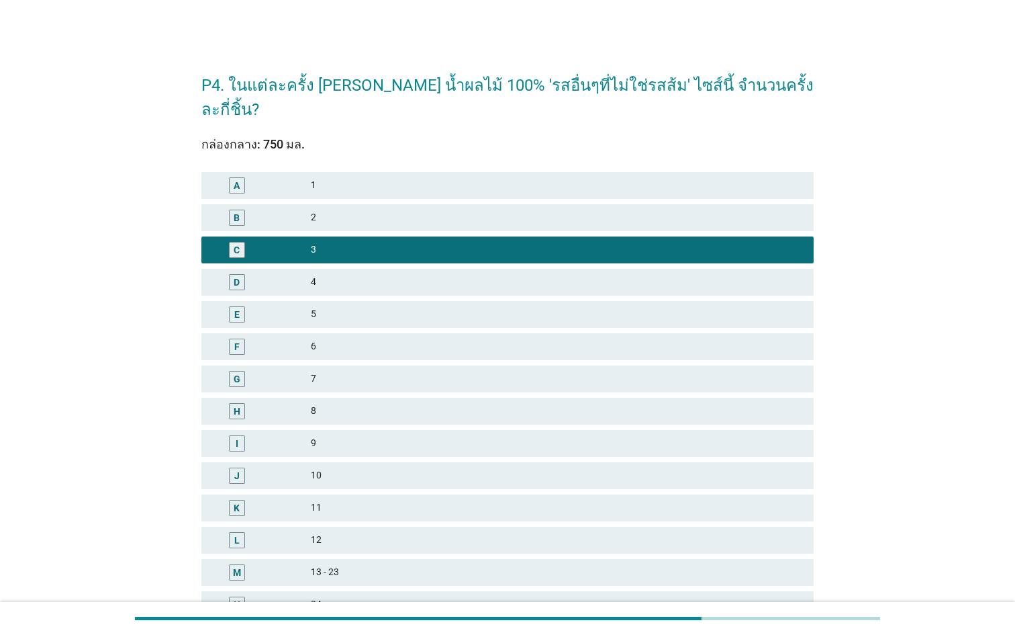
scroll to position [124, 0]
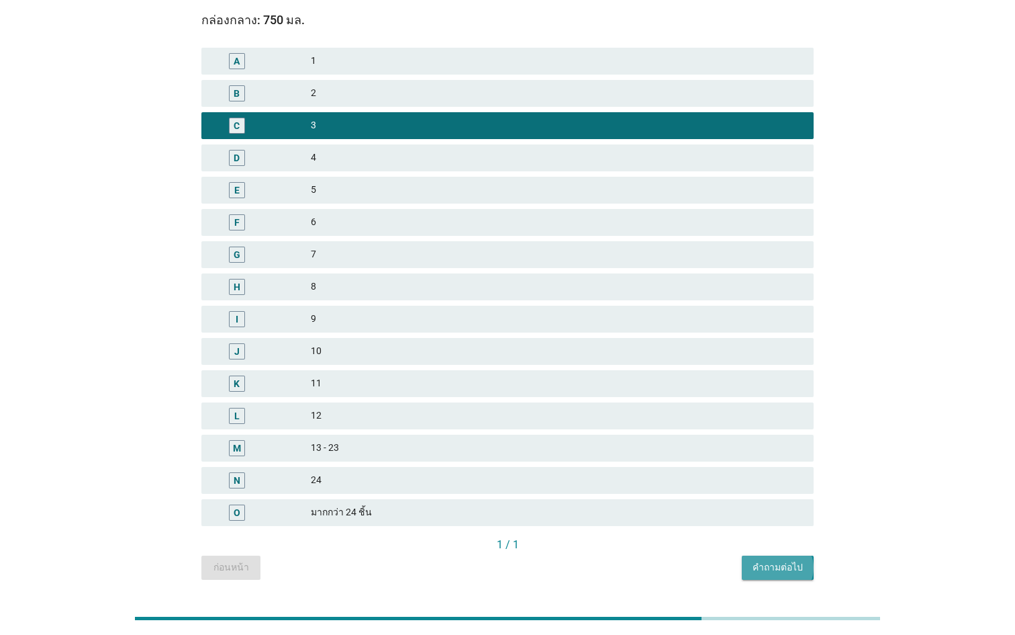
click at [779, 555] on button "คำถามต่อไป" at bounding box center [778, 567] width 72 height 24
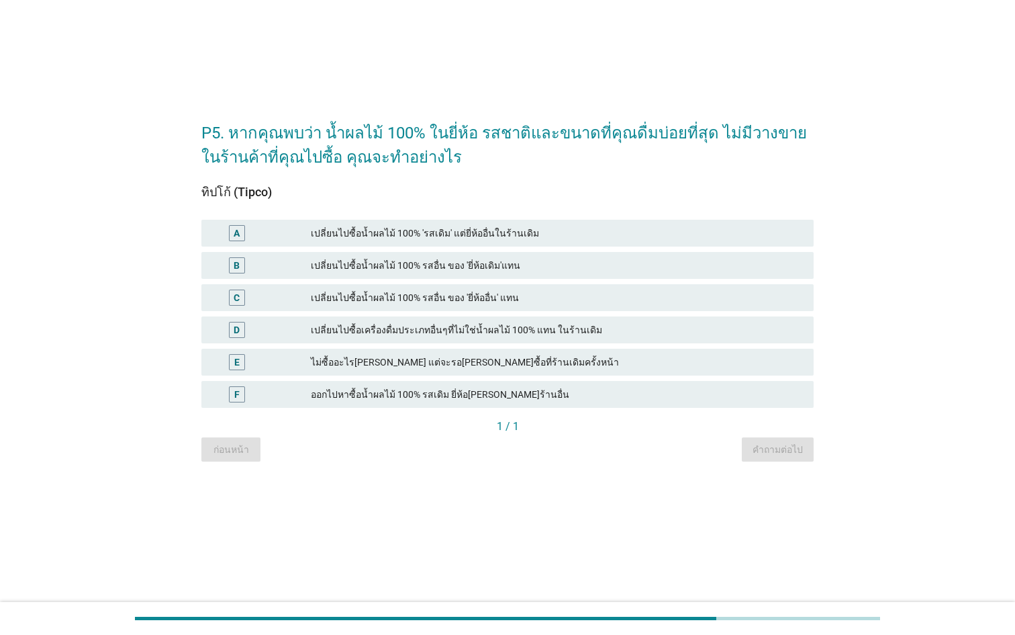
scroll to position [0, 0]
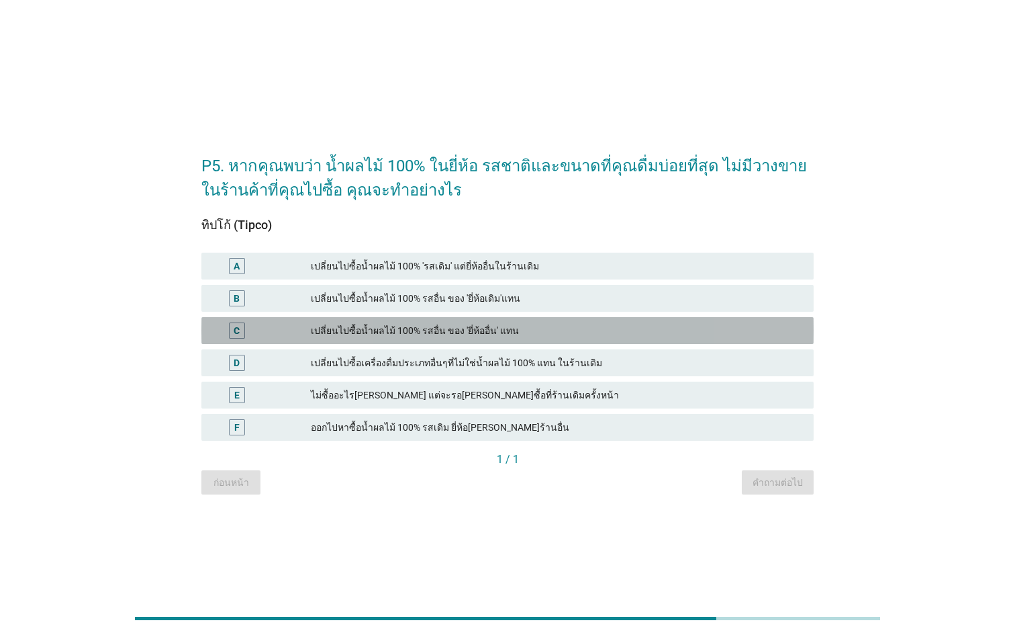
click at [598, 325] on div "เปลี่ยนไปซื้อน้ำผลไม้ 100% รสอื่น ของ 'ยี่ห้ออื่น' แทน" at bounding box center [557, 330] width 492 height 16
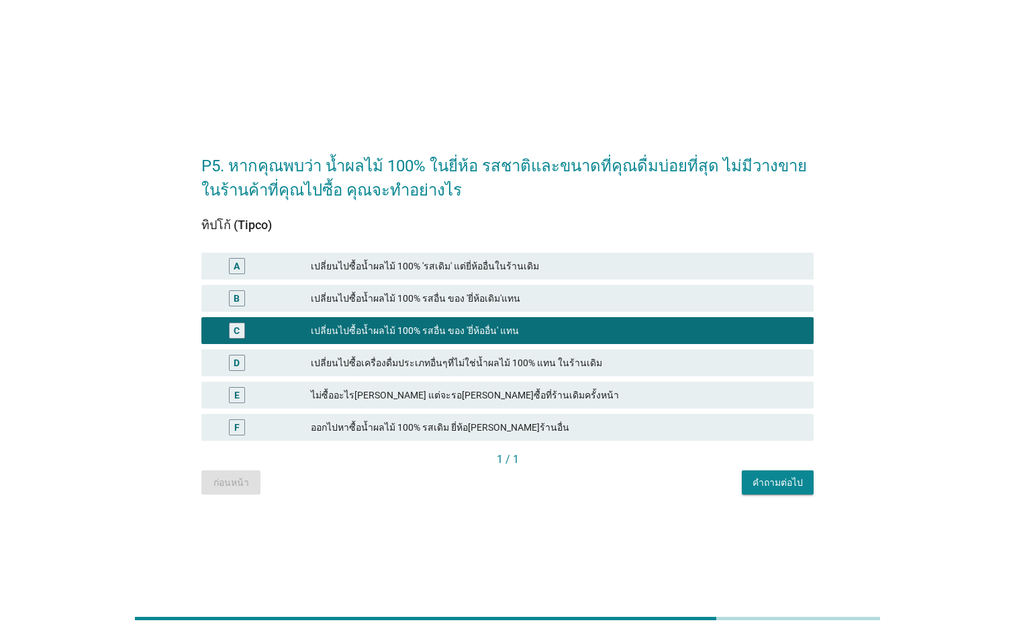
click at [781, 488] on div "คำถามต่อไป" at bounding box center [778, 482] width 50 height 14
